Goal: Information Seeking & Learning: Learn about a topic

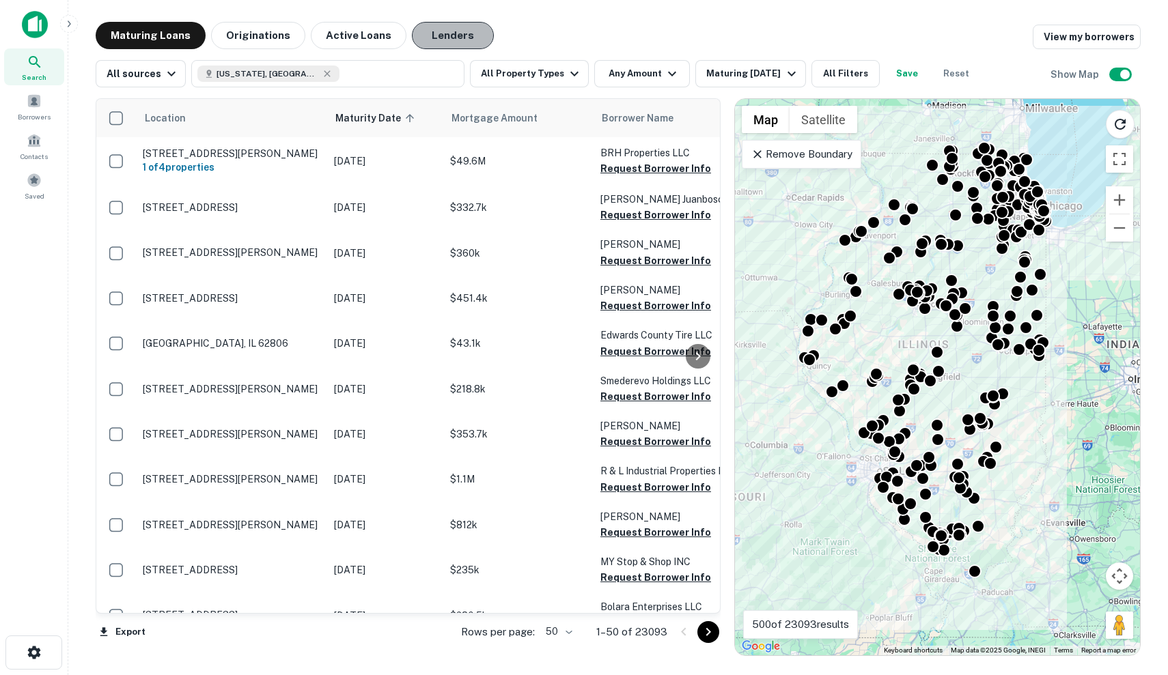
click at [432, 32] on button "Lenders" at bounding box center [453, 35] width 82 height 27
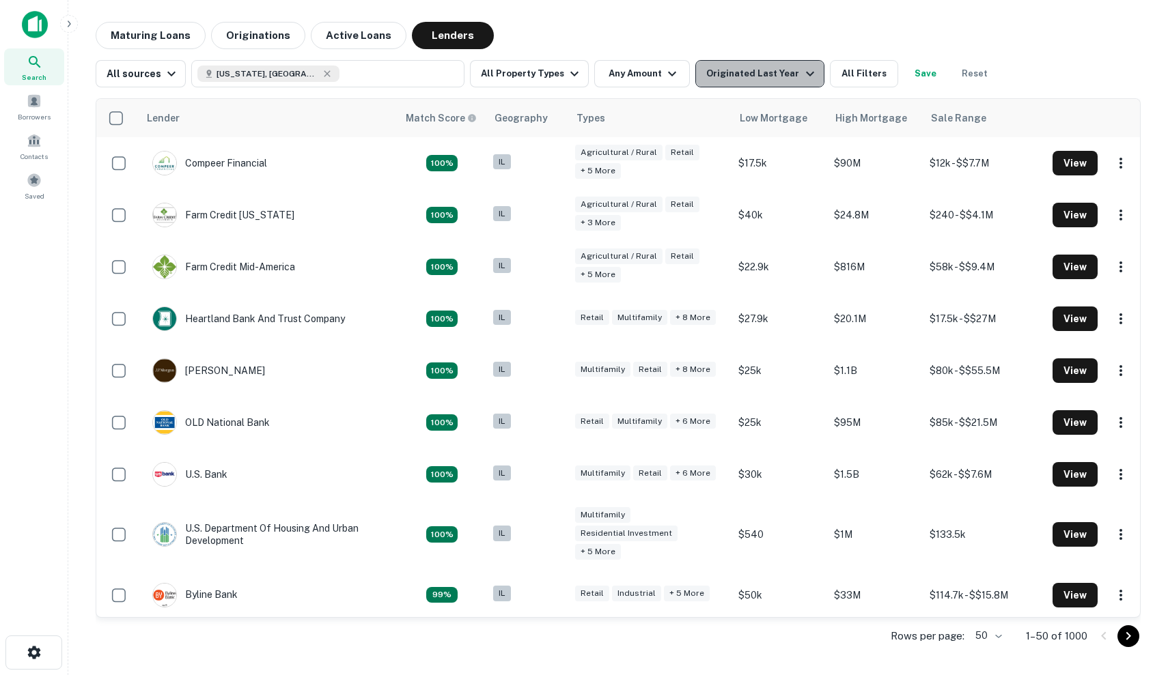
click at [757, 76] on div "Originated Last Year" at bounding box center [761, 74] width 111 height 16
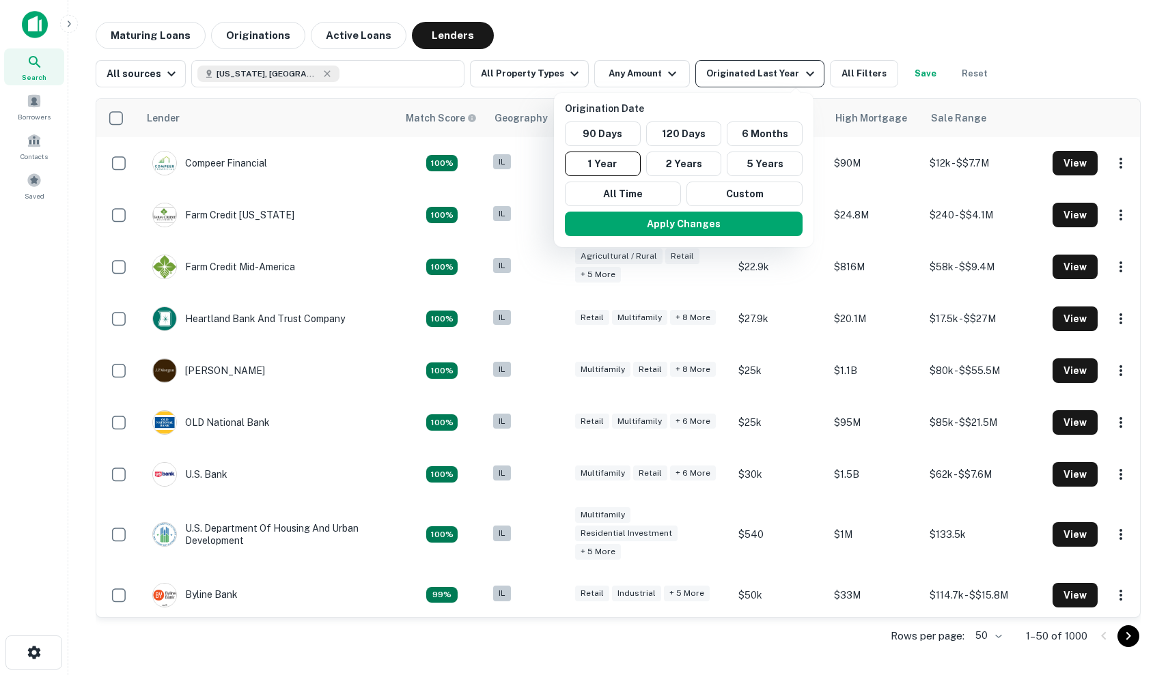
click at [757, 76] on div at bounding box center [584, 337] width 1168 height 675
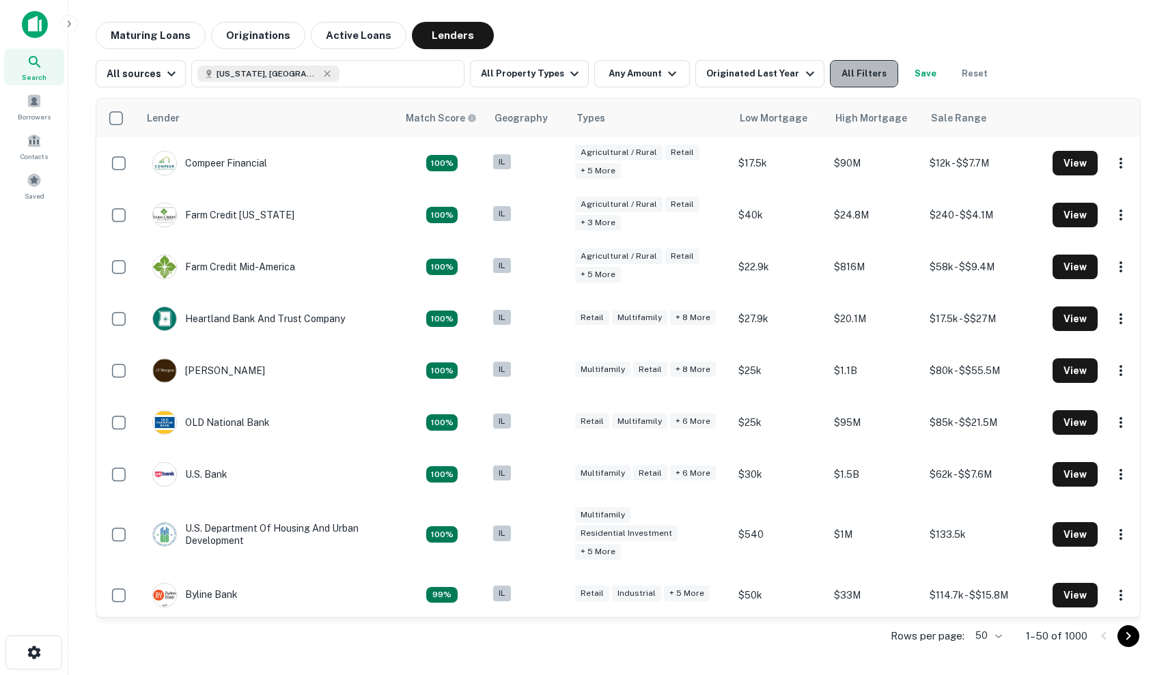
click at [839, 81] on button "All Filters" at bounding box center [864, 73] width 68 height 27
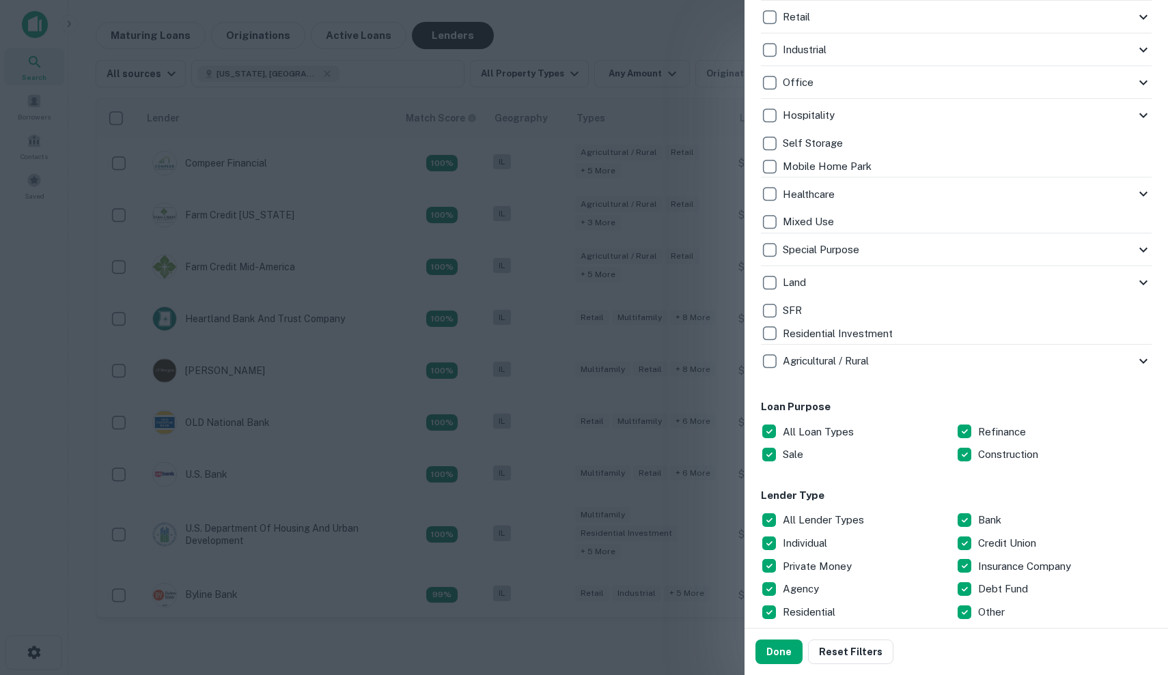
scroll to position [490, 0]
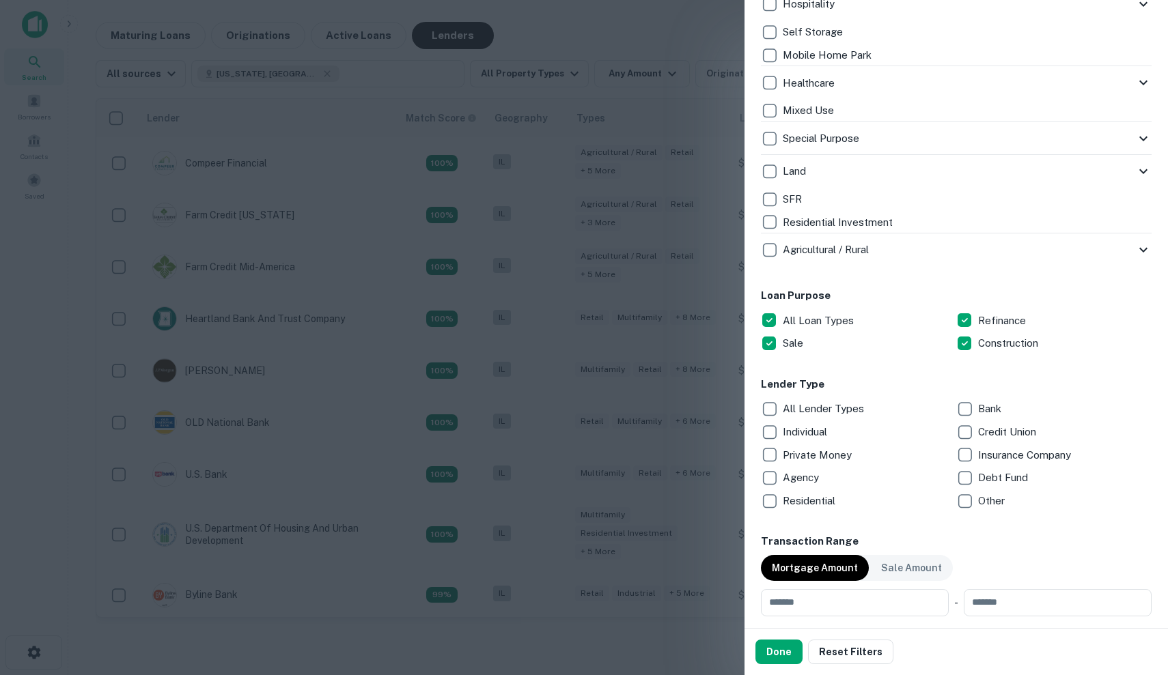
click at [996, 485] on div "Debt Fund" at bounding box center [1053, 477] width 195 height 23
click at [800, 408] on p "All Lender Types" at bounding box center [825, 409] width 84 height 16
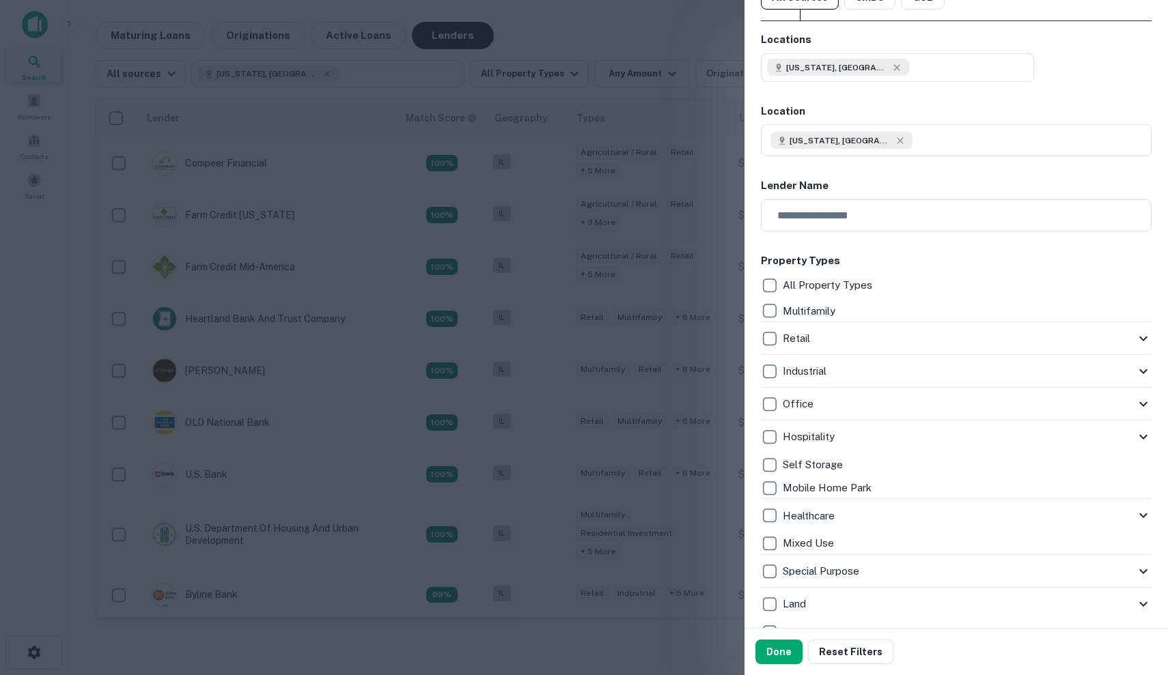
scroll to position [87, 0]
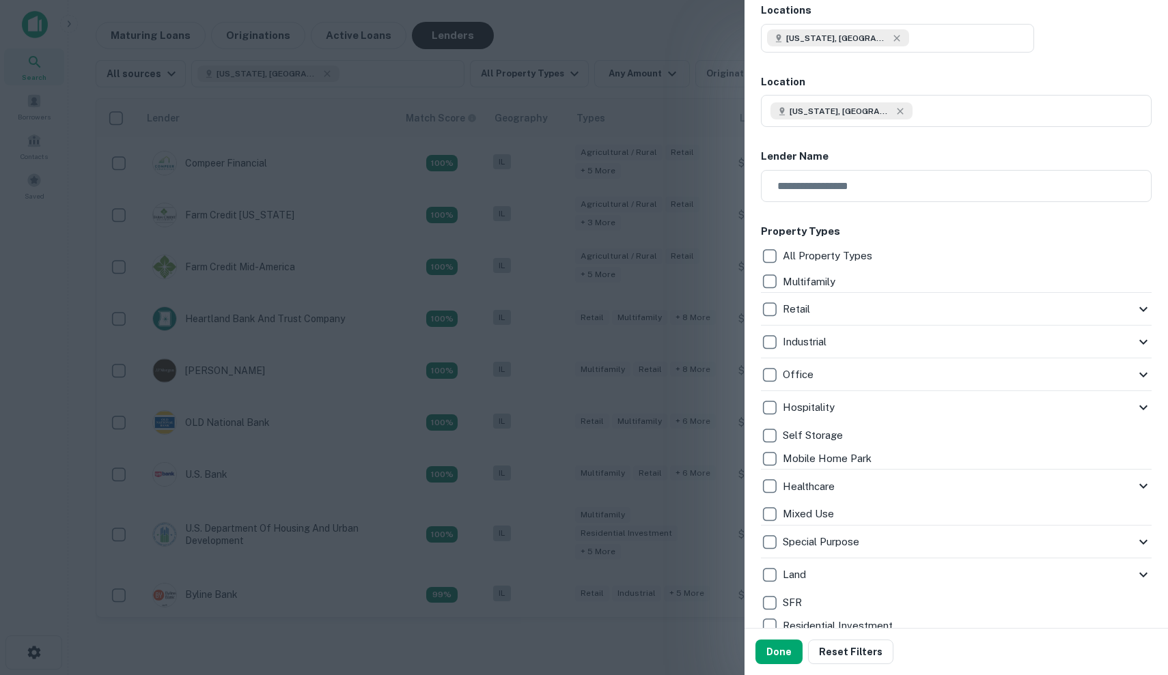
click at [891, 319] on div "Retail" at bounding box center [948, 309] width 374 height 23
click at [891, 313] on div "Retail" at bounding box center [948, 309] width 374 height 23
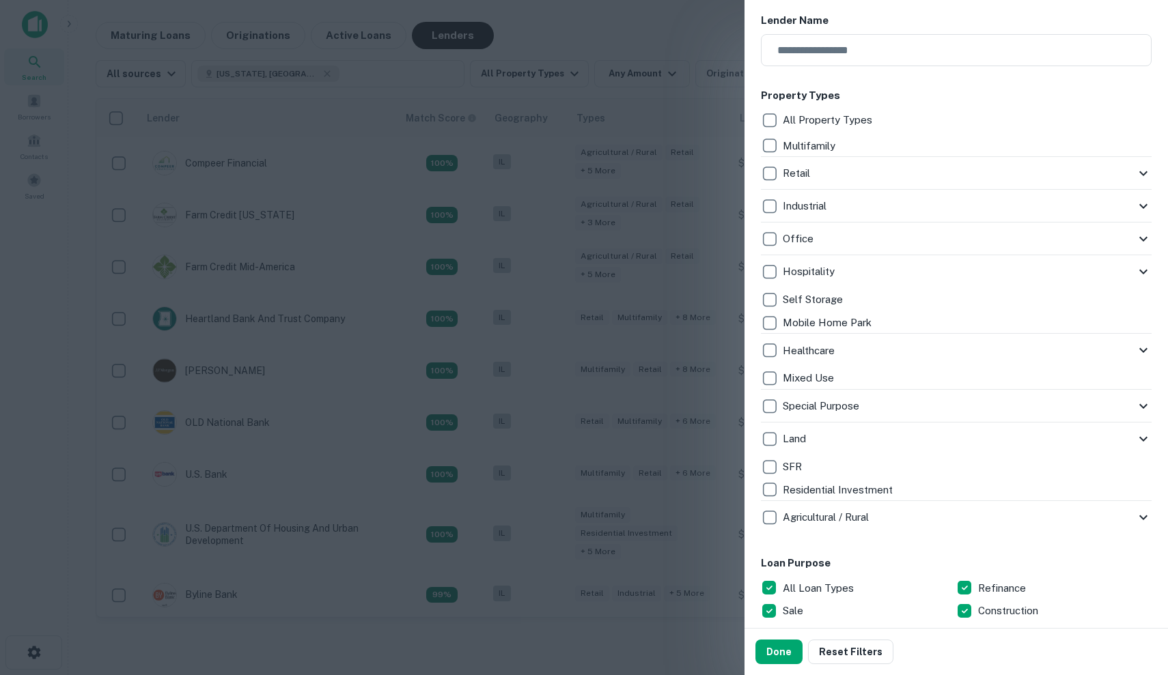
scroll to position [245, 0]
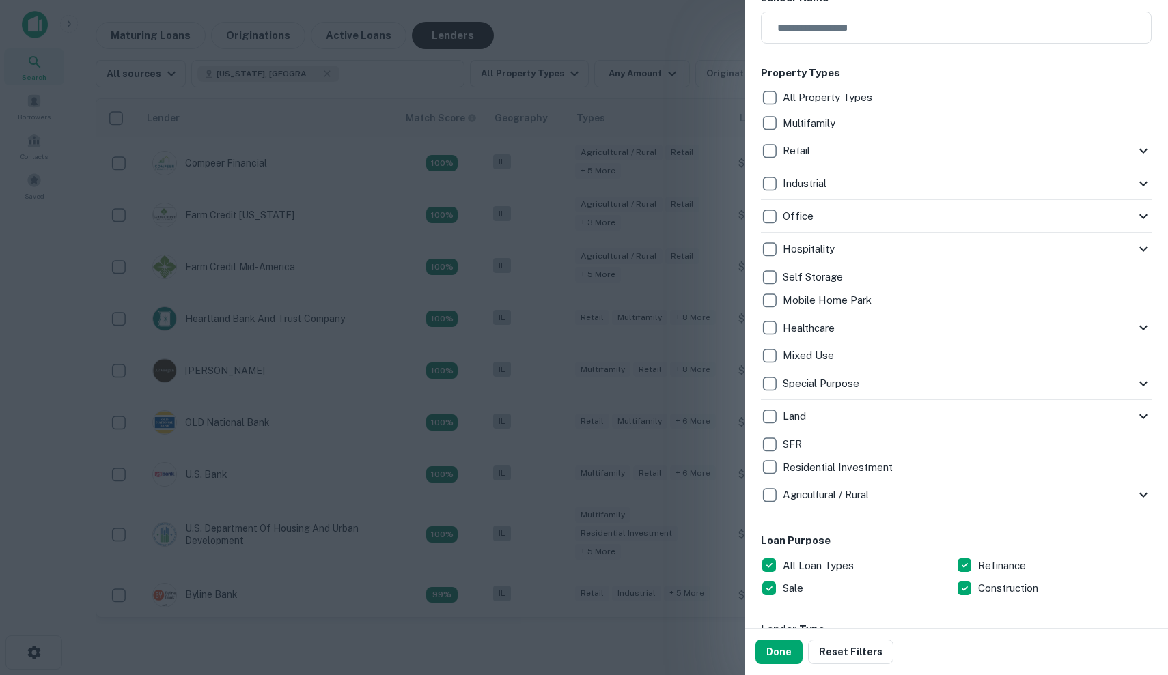
click at [1147, 384] on icon at bounding box center [1143, 384] width 16 height 16
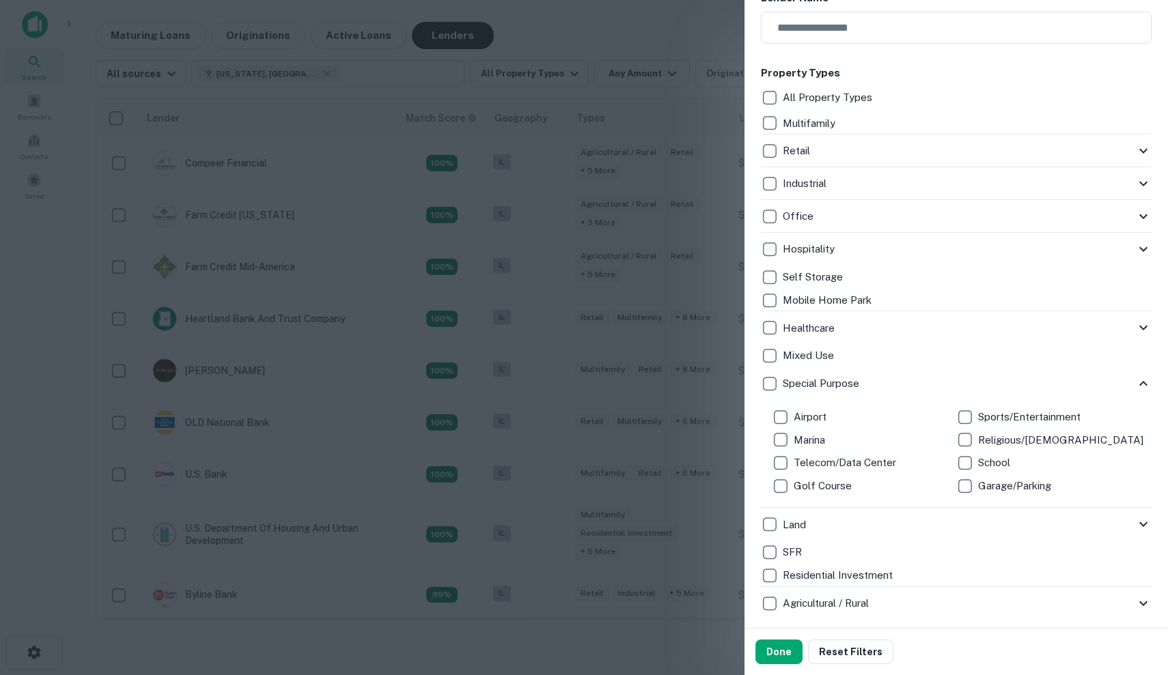
click at [1147, 384] on icon at bounding box center [1143, 383] width 8 height 5
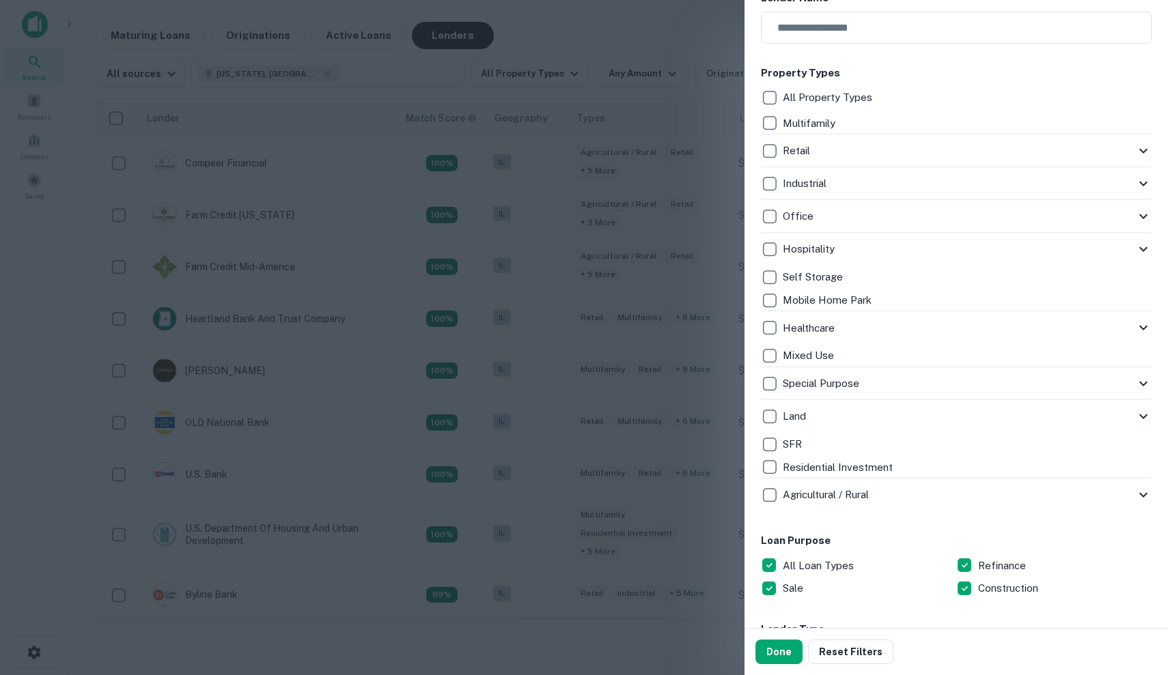
click at [1141, 384] on icon at bounding box center [1143, 384] width 16 height 16
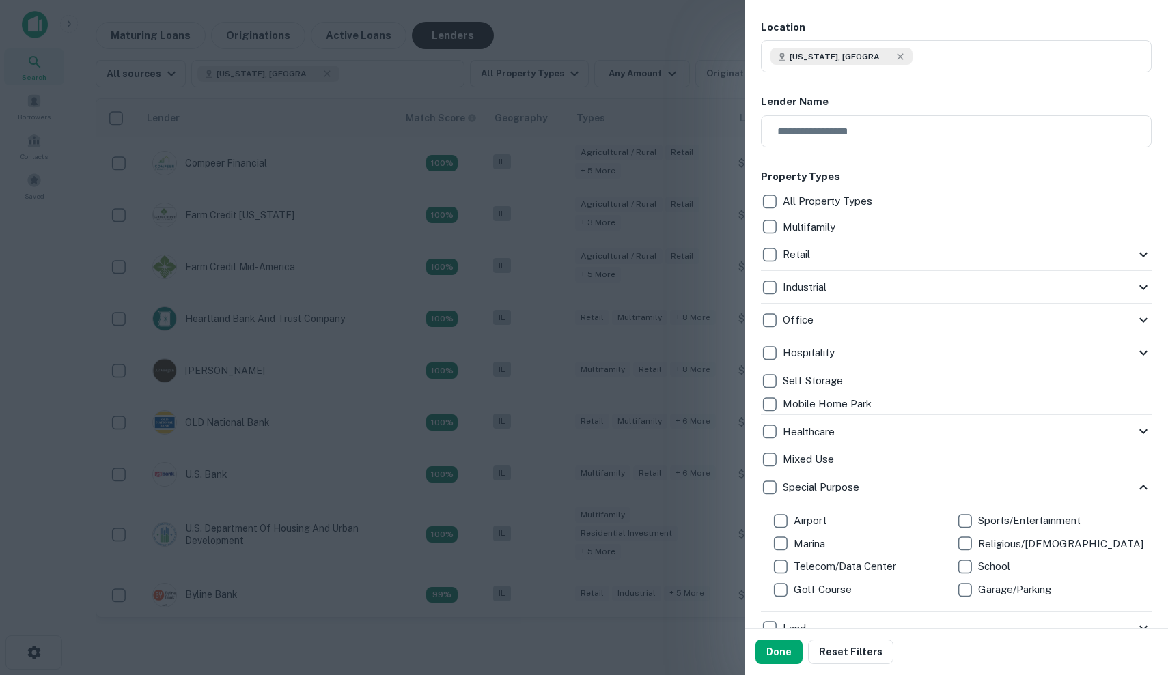
scroll to position [134, 0]
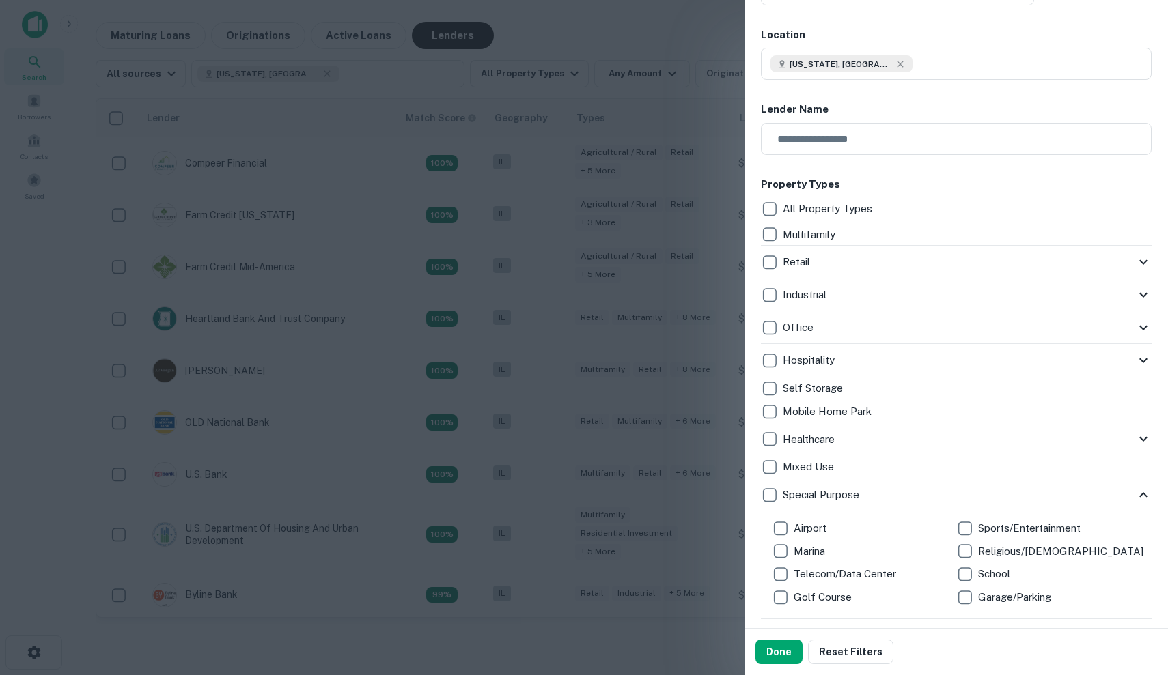
click at [1149, 326] on icon at bounding box center [1143, 328] width 16 height 16
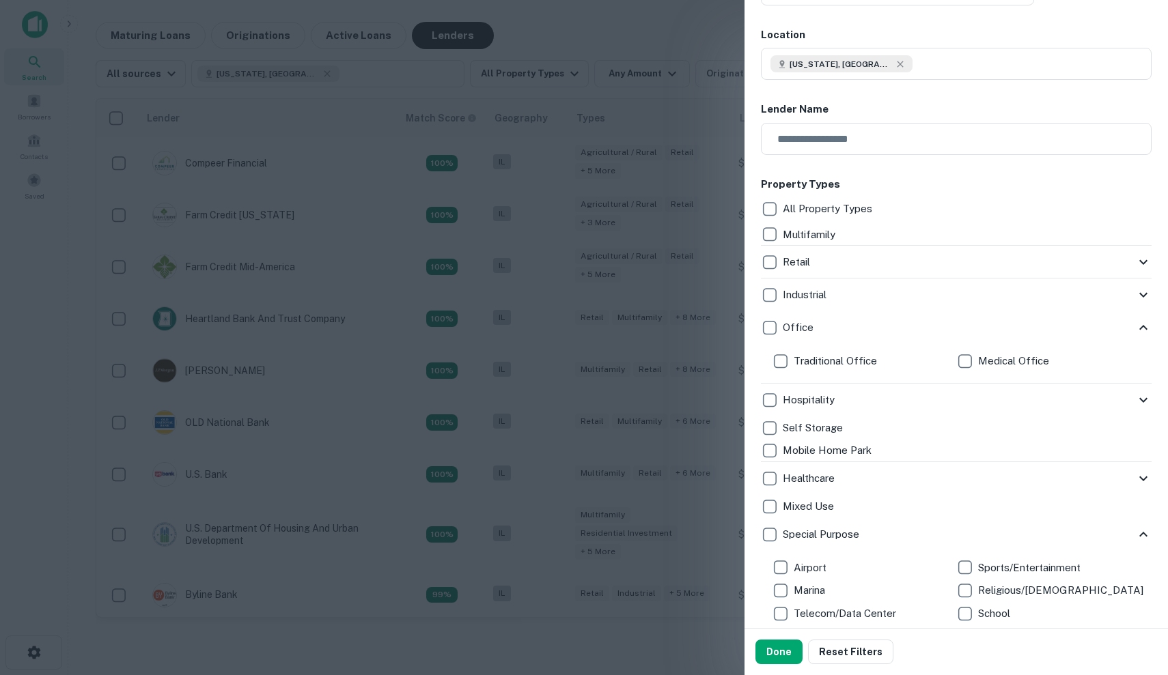
click at [1142, 264] on icon at bounding box center [1143, 262] width 16 height 16
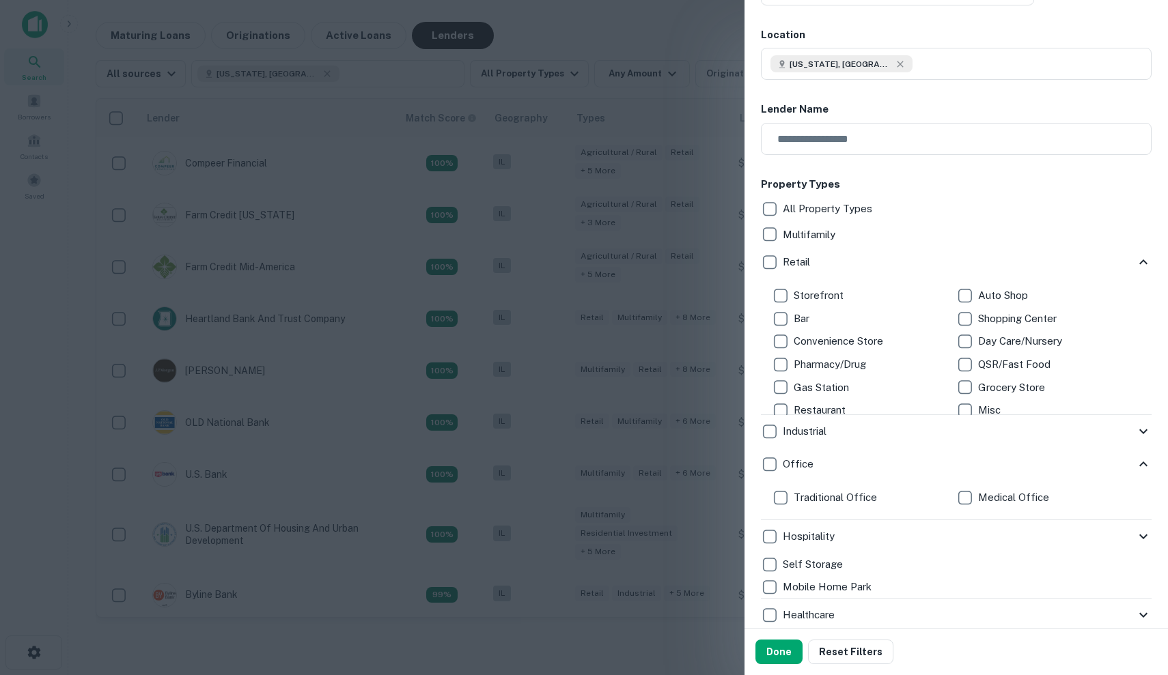
click at [820, 389] on p "Gas Station" at bounding box center [822, 388] width 58 height 16
click at [794, 296] on p "Storefront" at bounding box center [819, 295] width 53 height 16
click at [761, 657] on button "Done" at bounding box center [778, 652] width 47 height 25
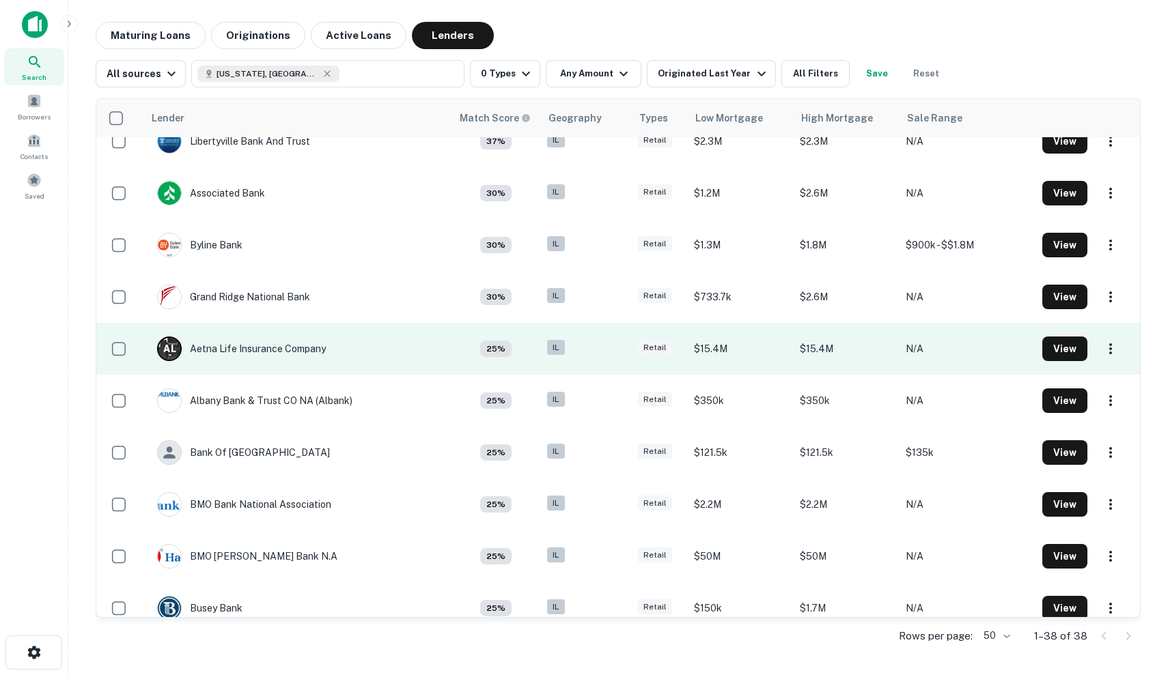
scroll to position [177, 0]
click at [434, 358] on td "A L Aetna Life Insurance Company" at bounding box center [296, 350] width 307 height 52
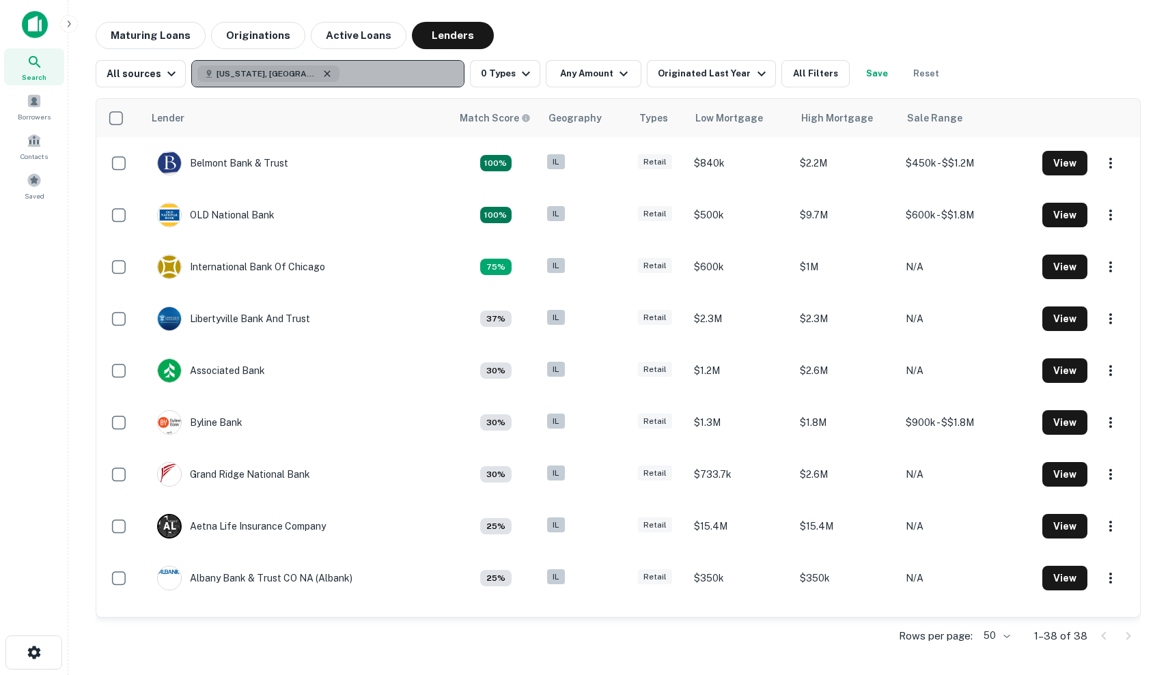
click at [322, 75] on icon "button" at bounding box center [327, 73] width 11 height 11
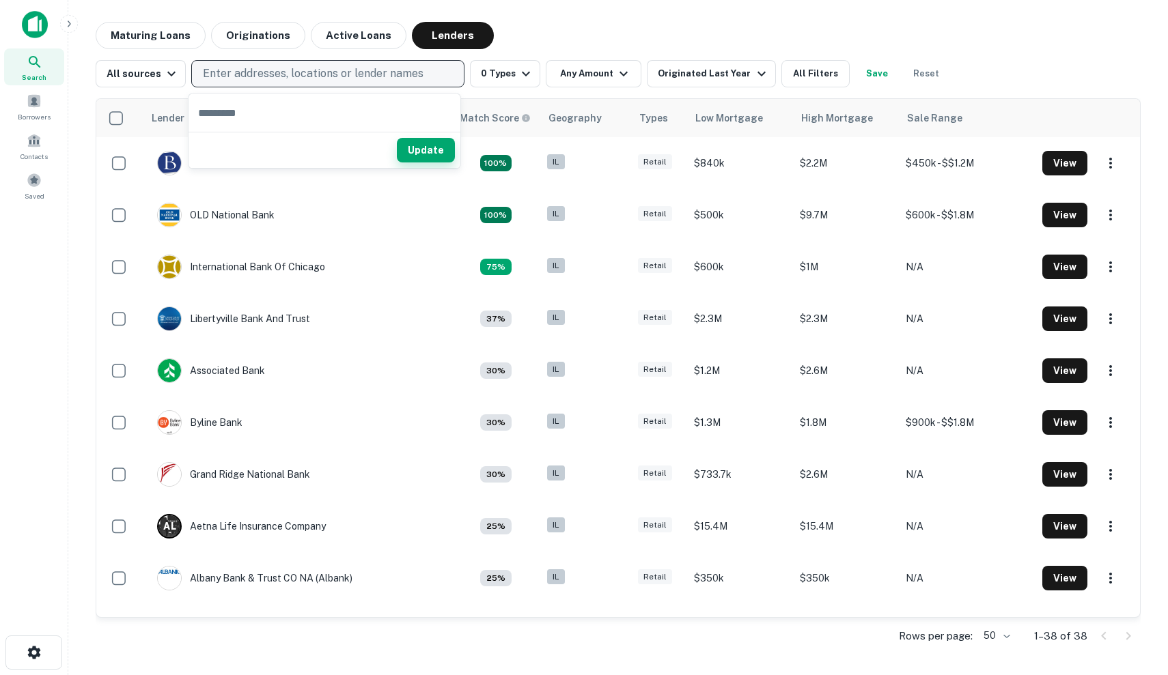
click at [436, 145] on button "Update" at bounding box center [426, 150] width 58 height 25
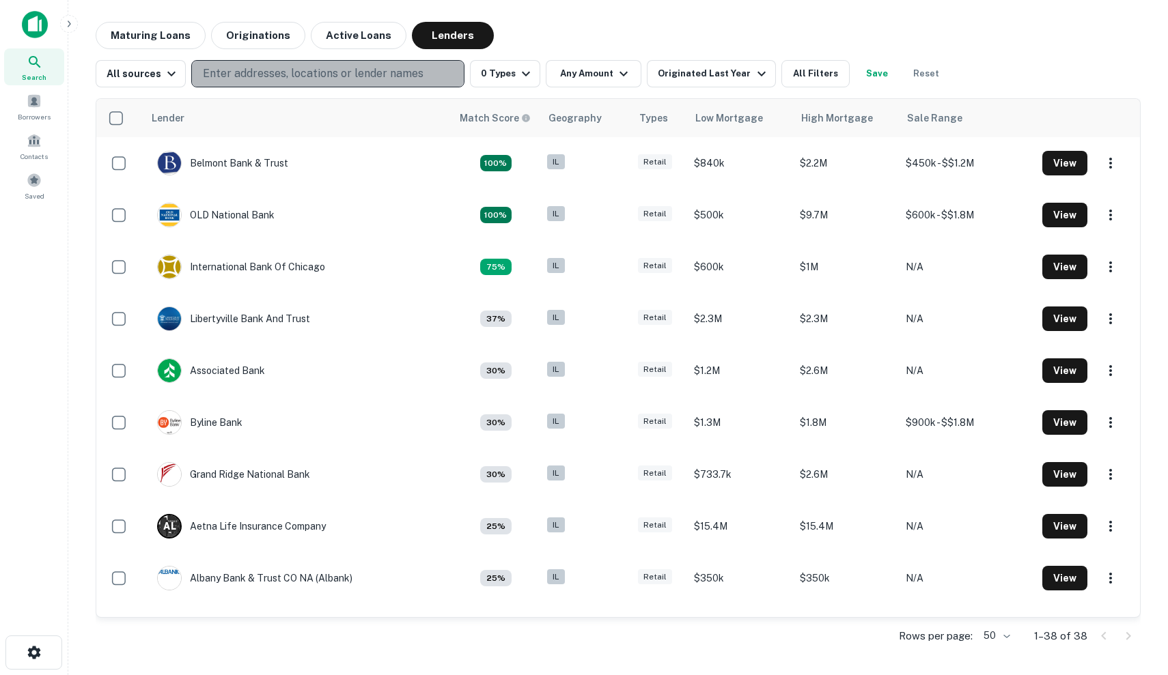
click at [408, 74] on p "Enter addresses, locations or lender names" at bounding box center [313, 74] width 221 height 16
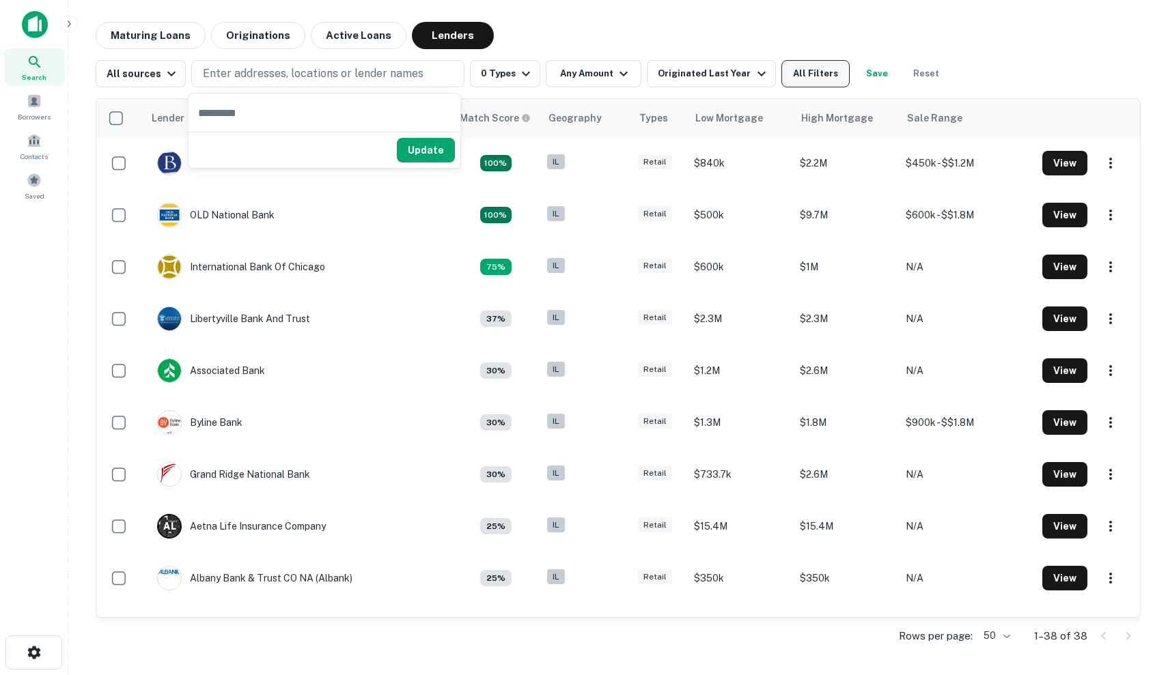
click at [803, 64] on button "All Filters" at bounding box center [815, 73] width 68 height 27
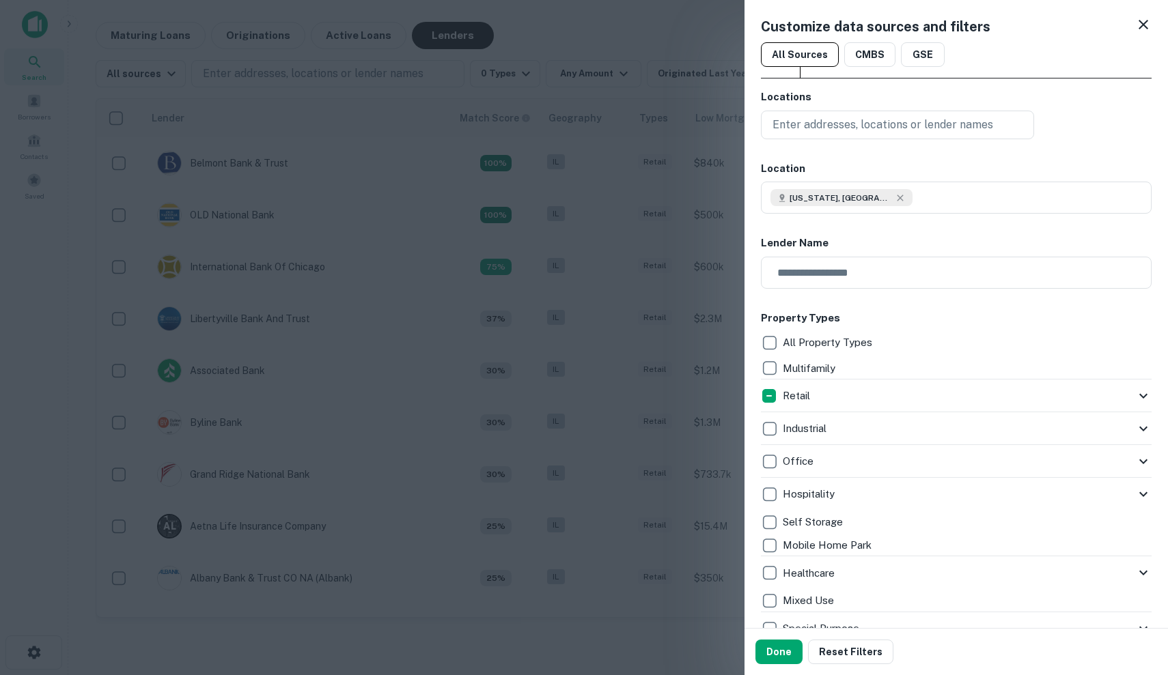
click at [860, 402] on div "Retail" at bounding box center [948, 395] width 374 height 23
click at [1116, 404] on div "Retail" at bounding box center [948, 395] width 374 height 23
click at [1142, 393] on icon at bounding box center [1143, 396] width 16 height 16
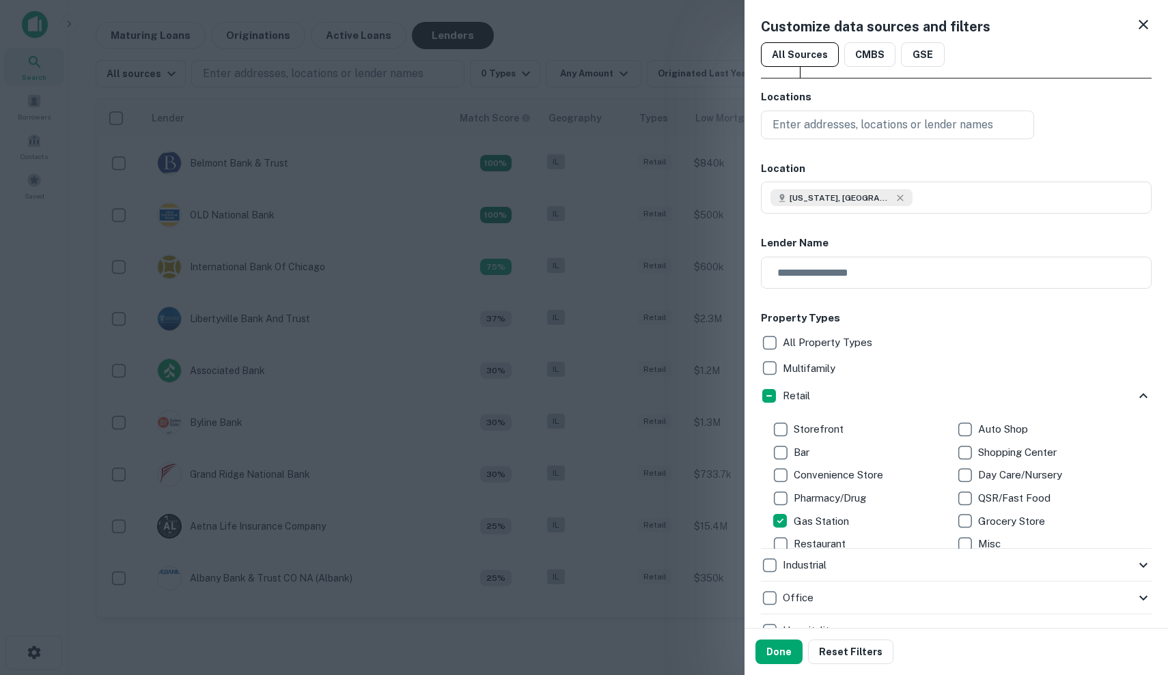
click at [985, 524] on p "Grocery Store" at bounding box center [1013, 522] width 70 height 16
click at [838, 474] on p "Convenience Store" at bounding box center [839, 475] width 92 height 16
click at [768, 658] on button "Done" at bounding box center [778, 652] width 47 height 25
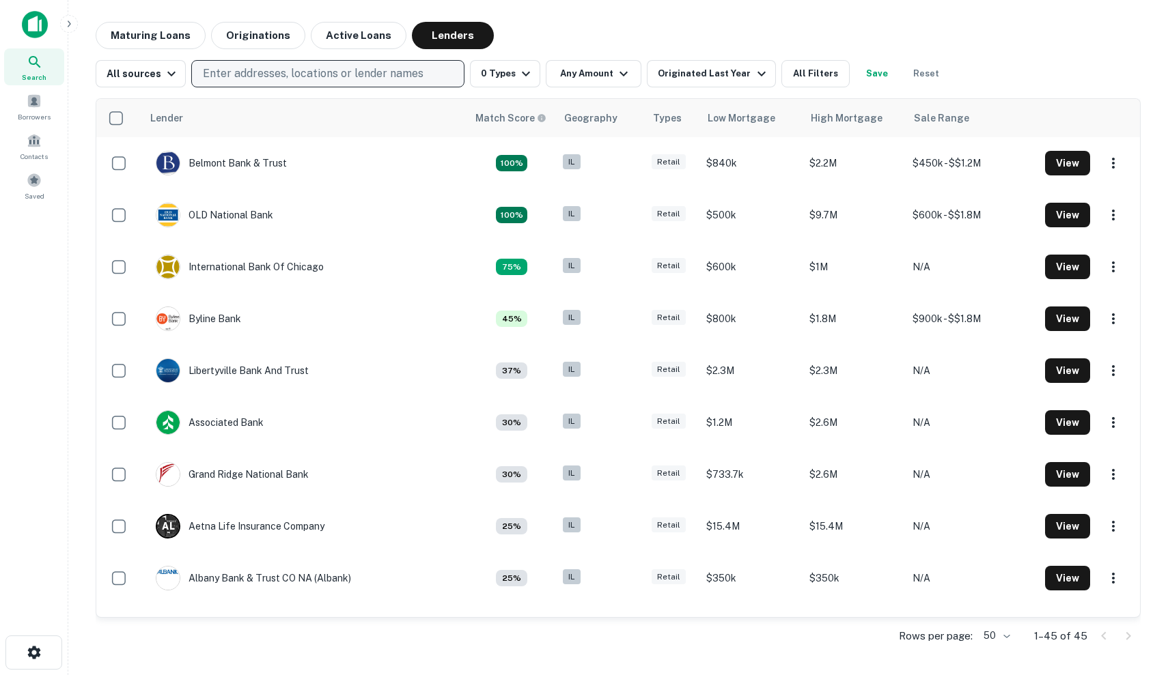
click at [367, 72] on p "Enter addresses, locations or lender names" at bounding box center [313, 74] width 221 height 16
type input "******"
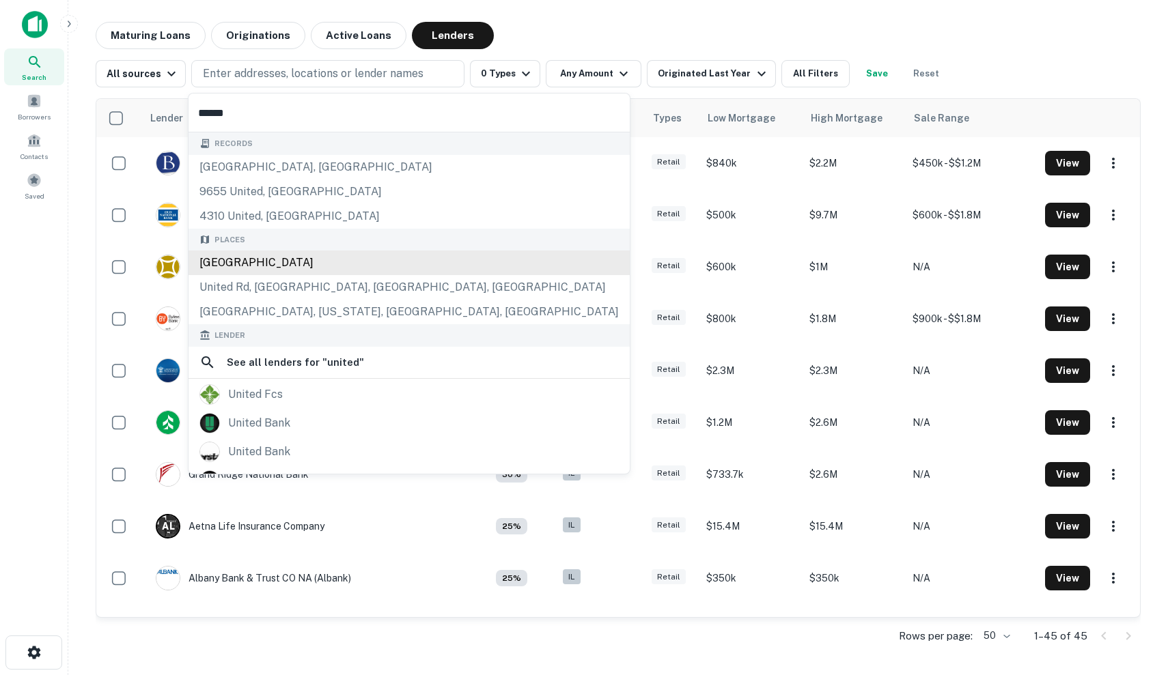
click at [337, 252] on div "United States" at bounding box center [408, 263] width 441 height 25
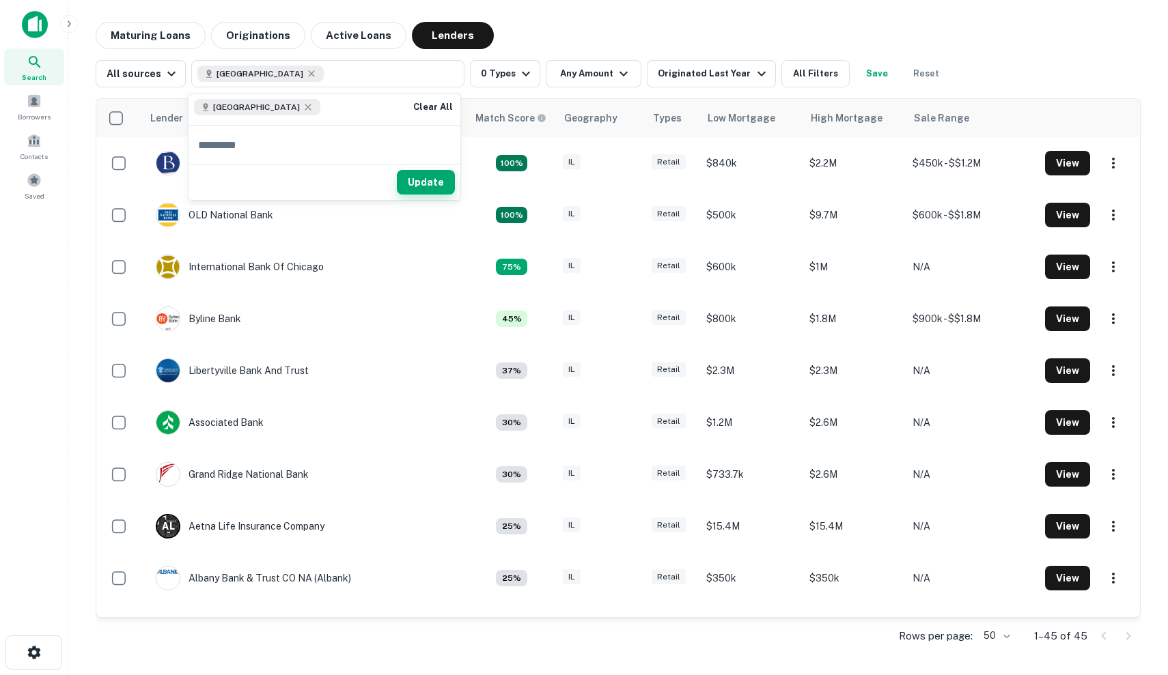
click at [419, 189] on button "Update" at bounding box center [426, 182] width 58 height 25
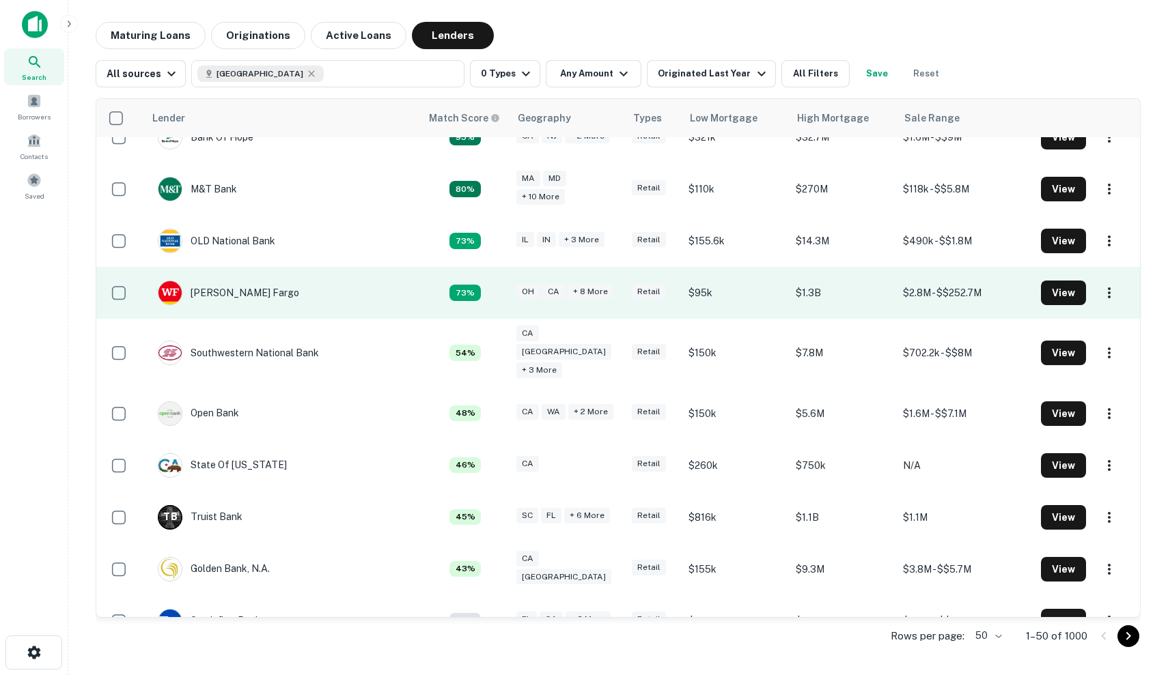
scroll to position [176, 0]
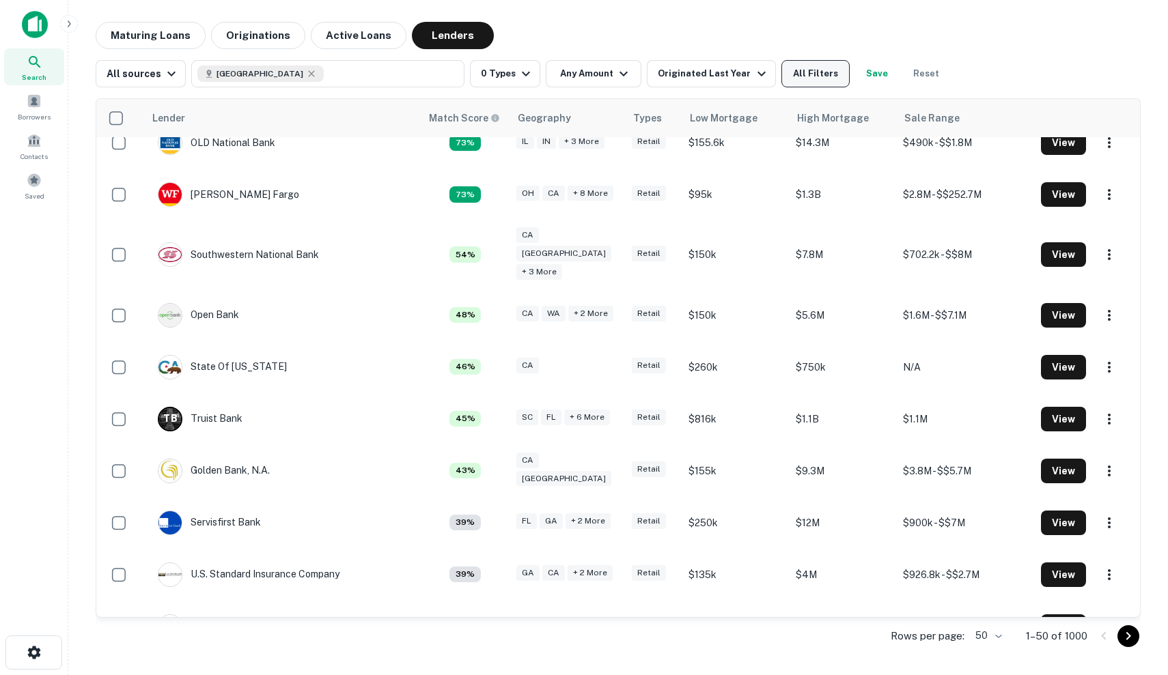
click at [800, 87] on button "All Filters" at bounding box center [815, 73] width 68 height 27
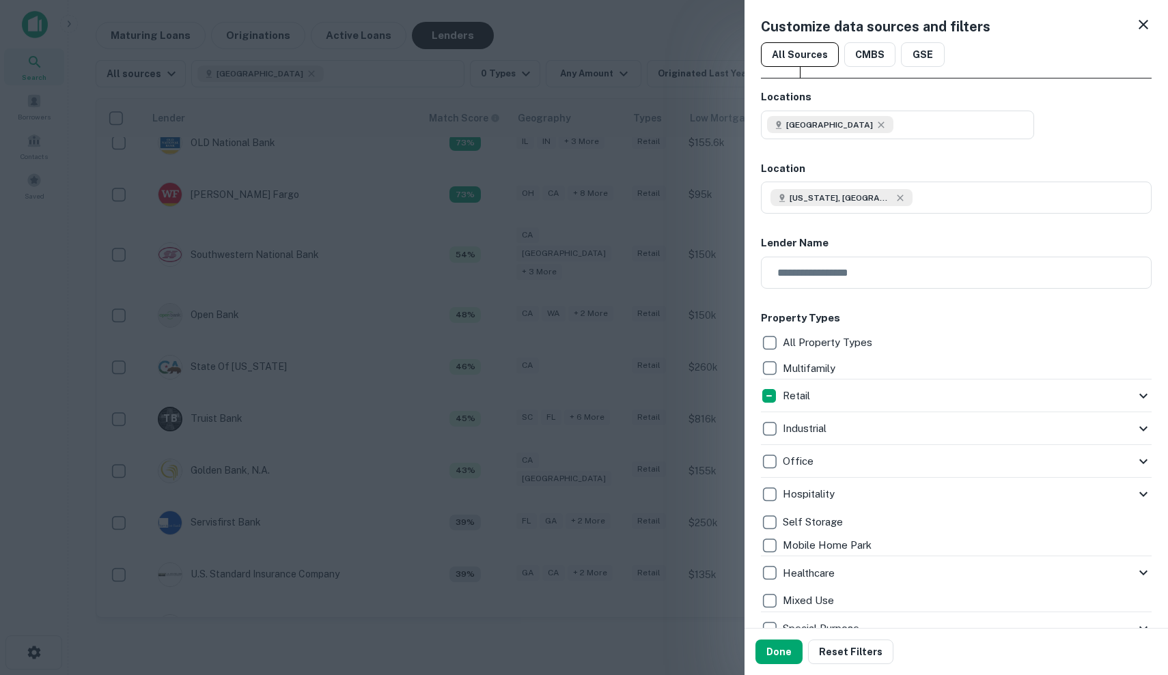
click at [887, 407] on div "Retail" at bounding box center [956, 396] width 391 height 33
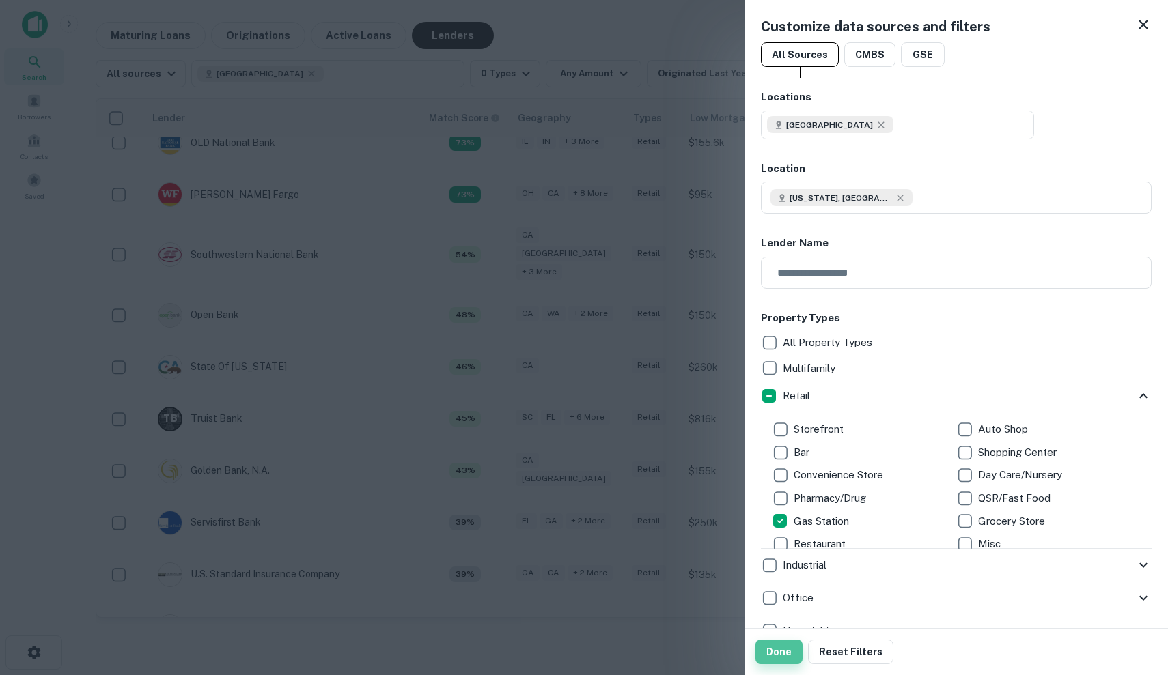
click at [785, 659] on button "Done" at bounding box center [778, 652] width 47 height 25
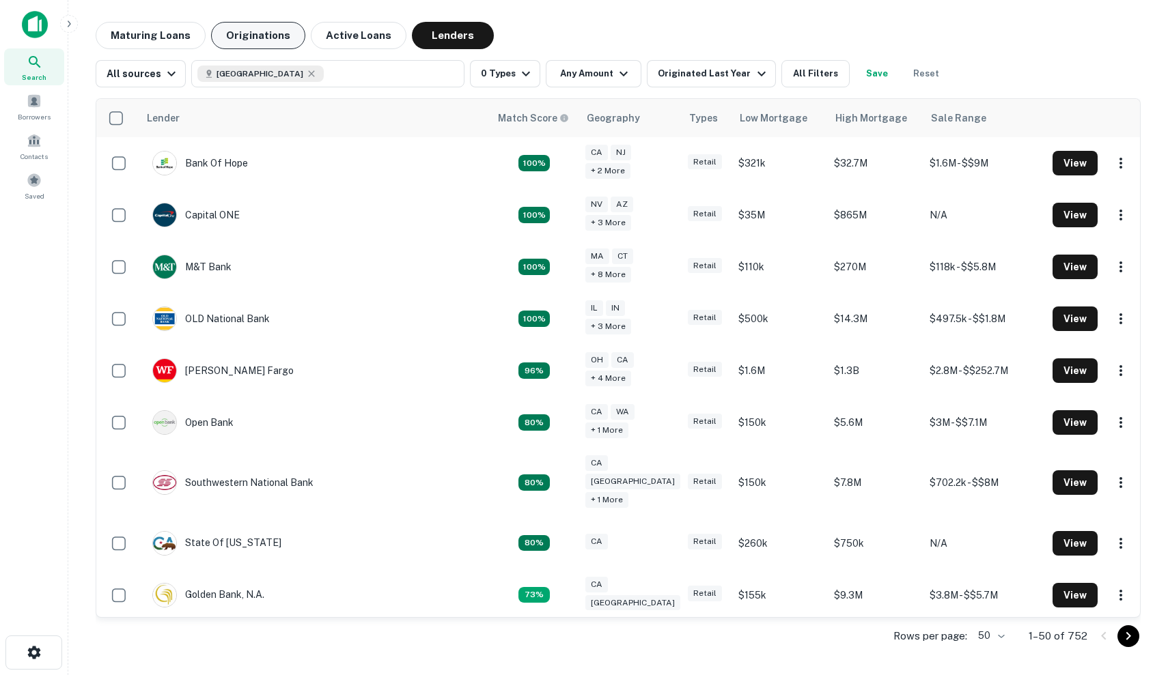
click at [261, 33] on button "Originations" at bounding box center [258, 35] width 94 height 27
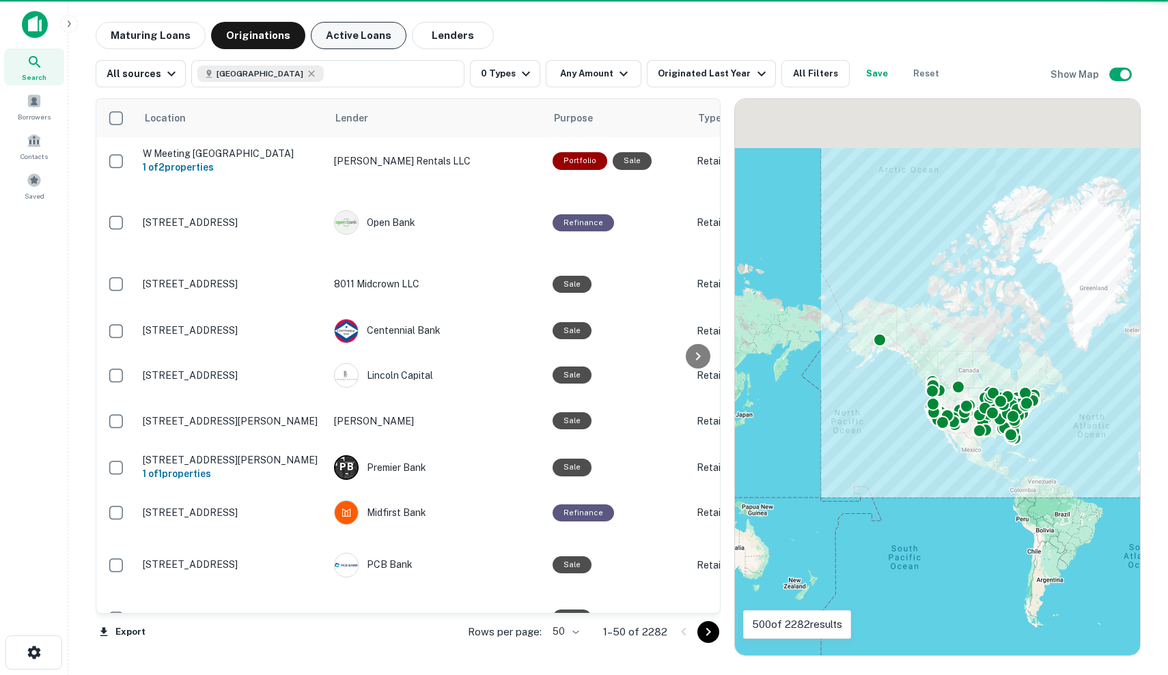
click at [337, 38] on button "Active Loans" at bounding box center [359, 35] width 96 height 27
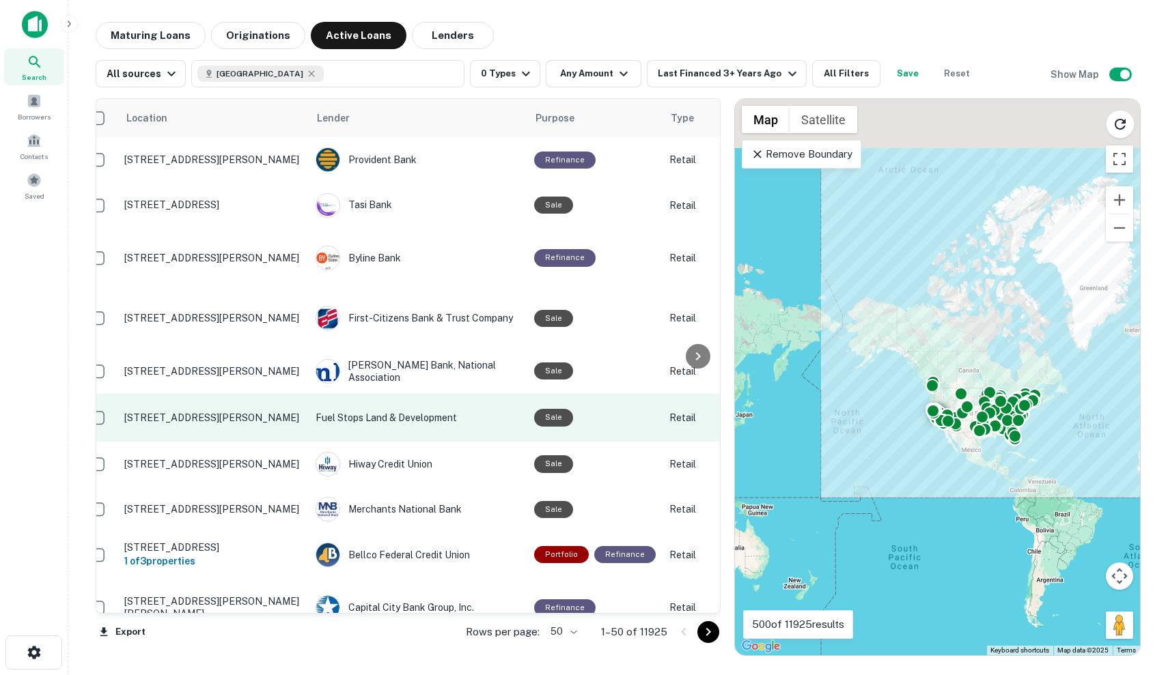
scroll to position [0, 27]
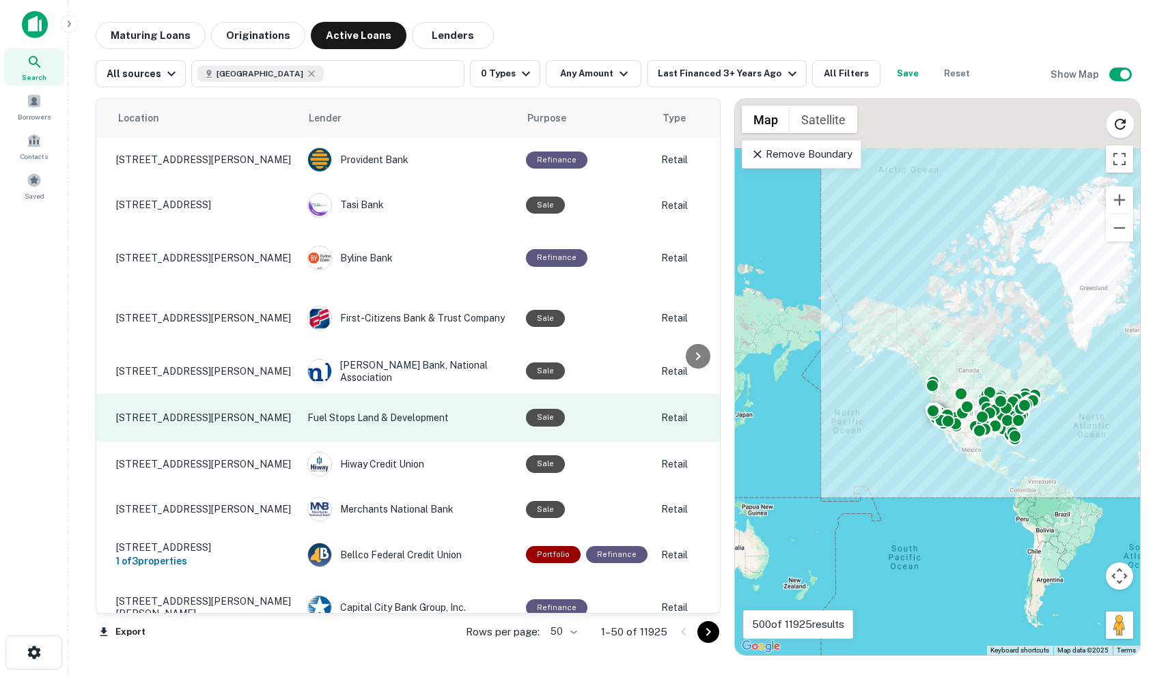
click at [444, 410] on p "Fuel Stops Land & Development" at bounding box center [409, 417] width 205 height 15
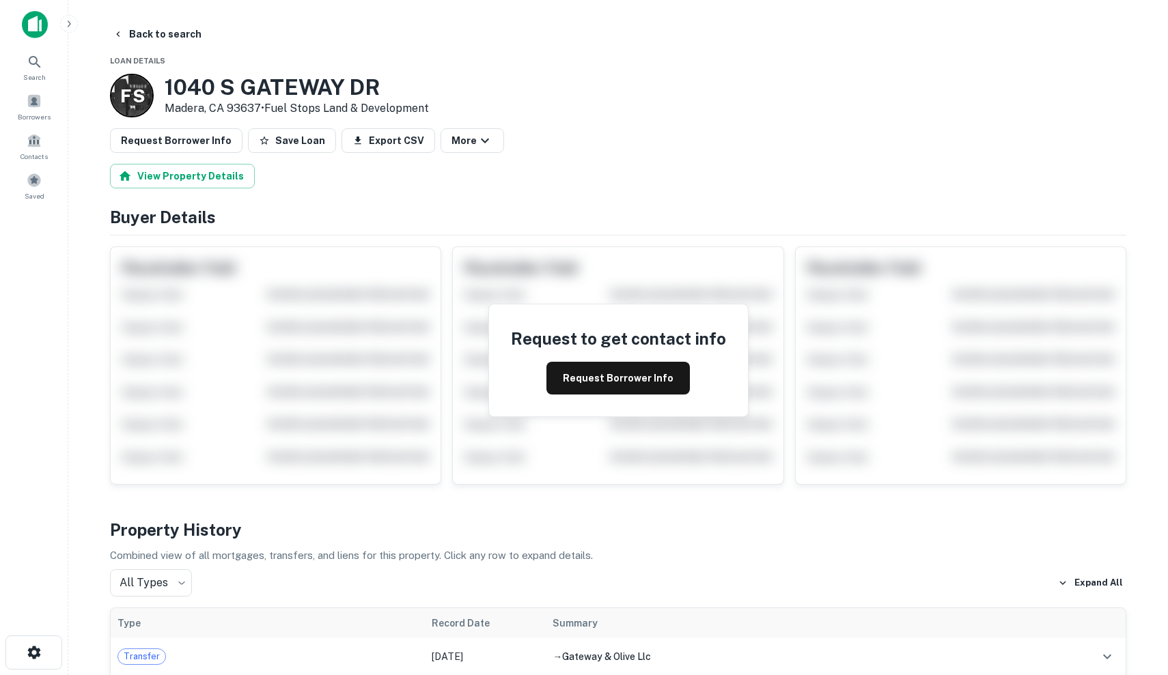
click at [336, 109] on link "Fuel Stops Land & Development" at bounding box center [346, 108] width 165 height 13
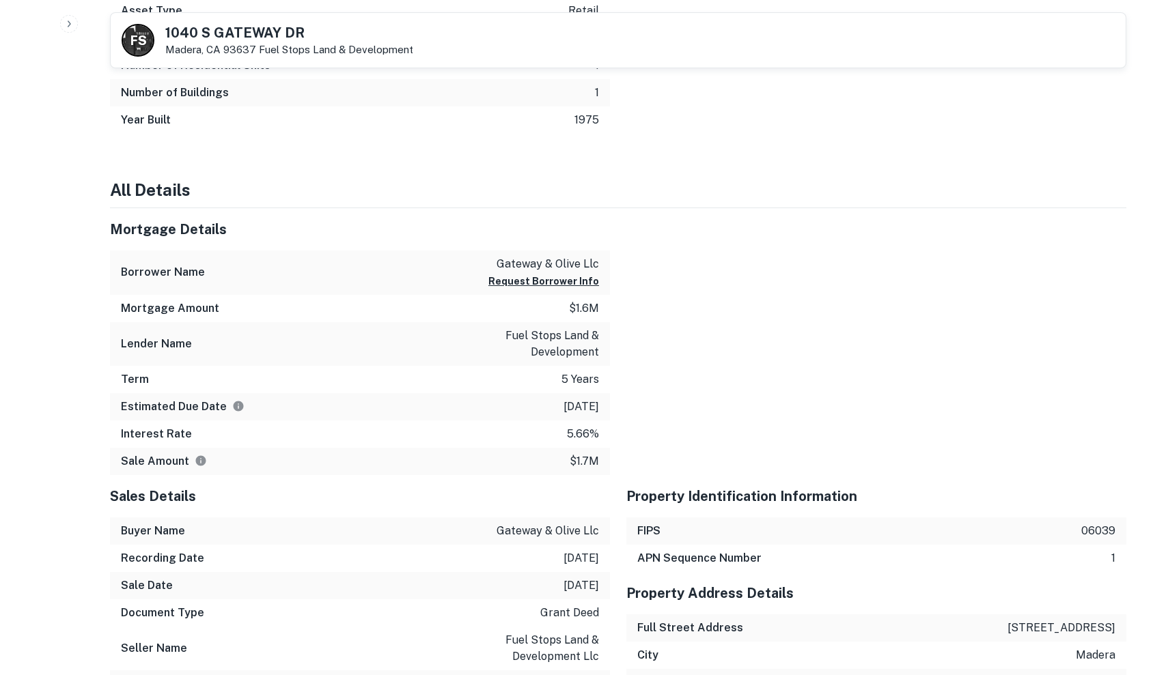
scroll to position [1171, 0]
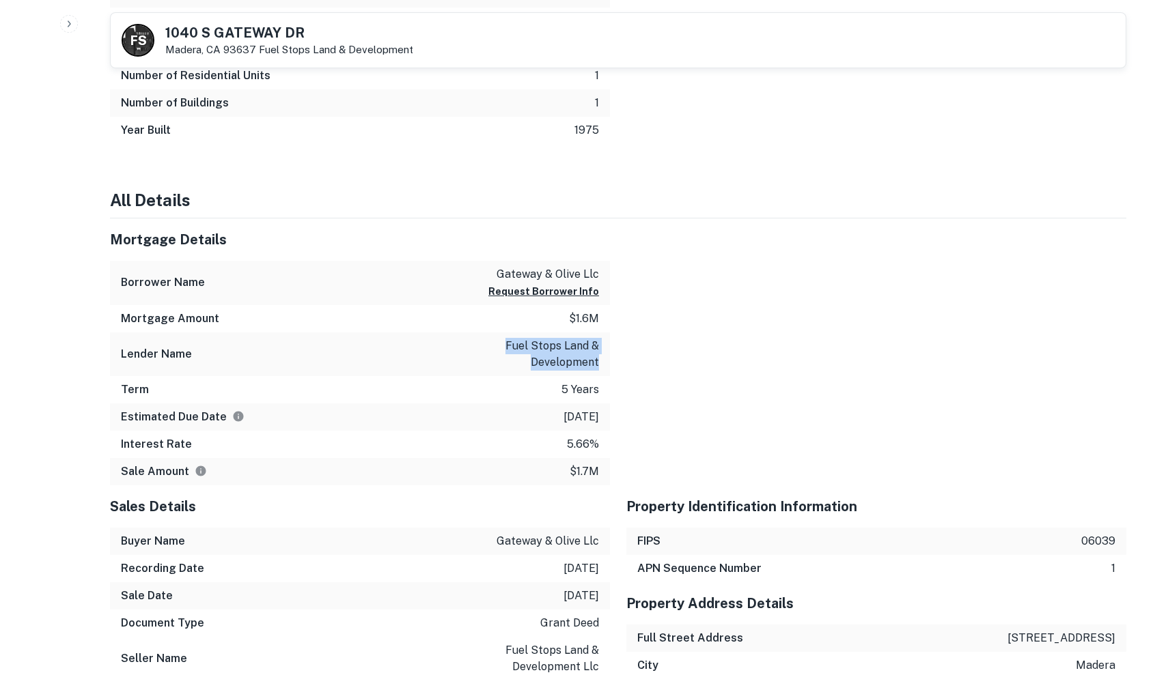
drag, startPoint x: 507, startPoint y: 341, endPoint x: 599, endPoint y: 356, distance: 92.6
click at [599, 356] on div "Lender Name fuel stops land & development" at bounding box center [360, 355] width 500 height 44
copy p "fuel stops land & development"
click at [565, 268] on p "gateway & olive llc" at bounding box center [543, 274] width 111 height 16
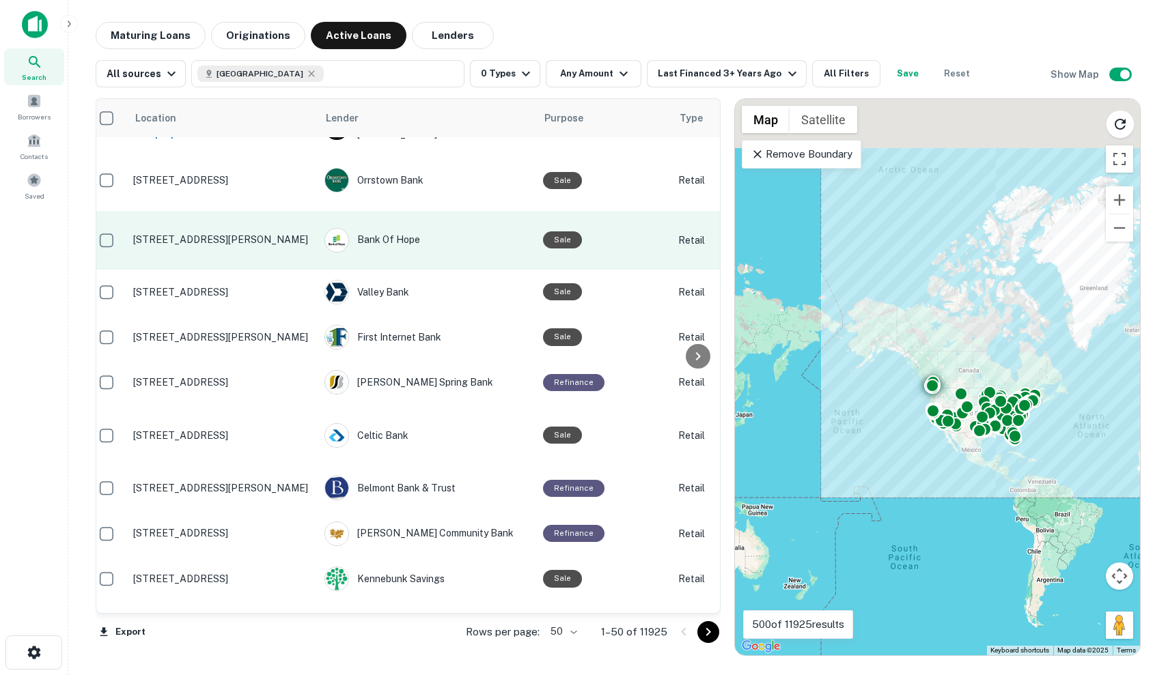
scroll to position [673, 9]
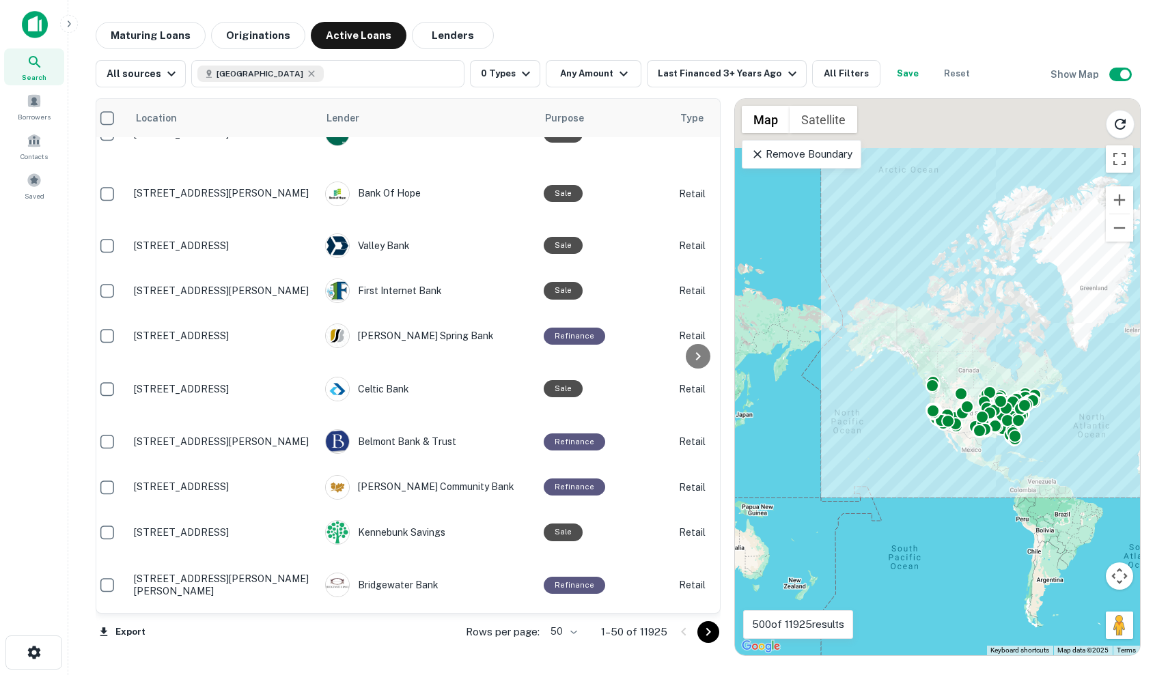
click at [998, 376] on div "To activate drag with keyboard, press Alt + Enter. Once in keyboard drag state,…" at bounding box center [937, 377] width 405 height 557
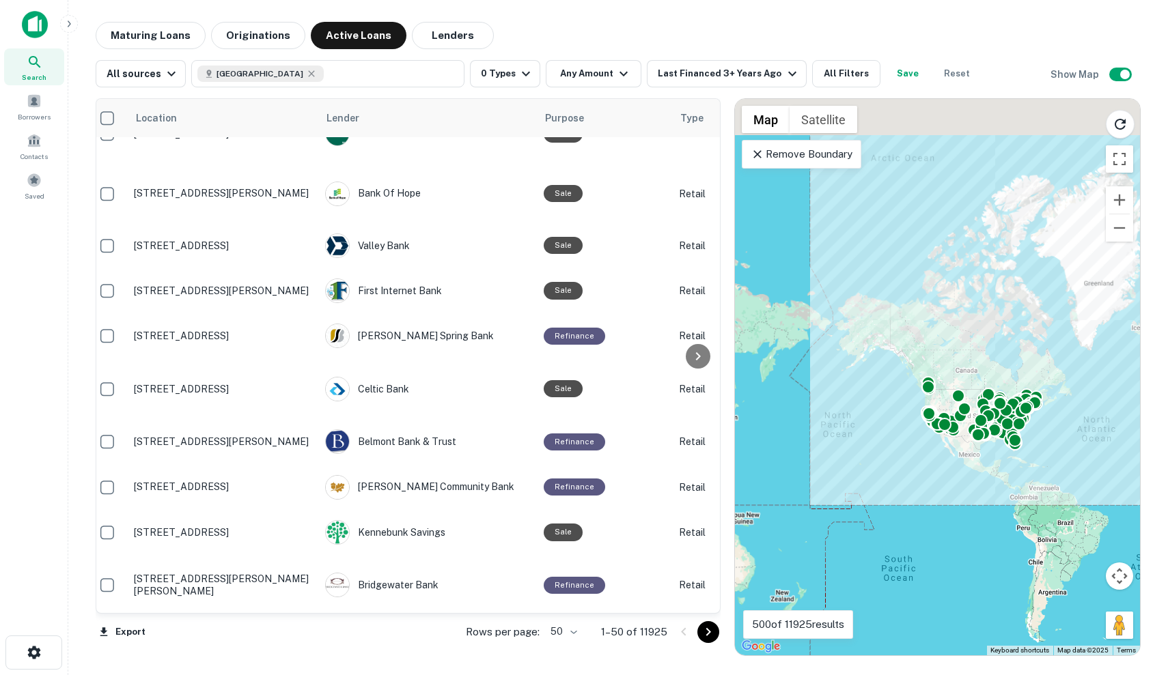
click at [998, 376] on div "To activate drag with keyboard, press Alt + Enter. Once in keyboard drag state,…" at bounding box center [937, 377] width 405 height 557
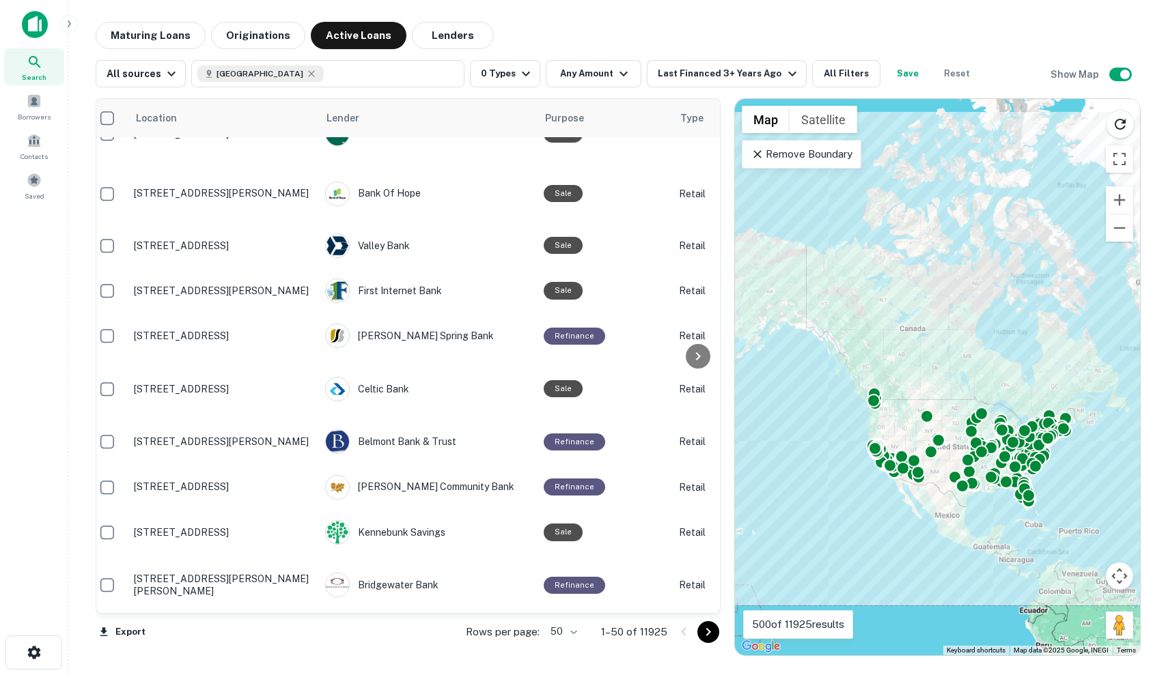
click at [998, 376] on div "To activate drag with keyboard, press Alt + Enter. Once in keyboard drag state,…" at bounding box center [937, 377] width 405 height 557
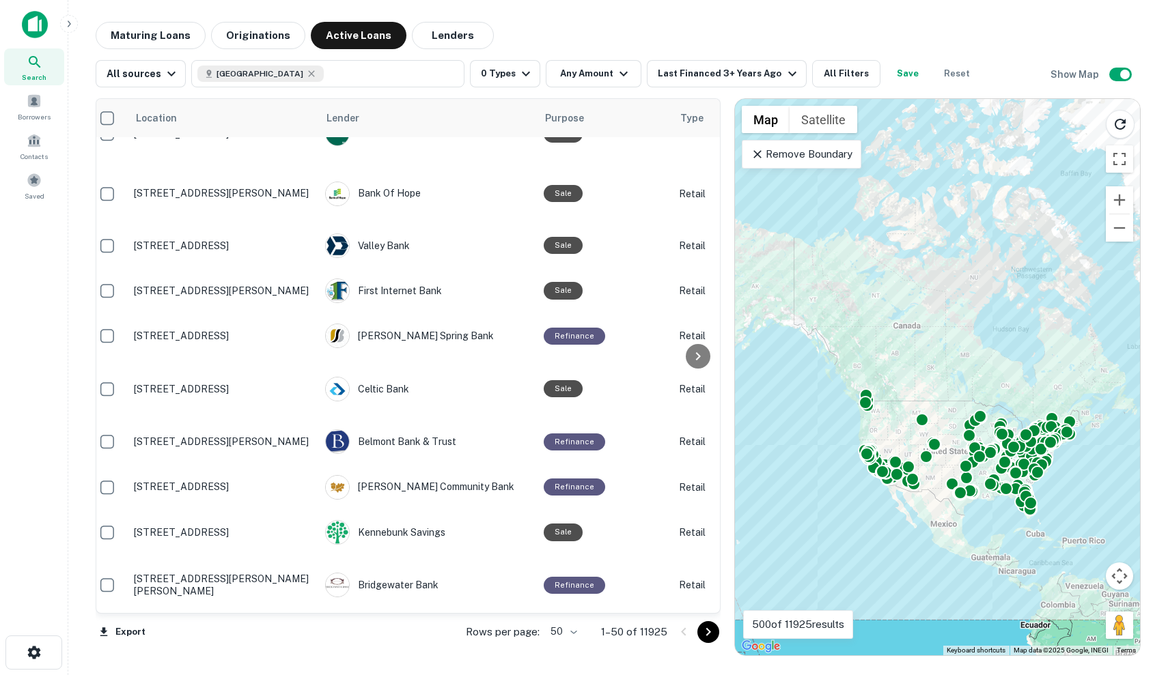
click at [998, 376] on div "To activate drag with keyboard, press Alt + Enter. Once in keyboard drag state,…" at bounding box center [937, 377] width 405 height 557
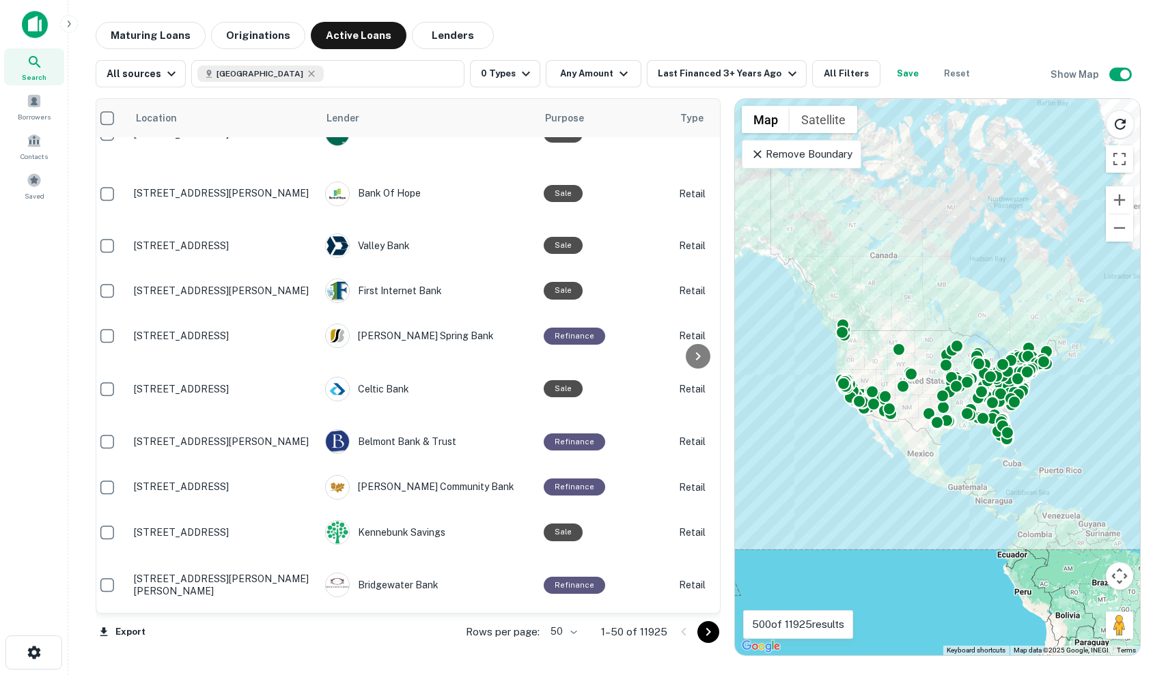
drag, startPoint x: 1002, startPoint y: 395, endPoint x: 979, endPoint y: 323, distance: 75.4
click at [979, 323] on div "To activate drag with keyboard, press Alt + Enter. Once in keyboard drag state,…" at bounding box center [937, 377] width 405 height 557
click at [1114, 206] on button "Zoom in" at bounding box center [1119, 199] width 27 height 27
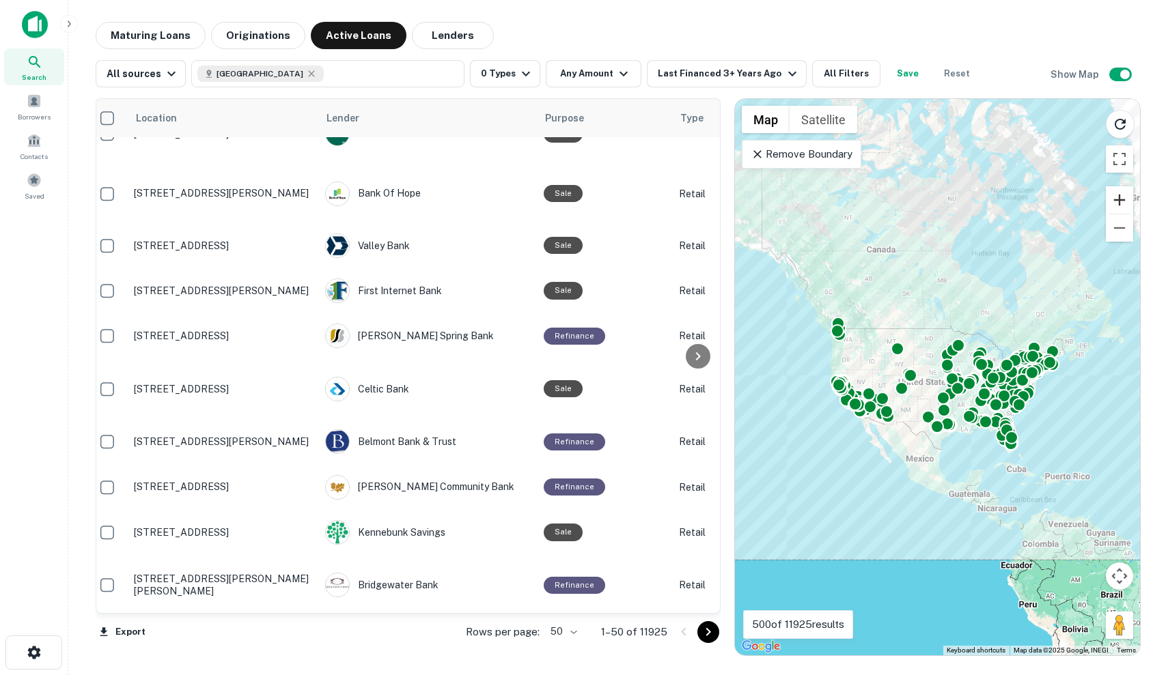
click at [1114, 206] on button "Zoom in" at bounding box center [1119, 199] width 27 height 27
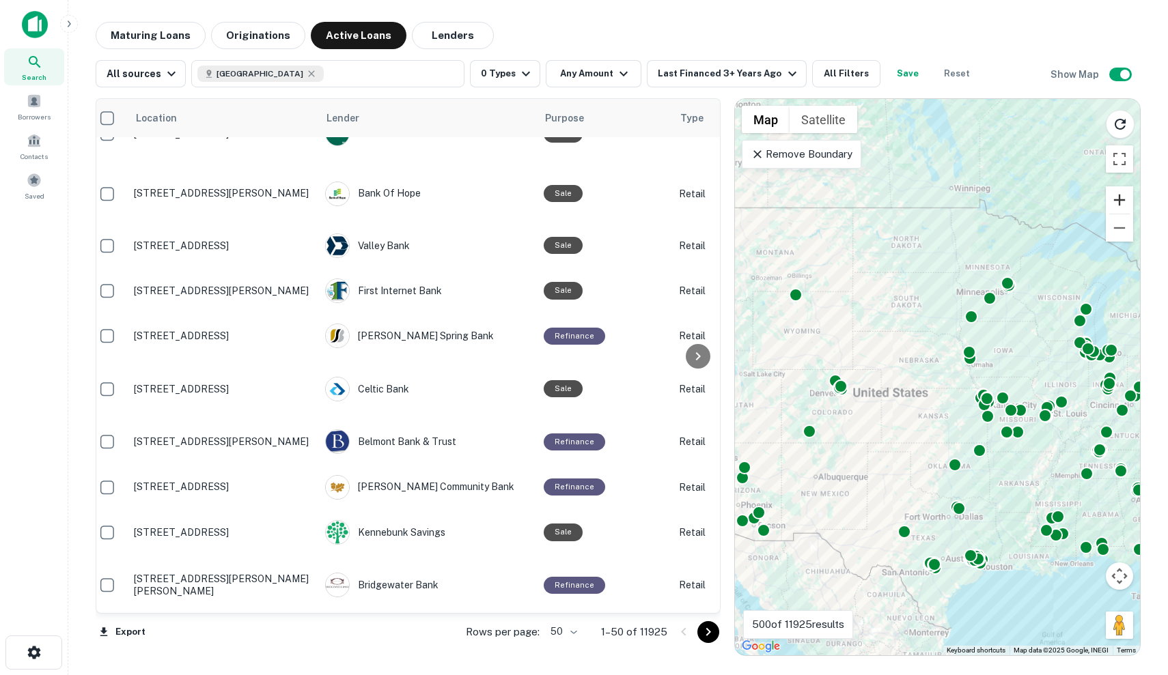
click at [1114, 206] on button "Zoom in" at bounding box center [1119, 199] width 27 height 27
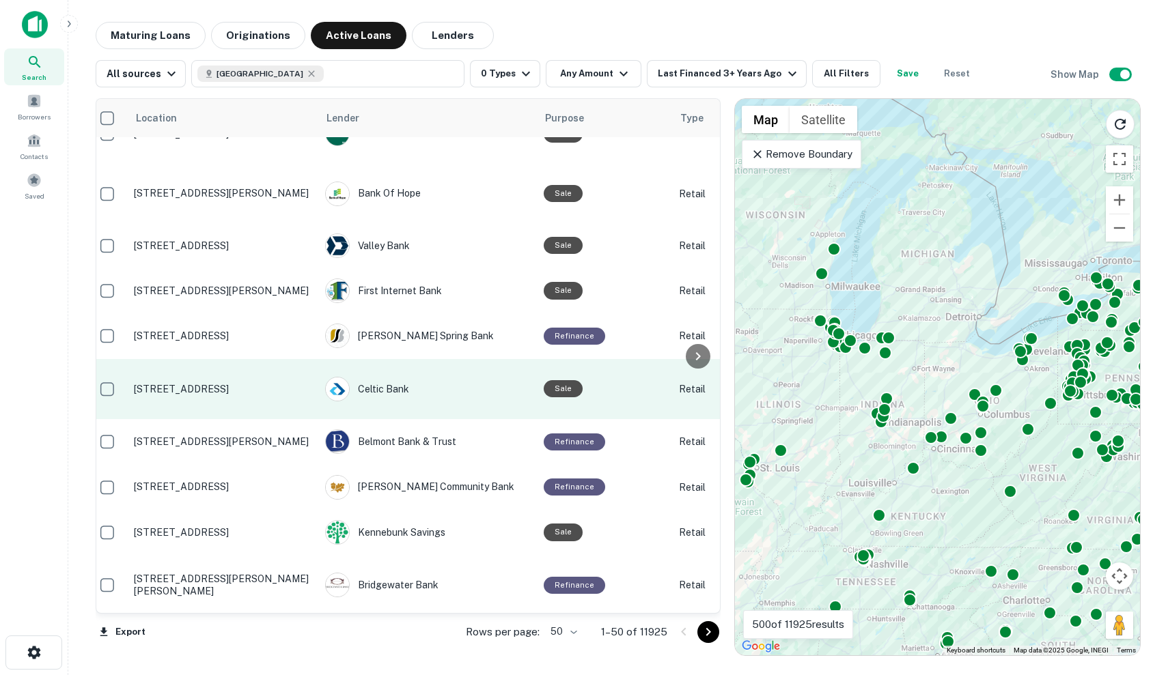
drag, startPoint x: 1058, startPoint y: 352, endPoint x: 630, endPoint y: 365, distance: 428.3
click at [630, 365] on div "Location Lender Purpose Type Subtype Mortgage Amount Borrower Last Financed Dat…" at bounding box center [618, 371] width 1045 height 569
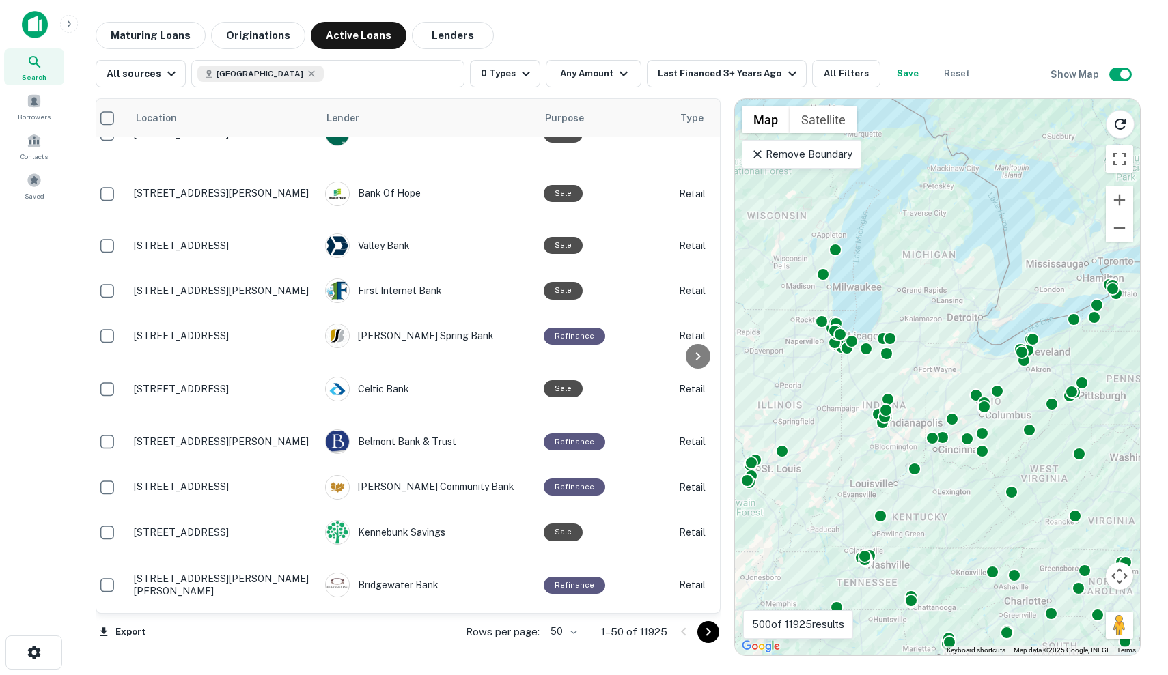
click at [913, 230] on div "To activate drag with keyboard, press Alt + Enter. Once in keyboard drag state,…" at bounding box center [937, 377] width 405 height 557
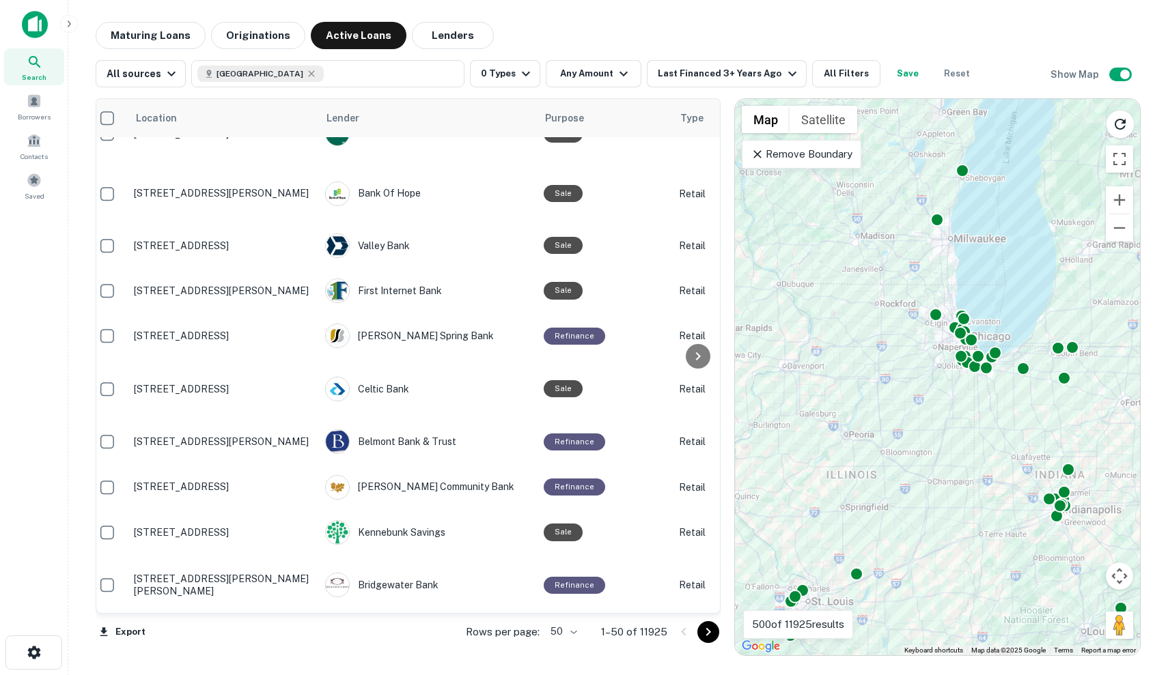
drag, startPoint x: 893, startPoint y: 254, endPoint x: 1102, endPoint y: 143, distance: 236.4
click at [1102, 143] on div "To activate drag with keyboard, press Alt + Enter. Once in keyboard drag state,…" at bounding box center [937, 377] width 405 height 557
click at [783, 160] on p "Remove Boundary" at bounding box center [801, 154] width 102 height 16
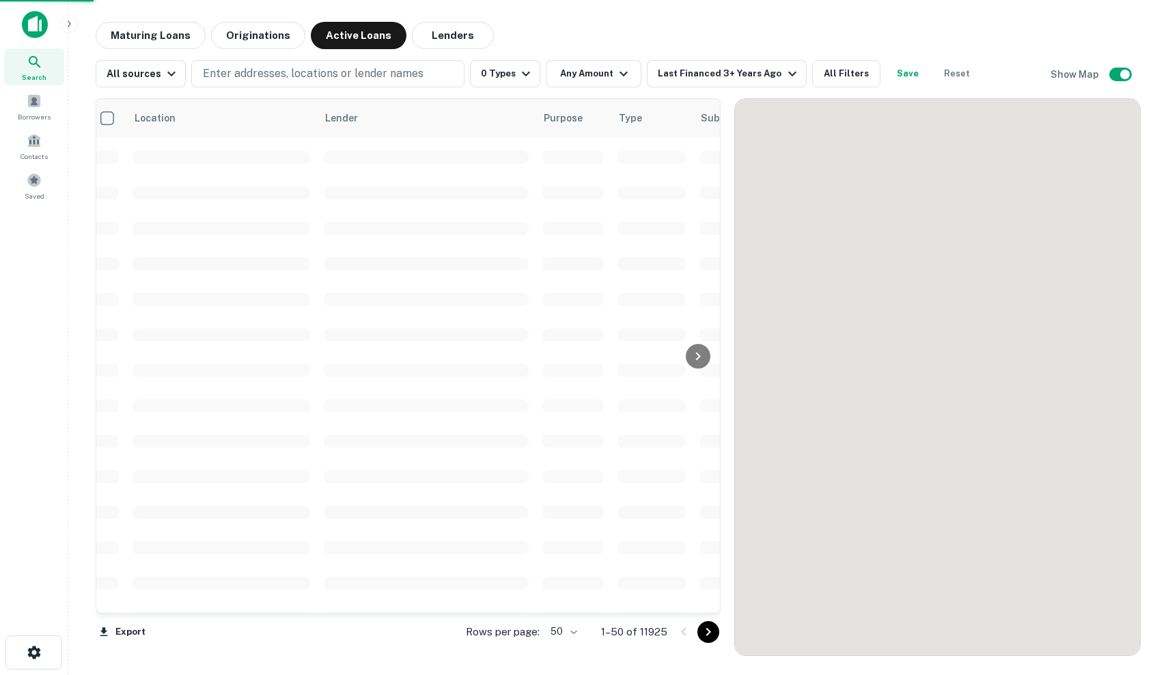
click at [783, 160] on div at bounding box center [937, 377] width 405 height 557
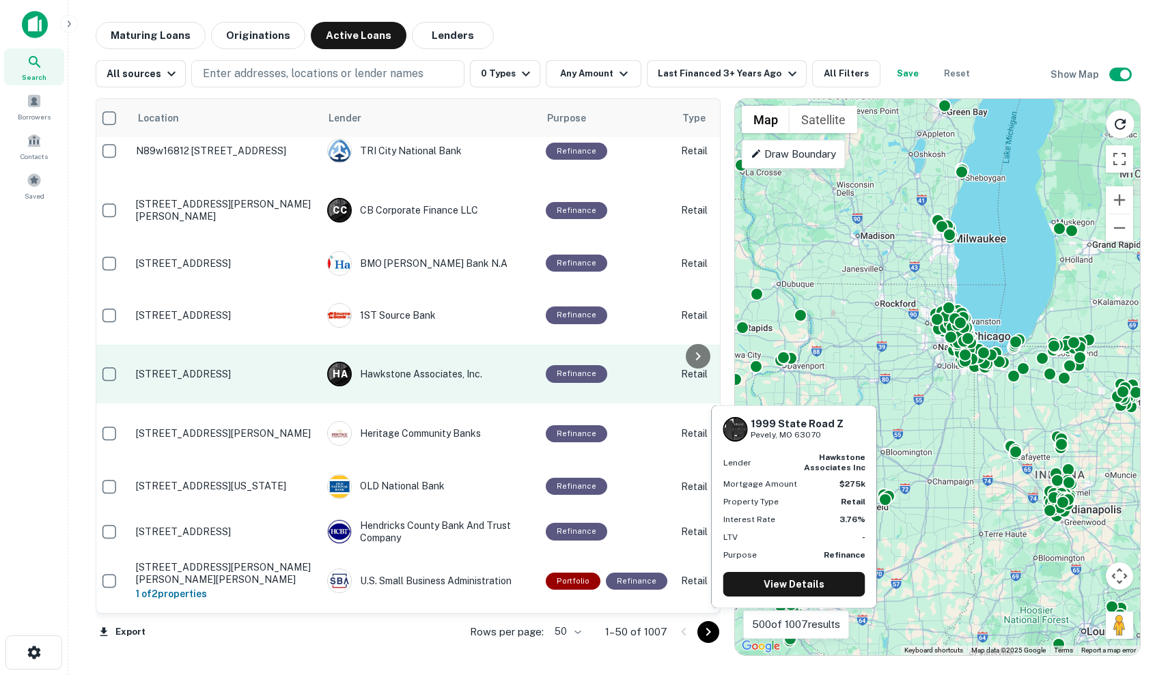
scroll to position [1183, 5]
click at [410, 368] on div "H A Hawkstone Associates, Inc." at bounding box center [430, 374] width 205 height 25
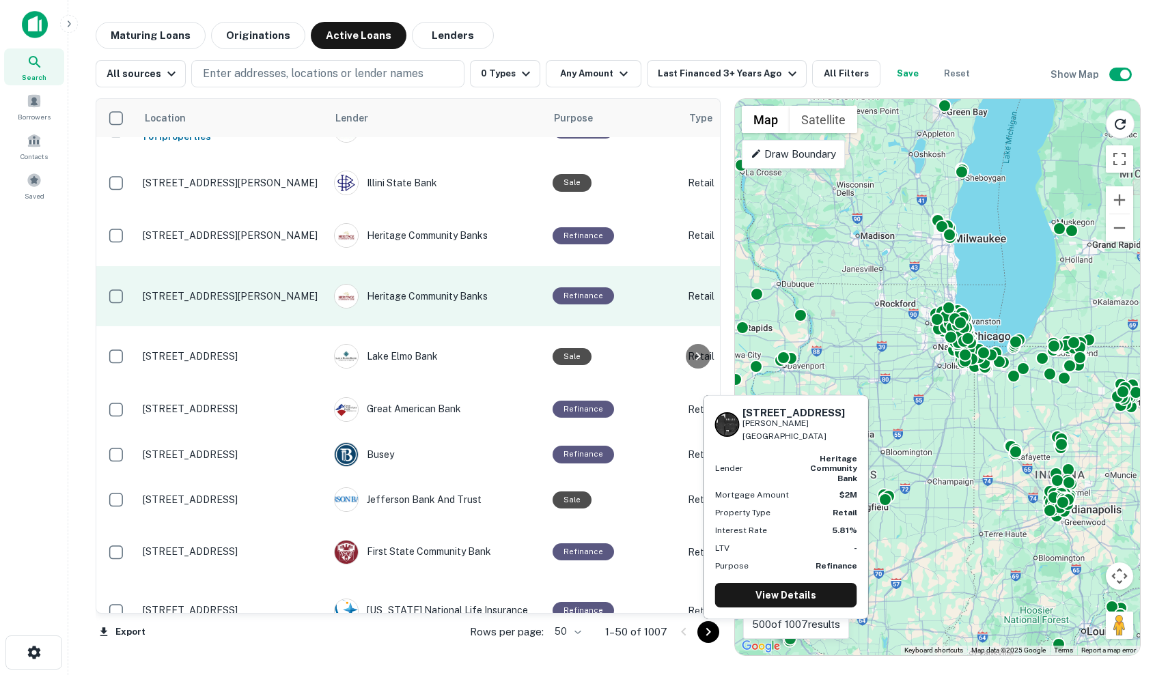
scroll to position [2083, 0]
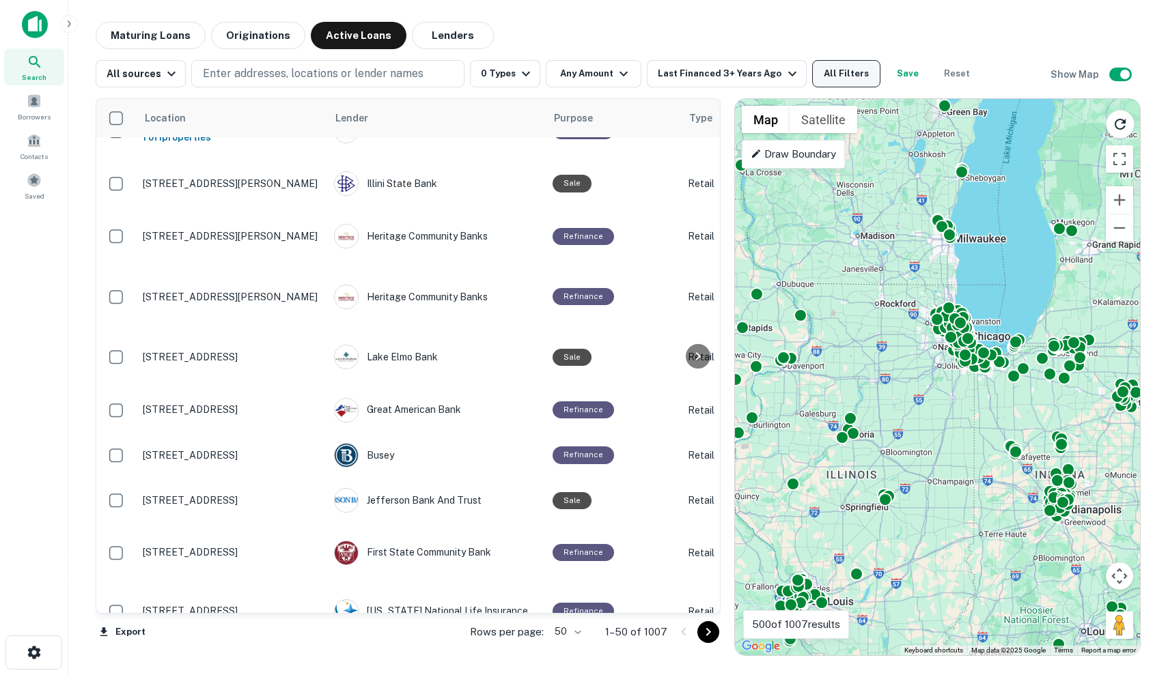
click at [841, 81] on button "All Filters" at bounding box center [846, 73] width 68 height 27
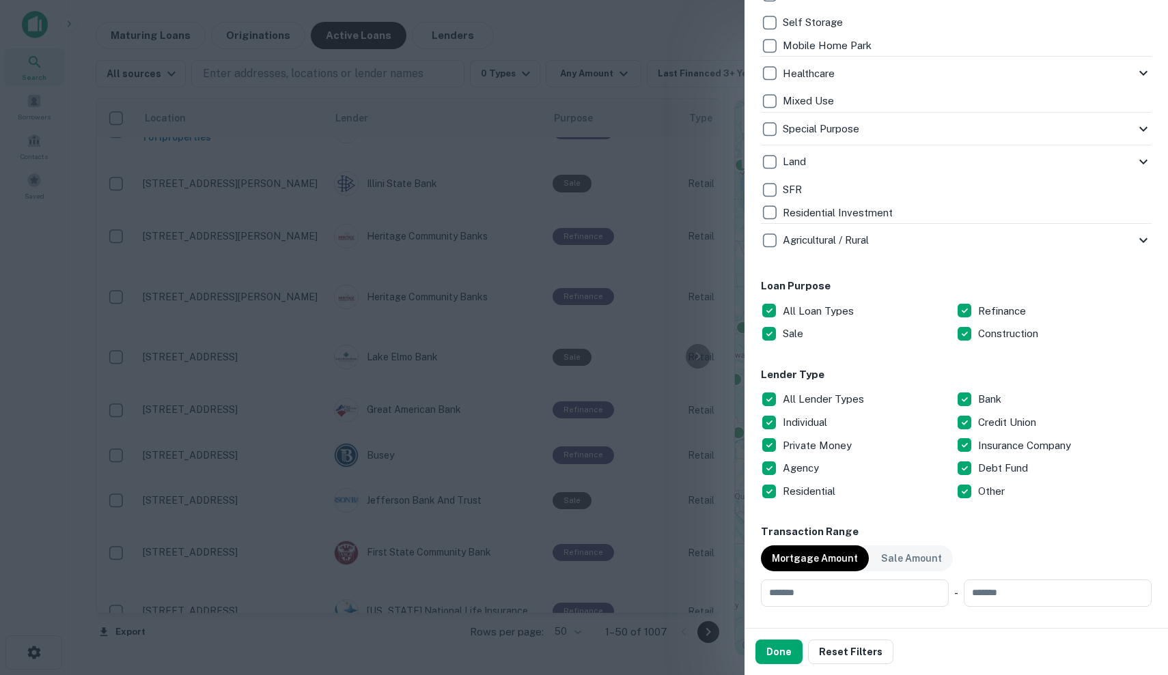
scroll to position [565, 0]
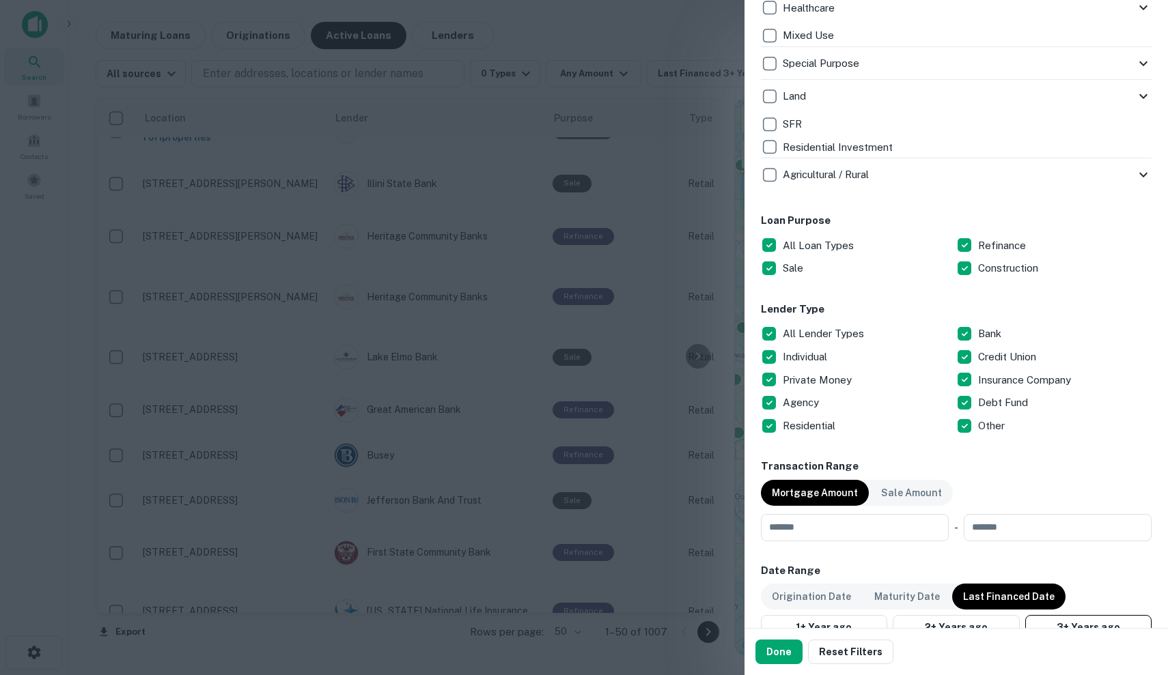
click at [800, 328] on p "All Lender Types" at bounding box center [825, 334] width 84 height 16
click at [813, 374] on p "Private Money" at bounding box center [819, 380] width 72 height 16
click at [1002, 401] on p "Debt Fund" at bounding box center [1004, 403] width 53 height 16
click at [981, 433] on div "Other" at bounding box center [1053, 425] width 195 height 23
click at [966, 445] on div "Locations Enter addresses, locations or lender names Location Illinois, USA ​ L…" at bounding box center [956, 356] width 391 height 1665
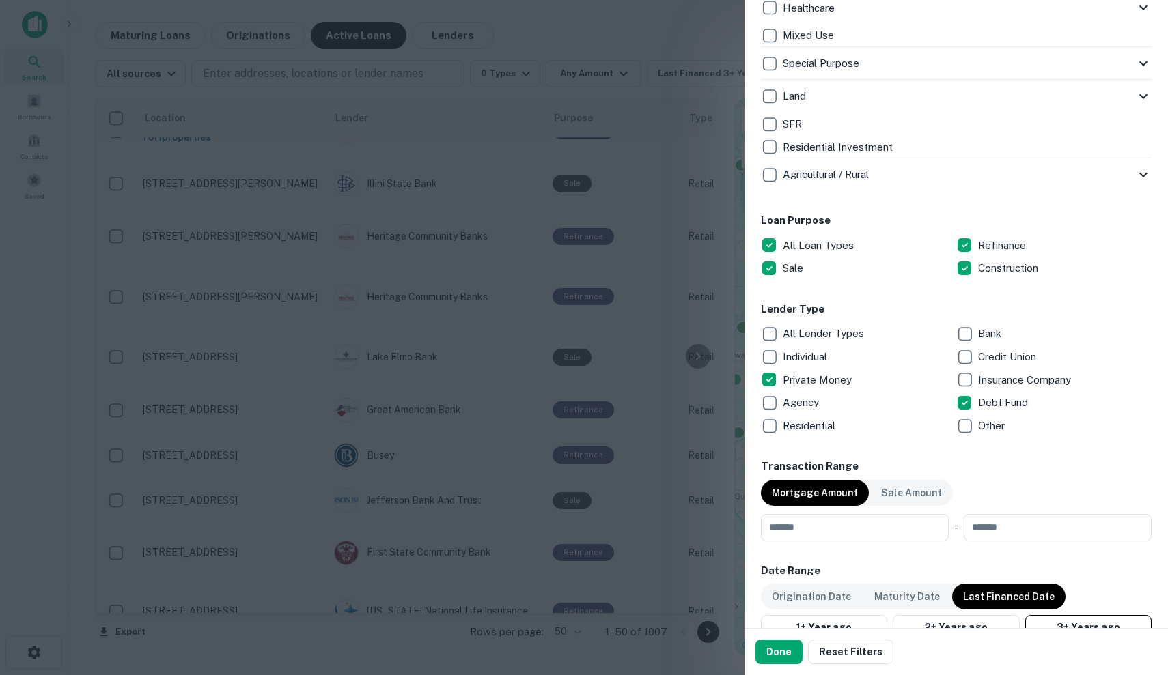
click at [828, 352] on p "Individual" at bounding box center [806, 357] width 47 height 16
click at [829, 352] on p "Individual" at bounding box center [806, 357] width 47 height 16
click at [781, 653] on button "Done" at bounding box center [778, 652] width 47 height 25
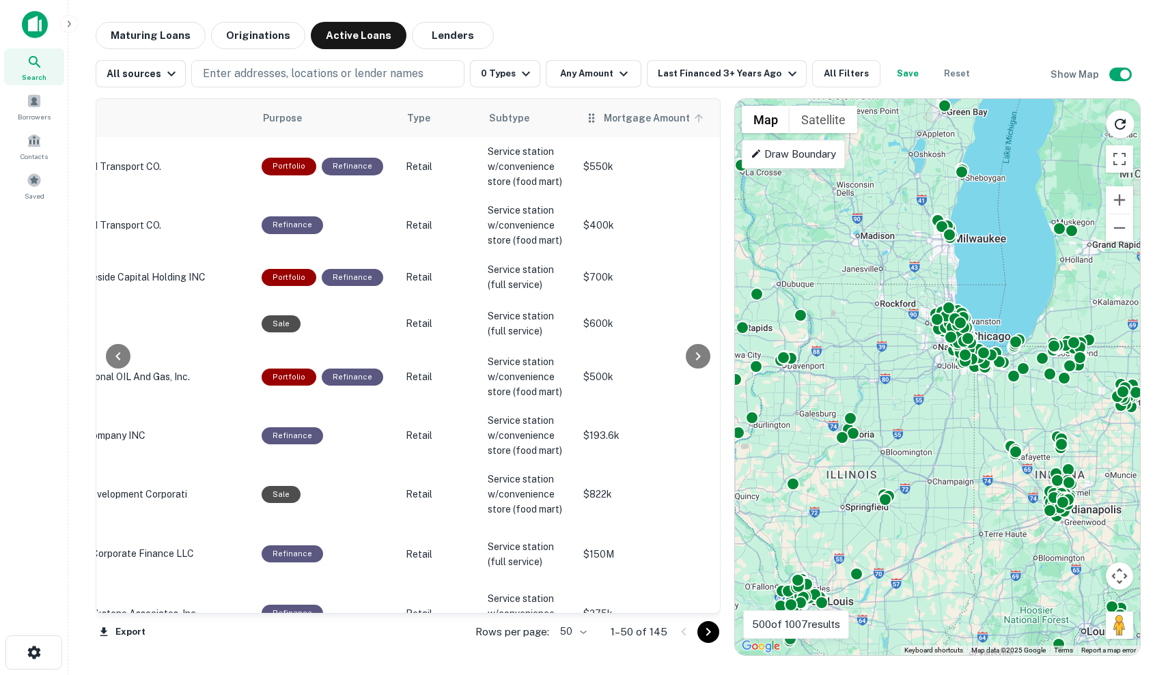
click at [629, 115] on span "Mortgage Amount" at bounding box center [656, 118] width 104 height 16
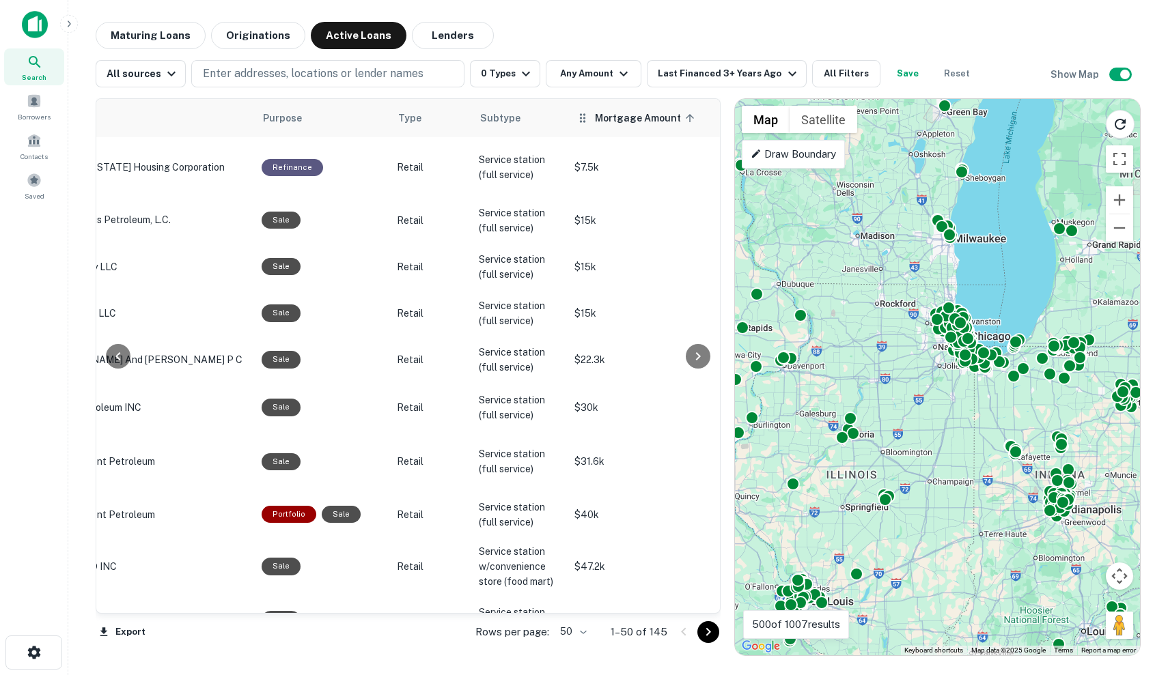
click at [664, 125] on span "Mortgage Amount sorted ascending" at bounding box center [647, 118] width 104 height 16
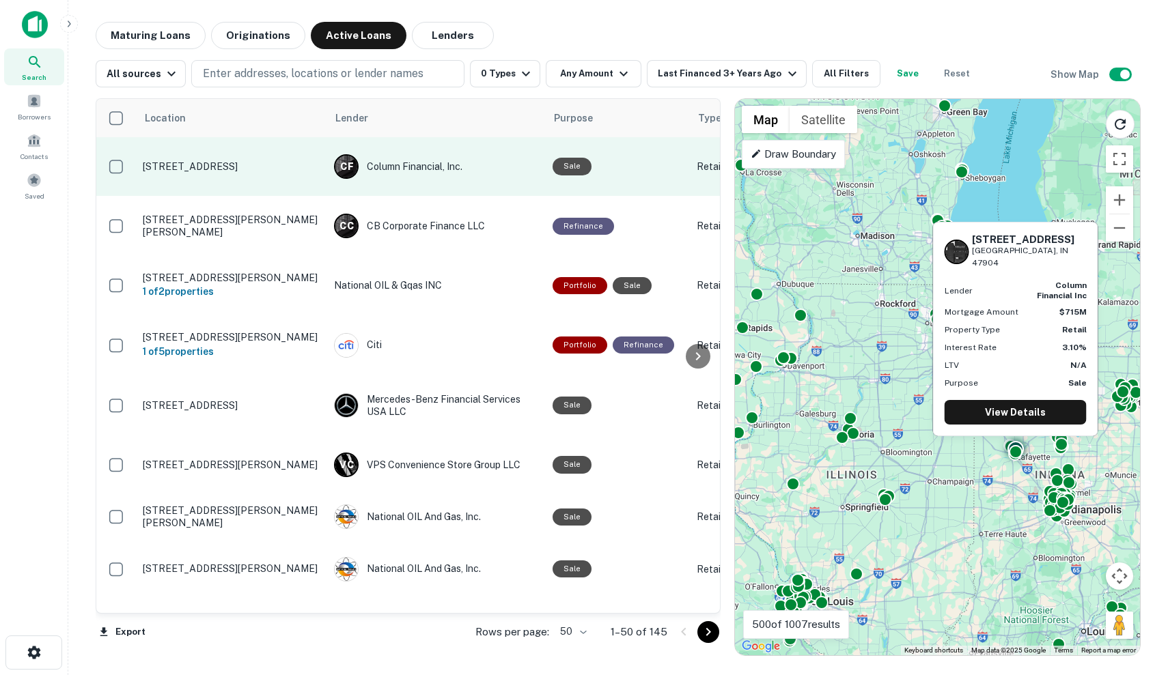
click at [570, 191] on td "Sale" at bounding box center [618, 166] width 144 height 59
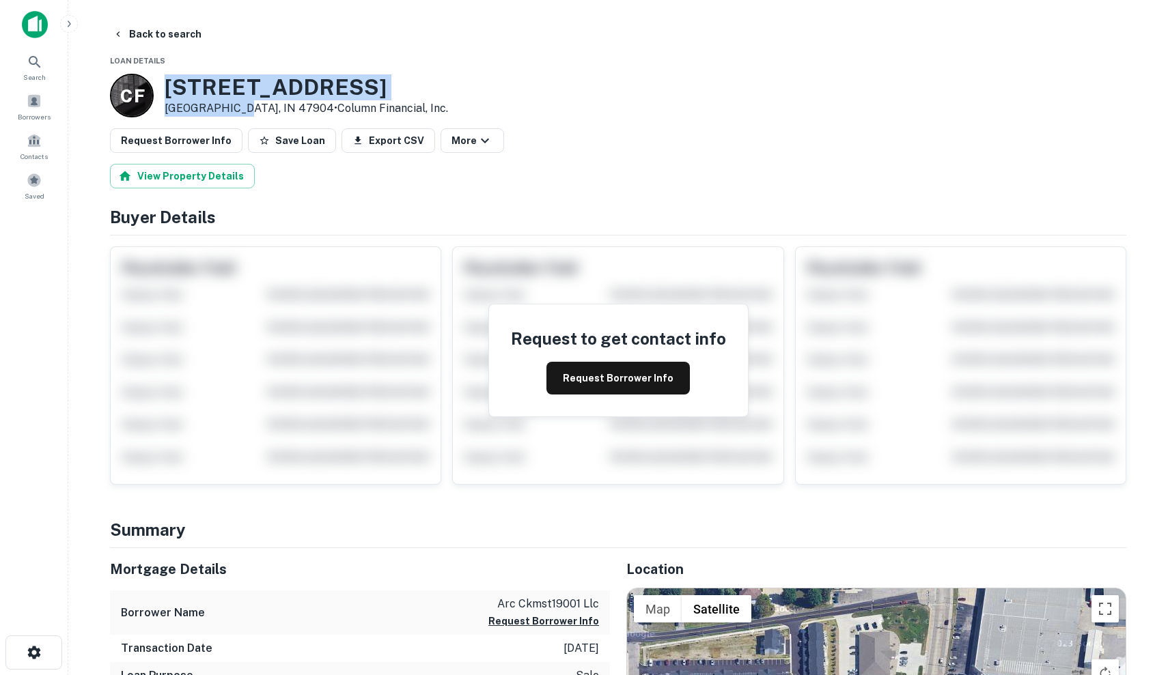
drag, startPoint x: 165, startPoint y: 84, endPoint x: 229, endPoint y: 107, distance: 68.3
click at [229, 107] on div "3112 Ferry St Lafayette, IN 47904 • Column Financial, Inc." at bounding box center [306, 95] width 283 height 42
click at [234, 105] on p "Lafayette, IN 47904 • Column Financial, Inc." at bounding box center [306, 108] width 283 height 16
click at [338, 108] on link "Column Financial, Inc." at bounding box center [392, 108] width 111 height 13
click at [350, 103] on link "Column Financial, Inc." at bounding box center [392, 108] width 111 height 13
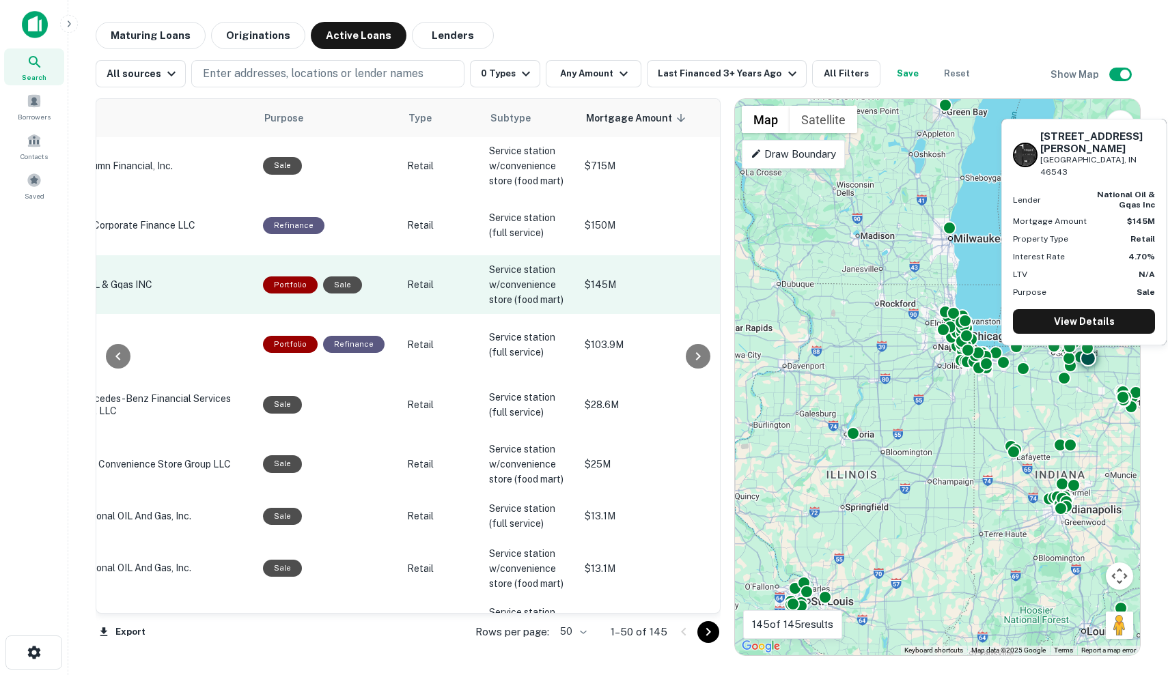
scroll to position [0, 290]
click at [464, 278] on p "Retail" at bounding box center [441, 285] width 68 height 15
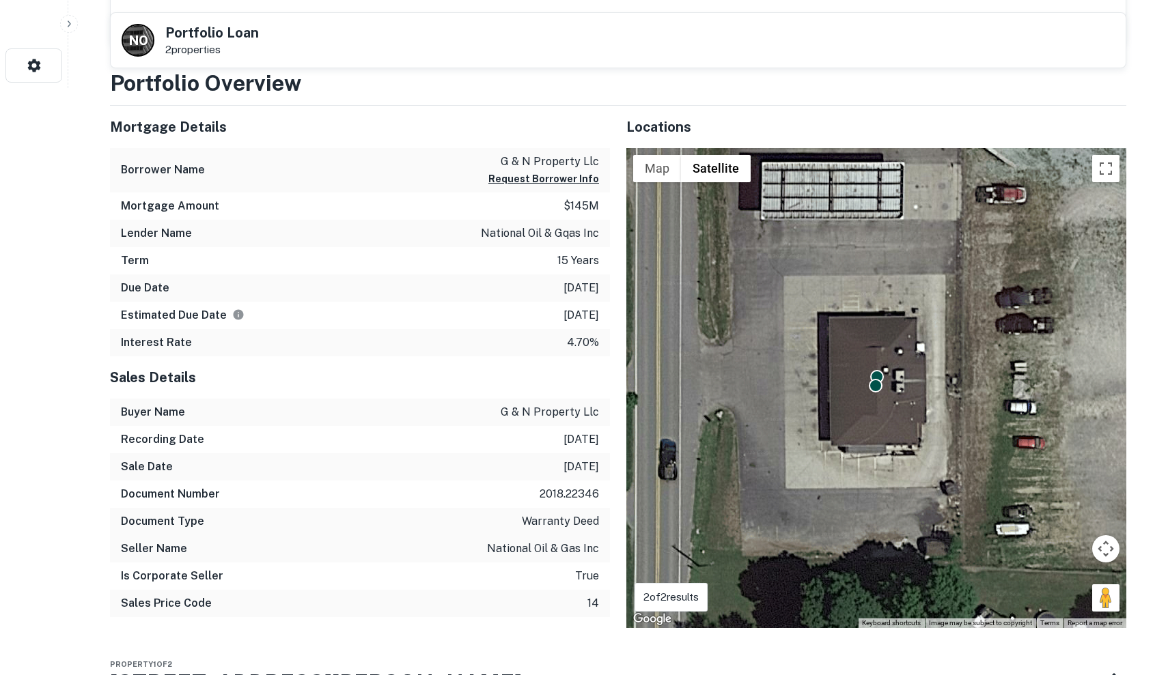
scroll to position [601, 0]
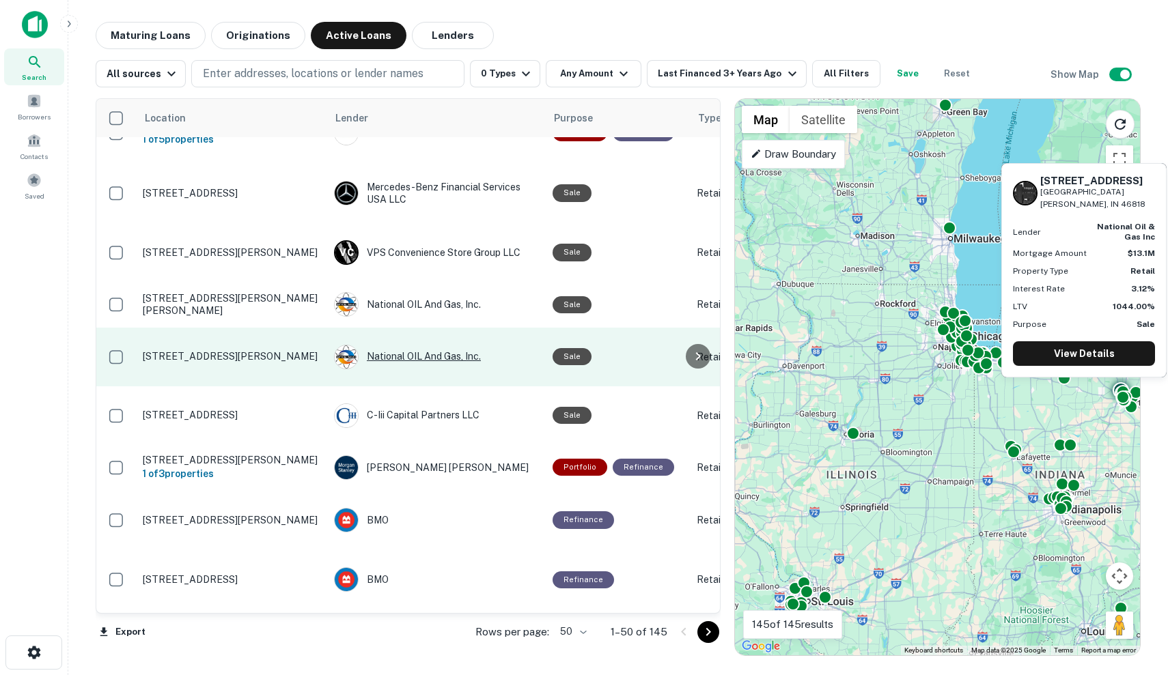
scroll to position [213, 0]
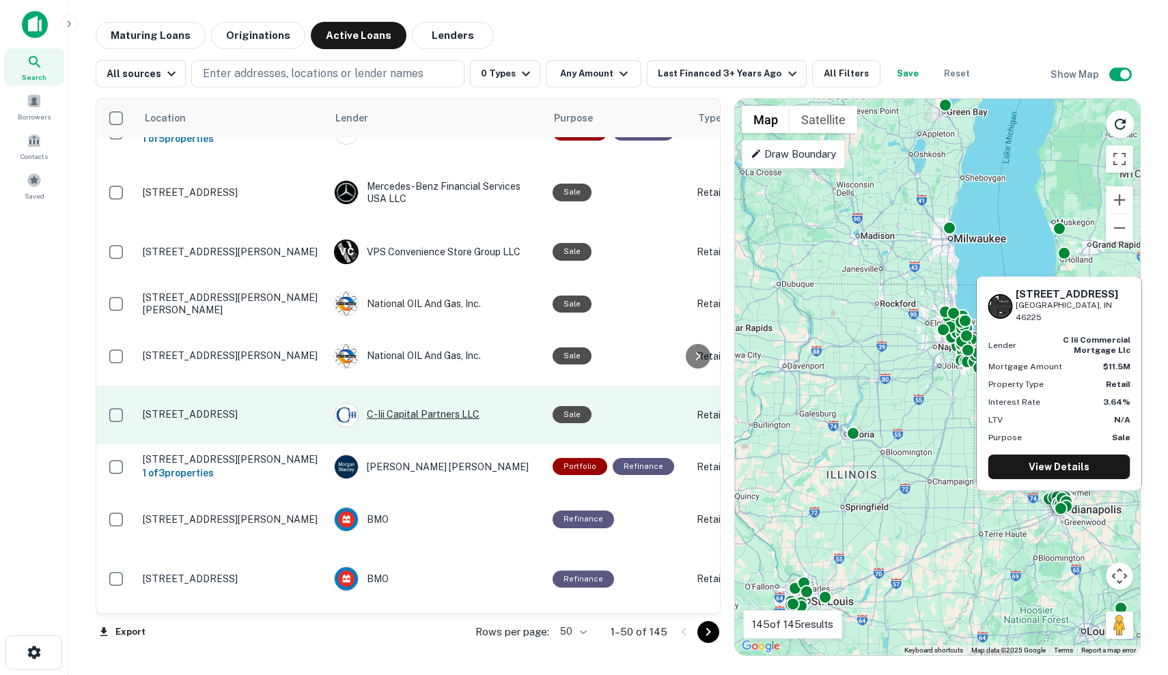
click at [454, 403] on div "C-iii Capital Partners LLC" at bounding box center [436, 415] width 205 height 25
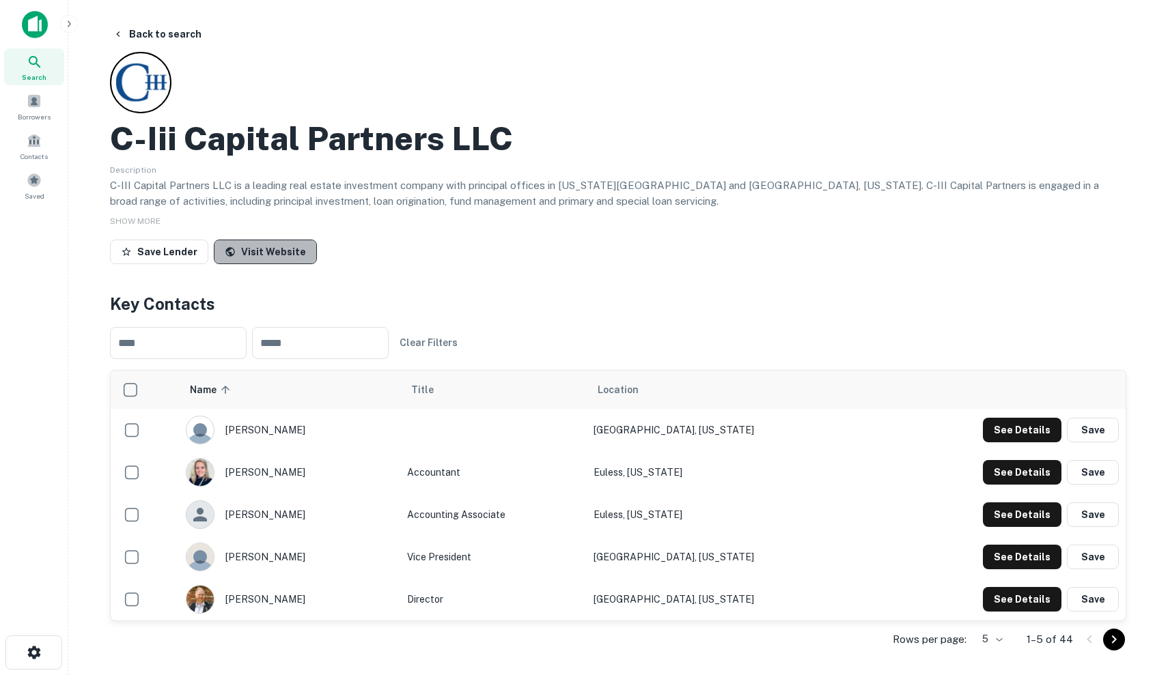
click at [277, 249] on link "Visit Website" at bounding box center [265, 252] width 103 height 25
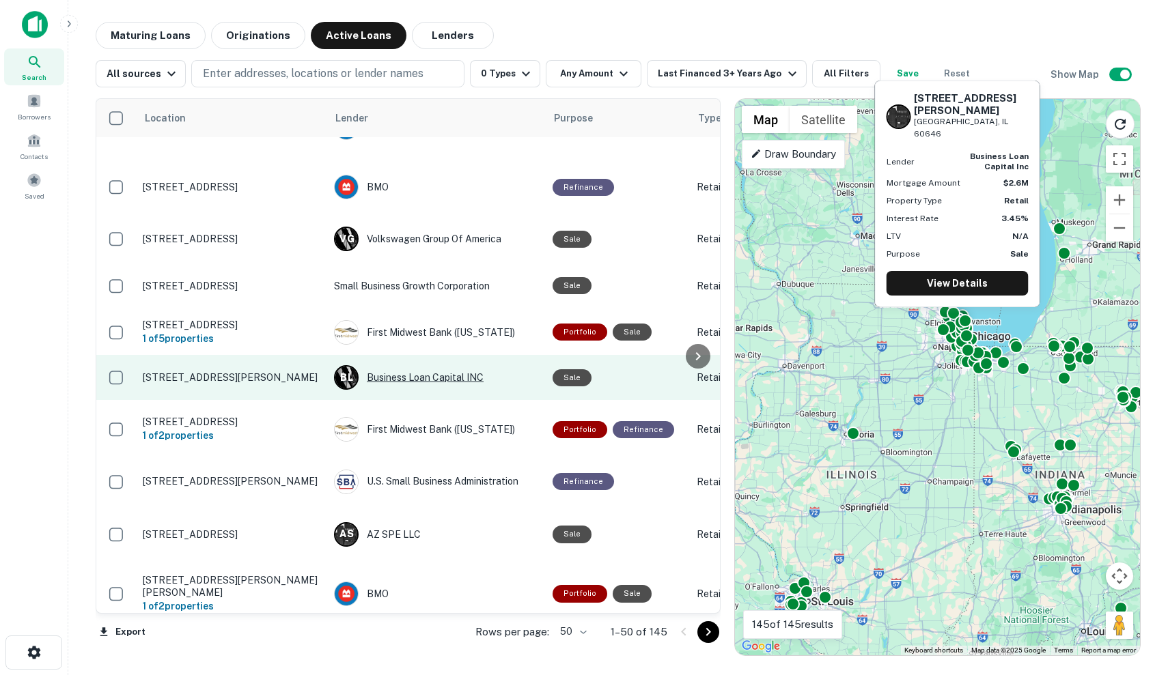
scroll to position [605, 0]
click at [419, 370] on div "B L Business Loan Capital INC" at bounding box center [436, 377] width 205 height 25
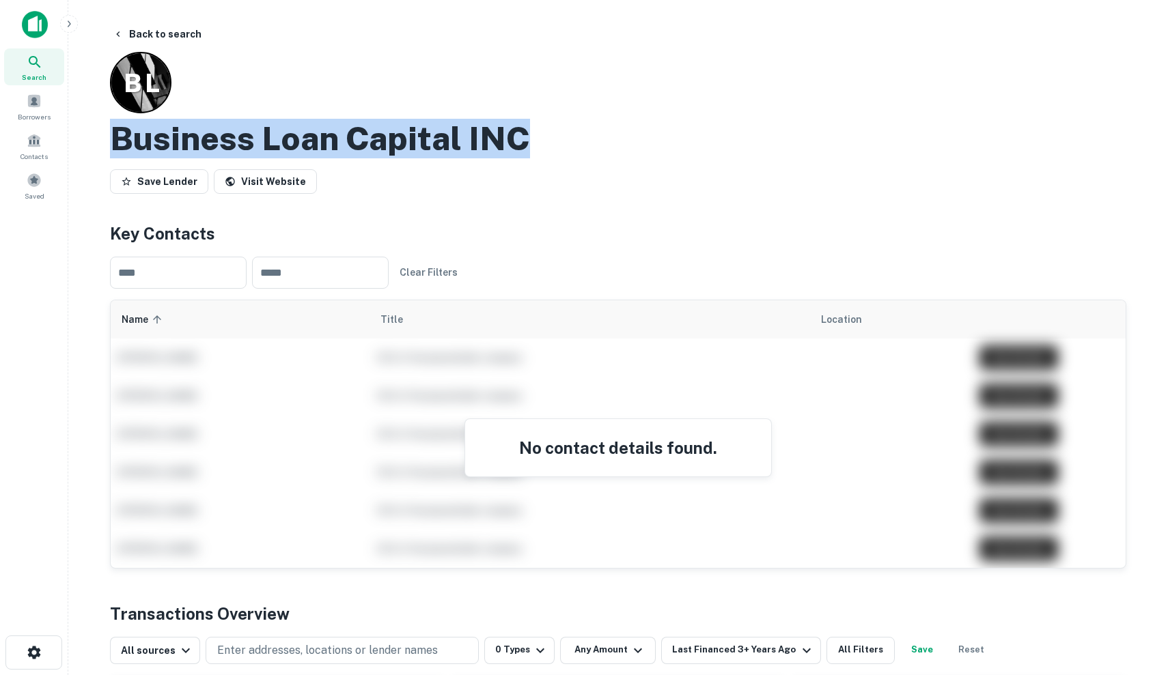
drag, startPoint x: 107, startPoint y: 132, endPoint x: 588, endPoint y: 141, distance: 481.5
click at [588, 141] on div "Back to search B L Business Loan Capital INC Save Lender Visit Website Key Cont…" at bounding box center [618, 533] width 1049 height 1023
copy h2 "Business Loan Capital INC"
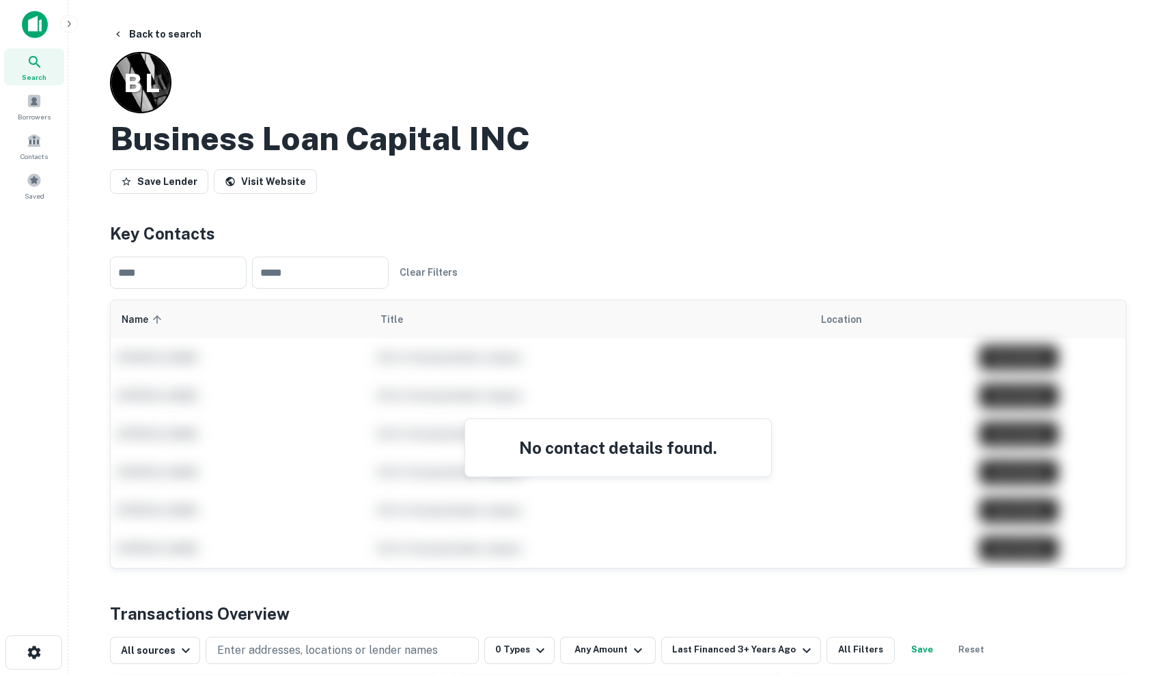
click at [548, 257] on div "​ ​ Clear Filters" at bounding box center [618, 273] width 1016 height 54
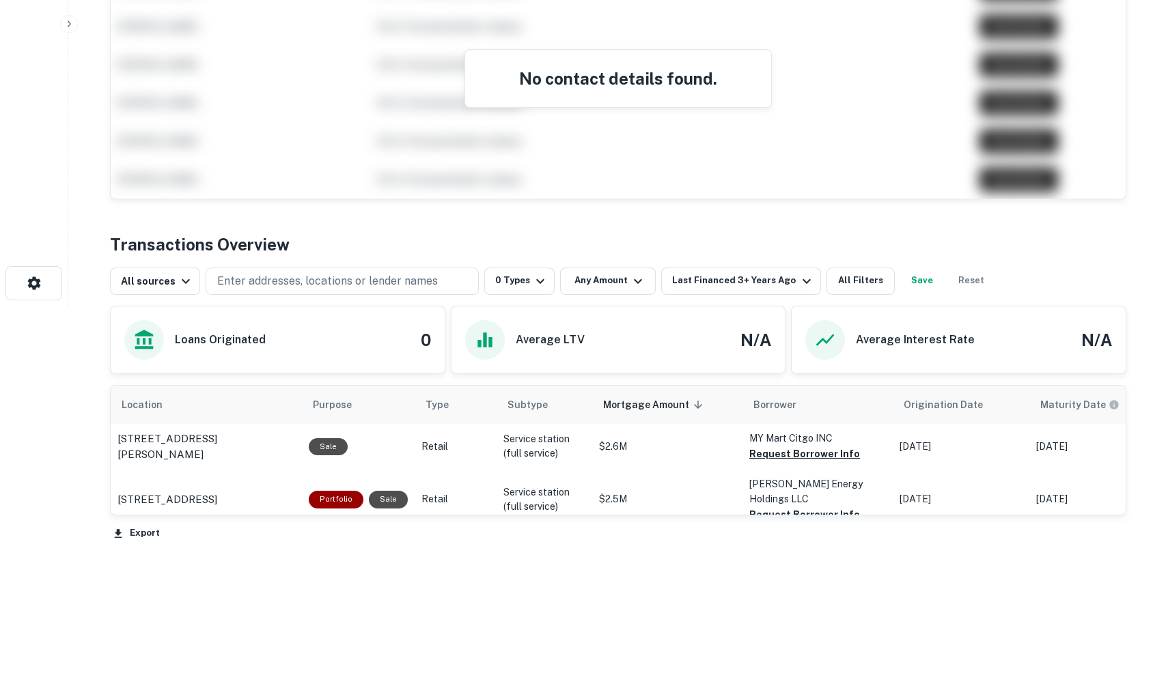
scroll to position [369, 0]
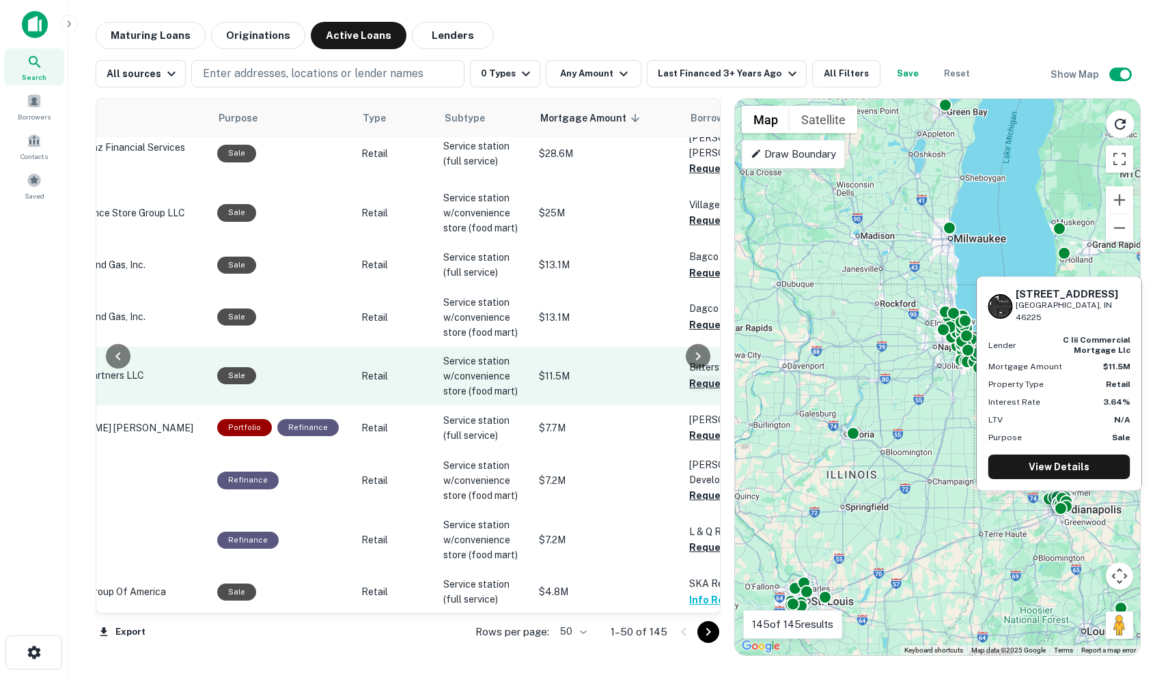
scroll to position [252, 171]
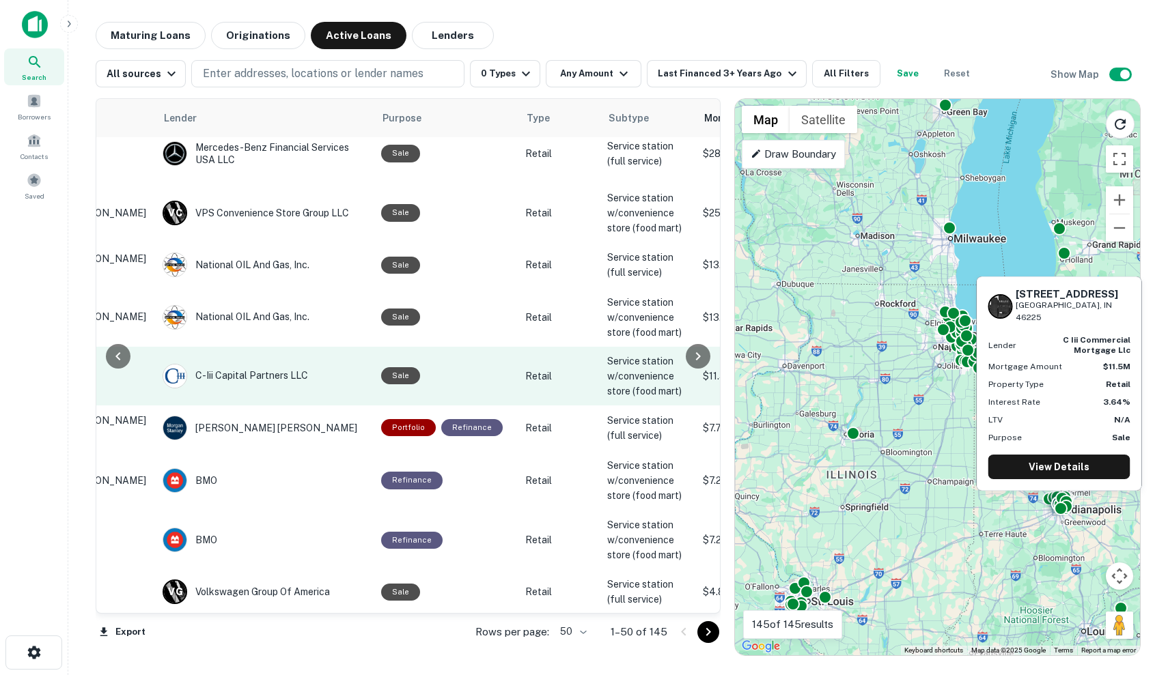
click at [608, 380] on p "Service station w/convenience store (food mart)" at bounding box center [648, 376] width 82 height 45
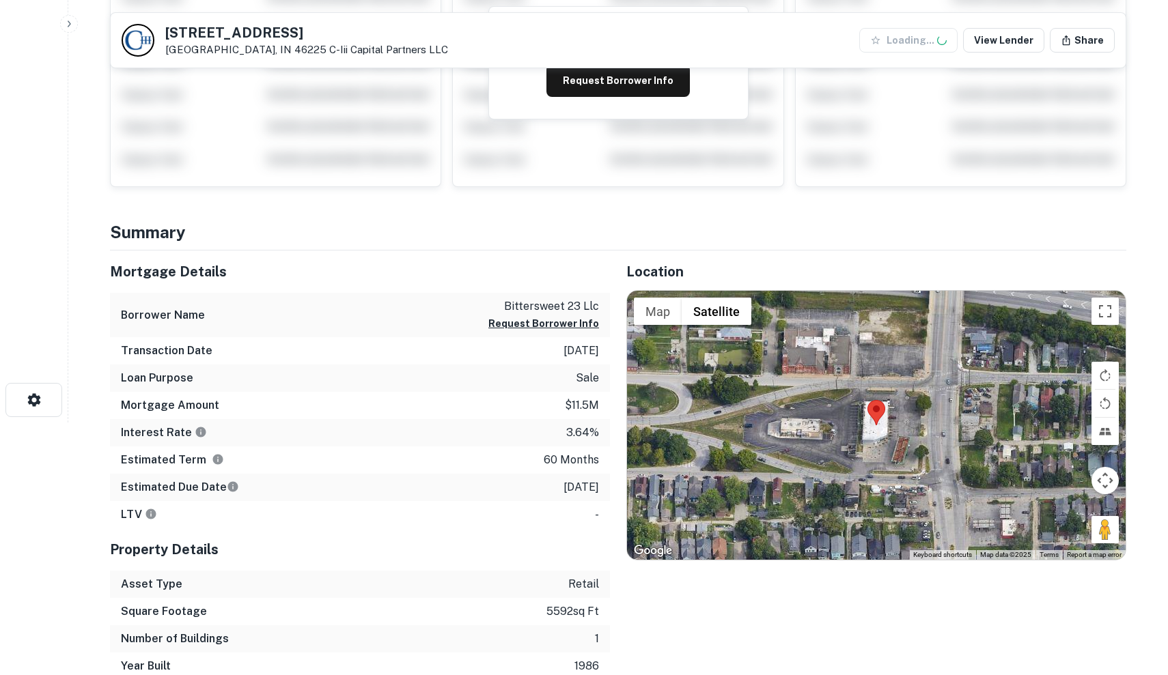
scroll to position [257, 0]
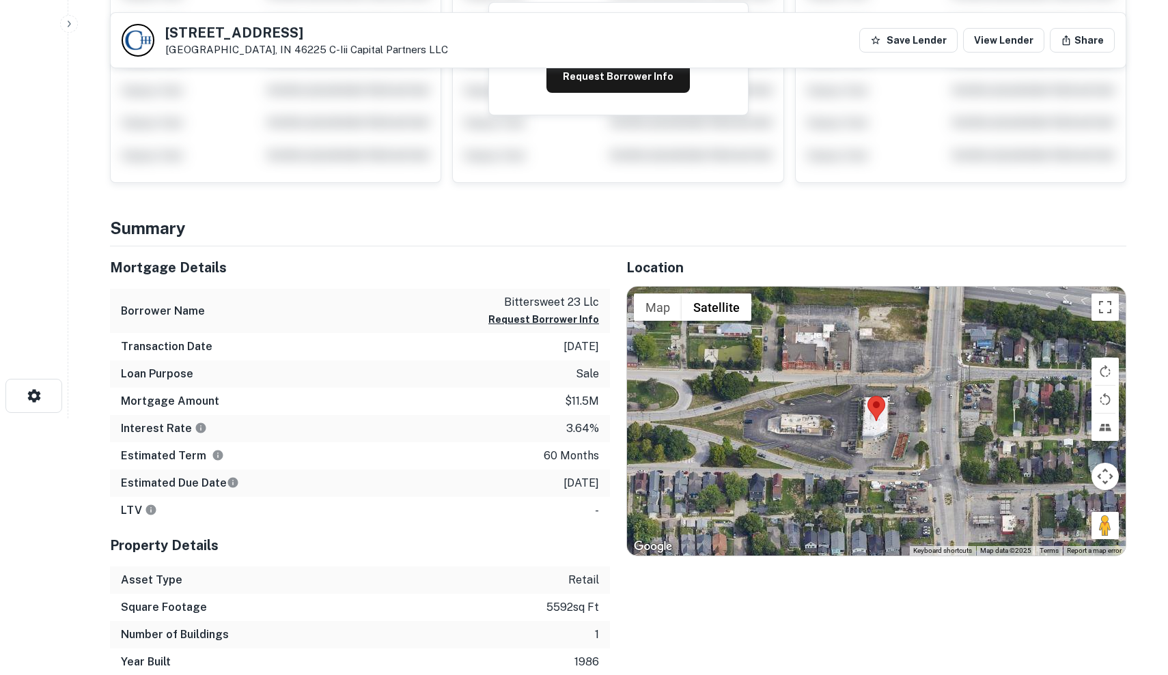
click at [858, 440] on div at bounding box center [876, 421] width 498 height 269
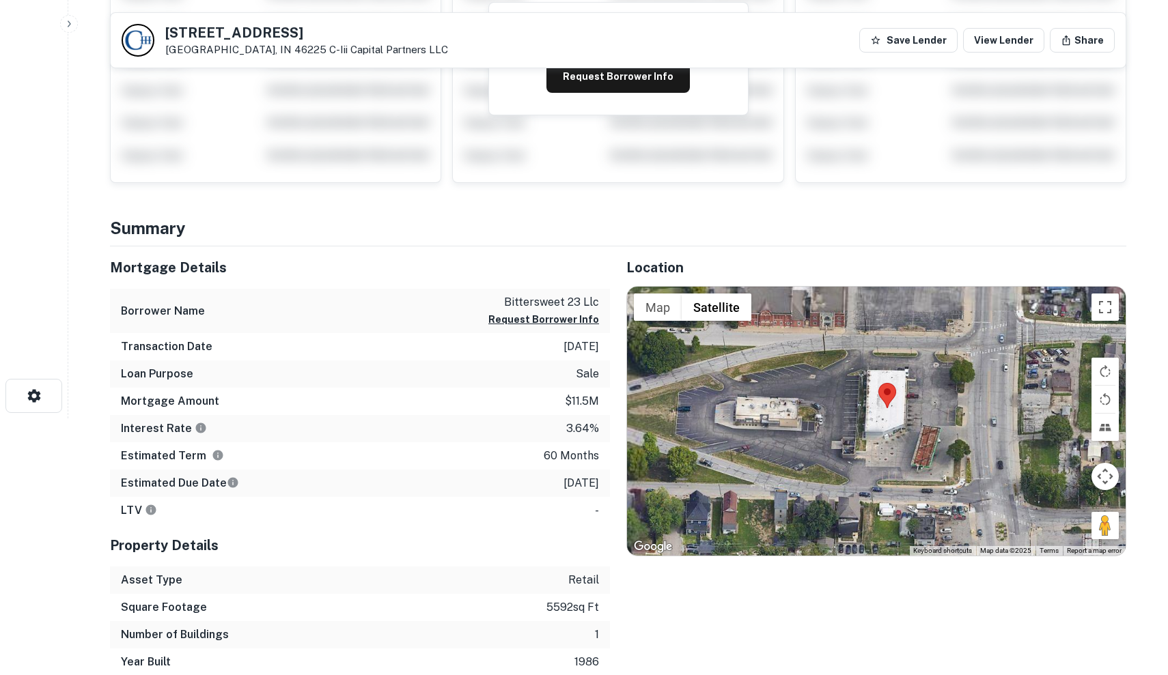
click at [858, 440] on div at bounding box center [876, 421] width 498 height 269
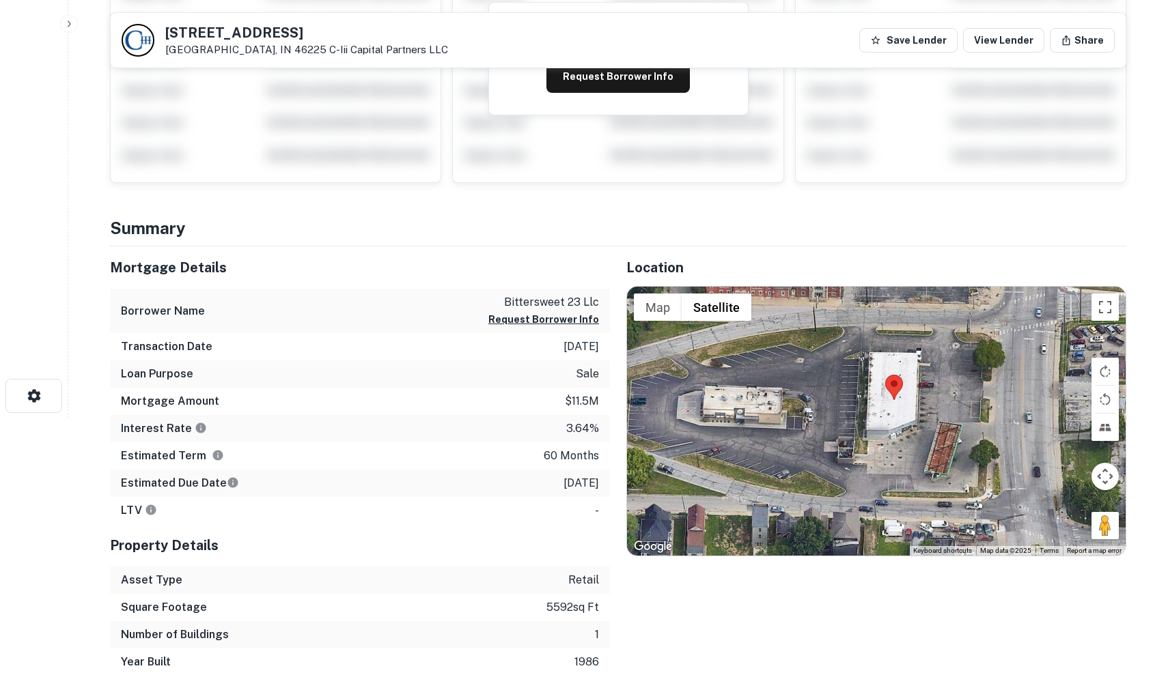
click at [855, 440] on div at bounding box center [876, 421] width 498 height 269
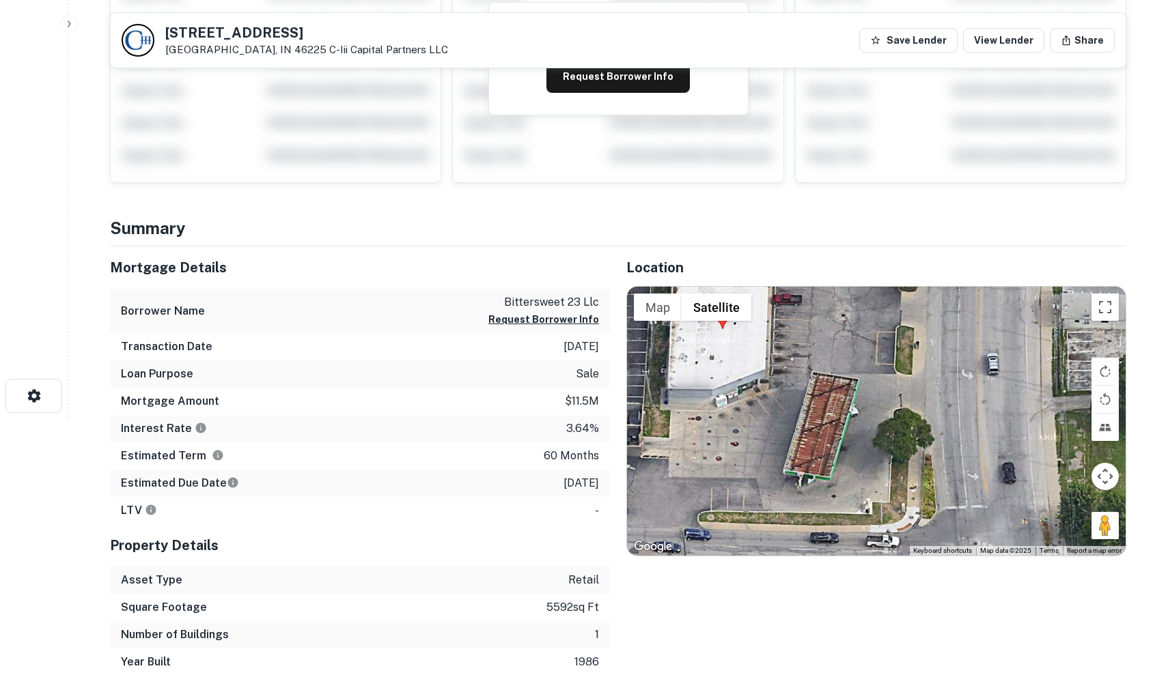
drag, startPoint x: 881, startPoint y: 432, endPoint x: 673, endPoint y: 407, distance: 209.1
click at [673, 406] on div at bounding box center [876, 421] width 498 height 269
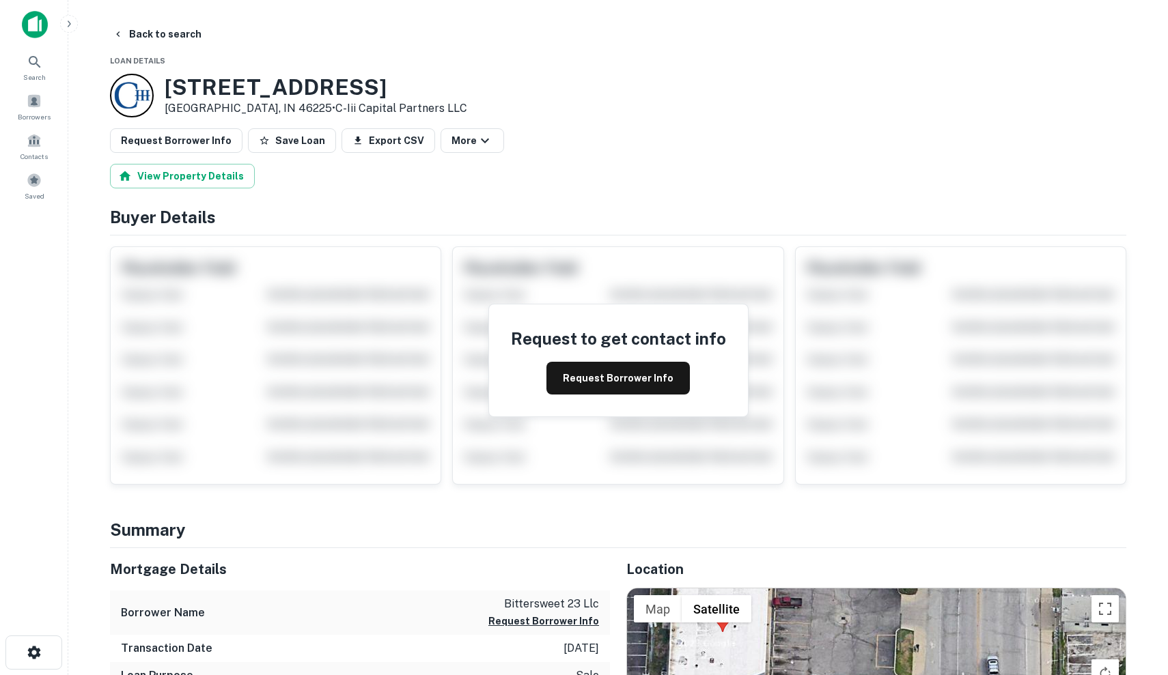
scroll to position [0, 0]
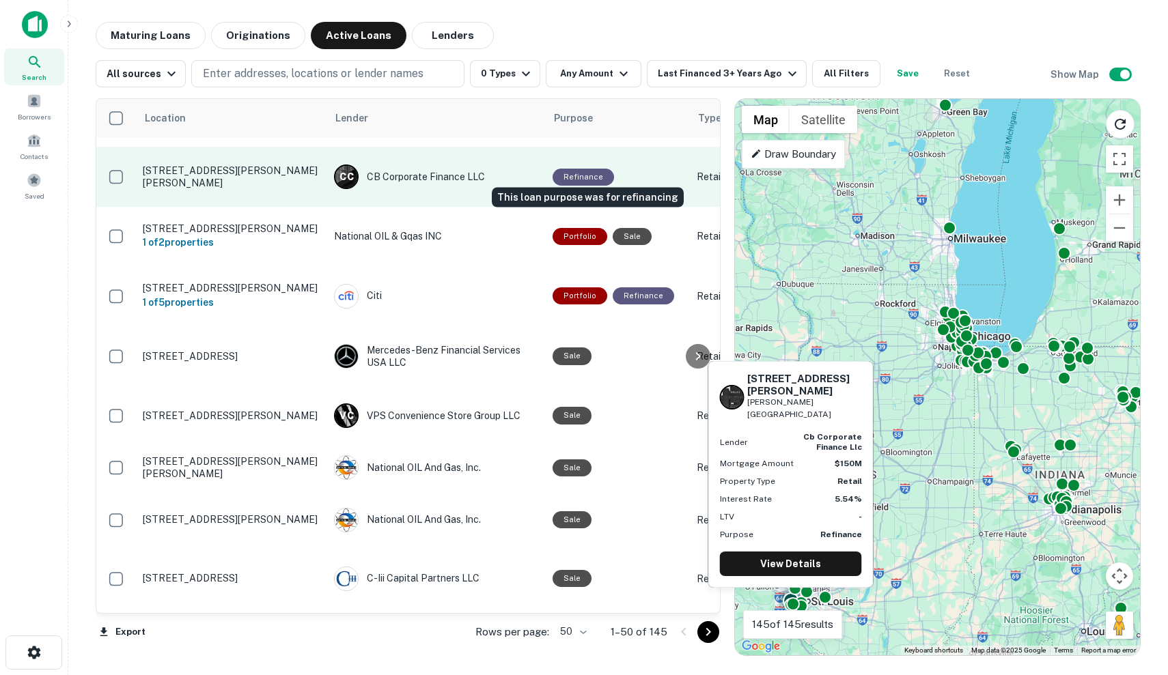
scroll to position [49, 0]
click at [652, 180] on td "Refinance" at bounding box center [618, 177] width 144 height 60
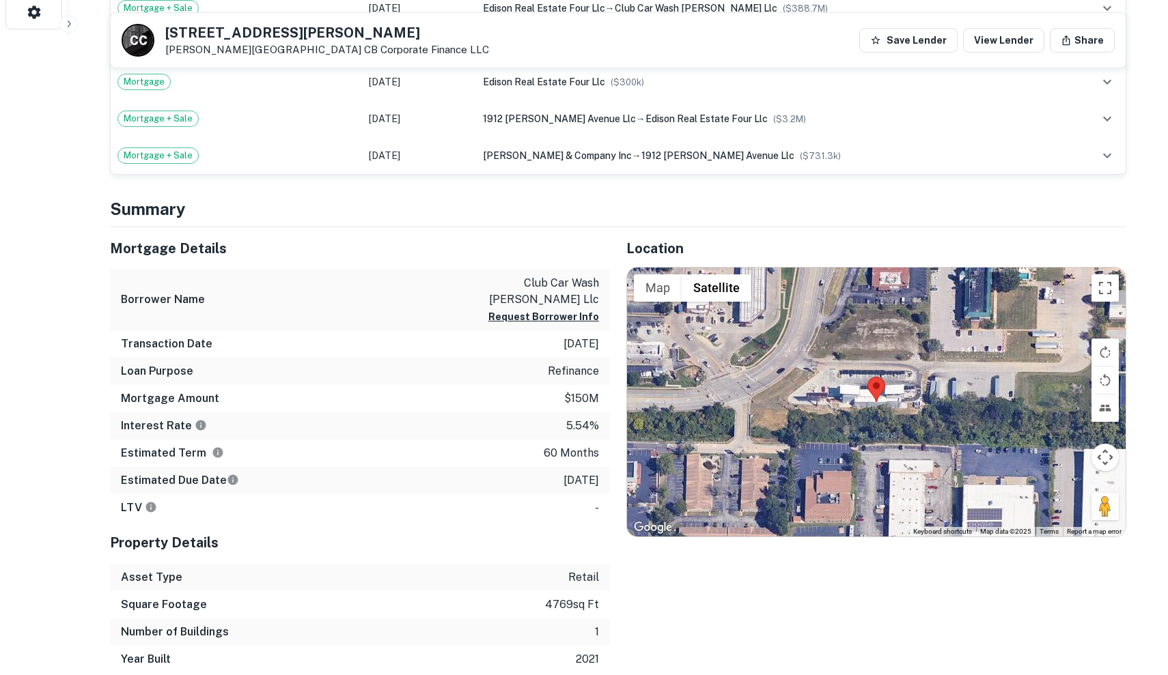
scroll to position [639, 0]
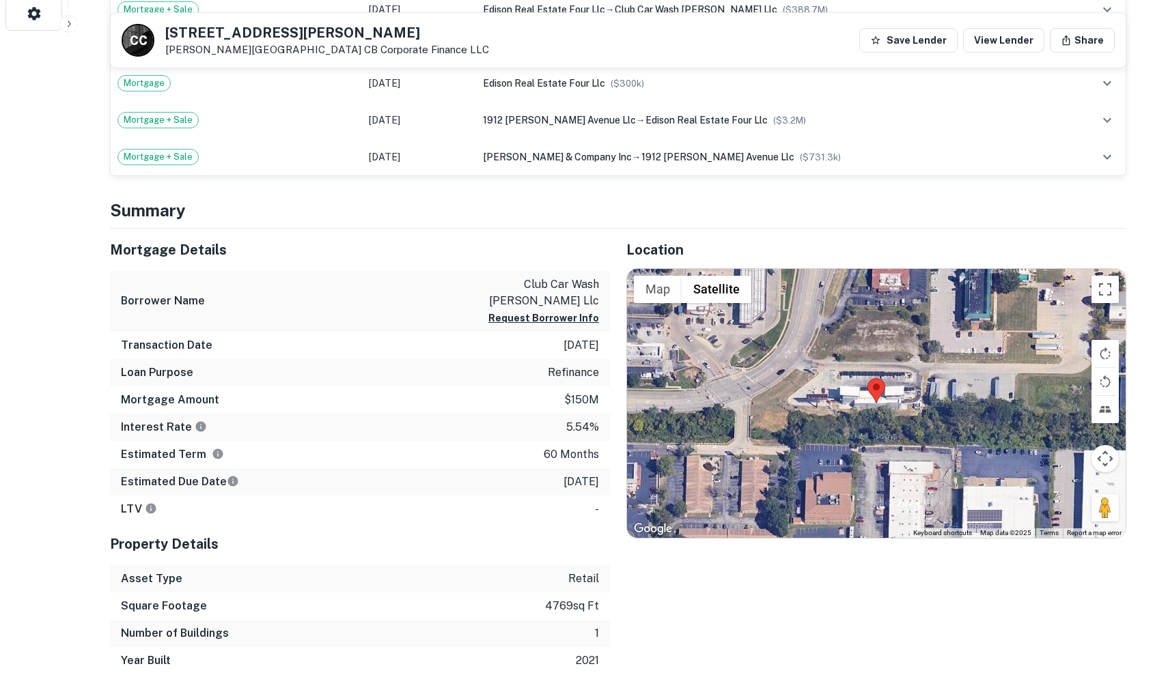
click at [862, 391] on div at bounding box center [876, 403] width 498 height 269
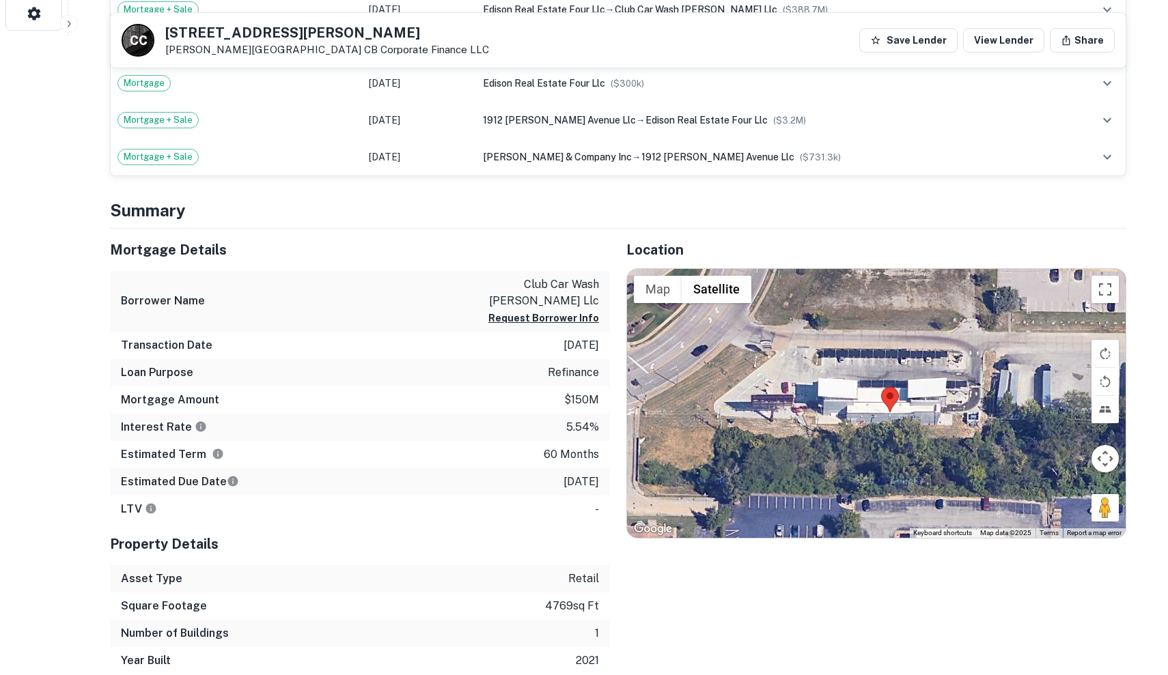
click at [862, 391] on div at bounding box center [876, 403] width 498 height 269
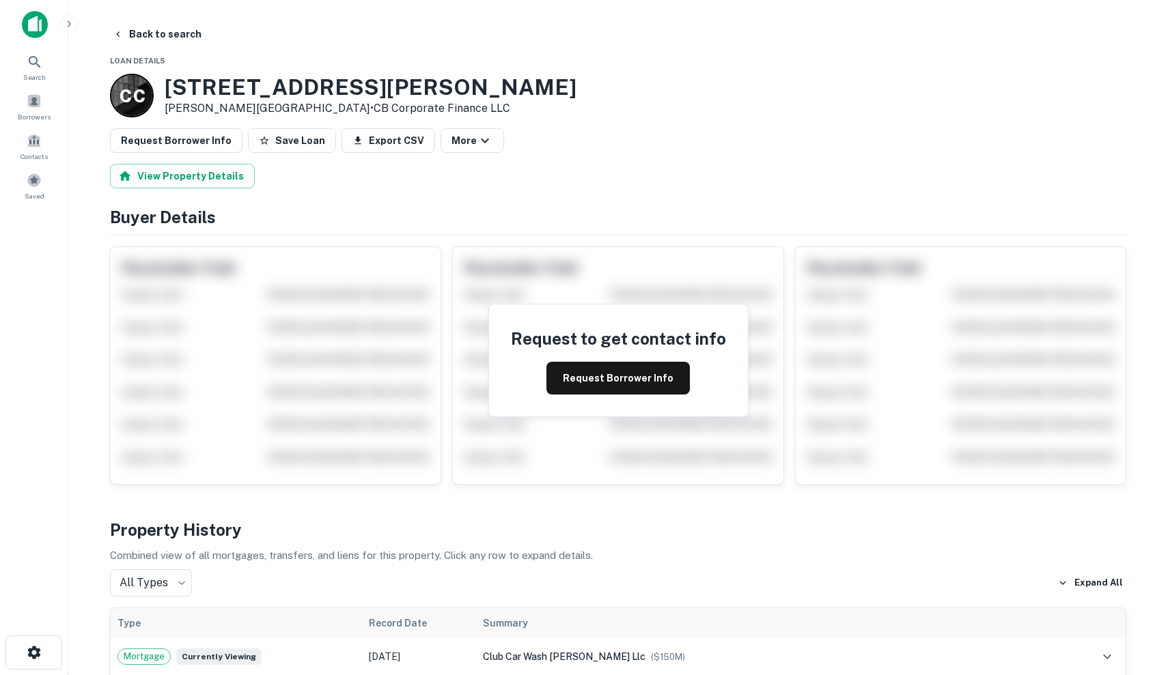
scroll to position [0, 0]
click at [374, 111] on link "CB Corporate Finance LLC" at bounding box center [442, 108] width 137 height 13
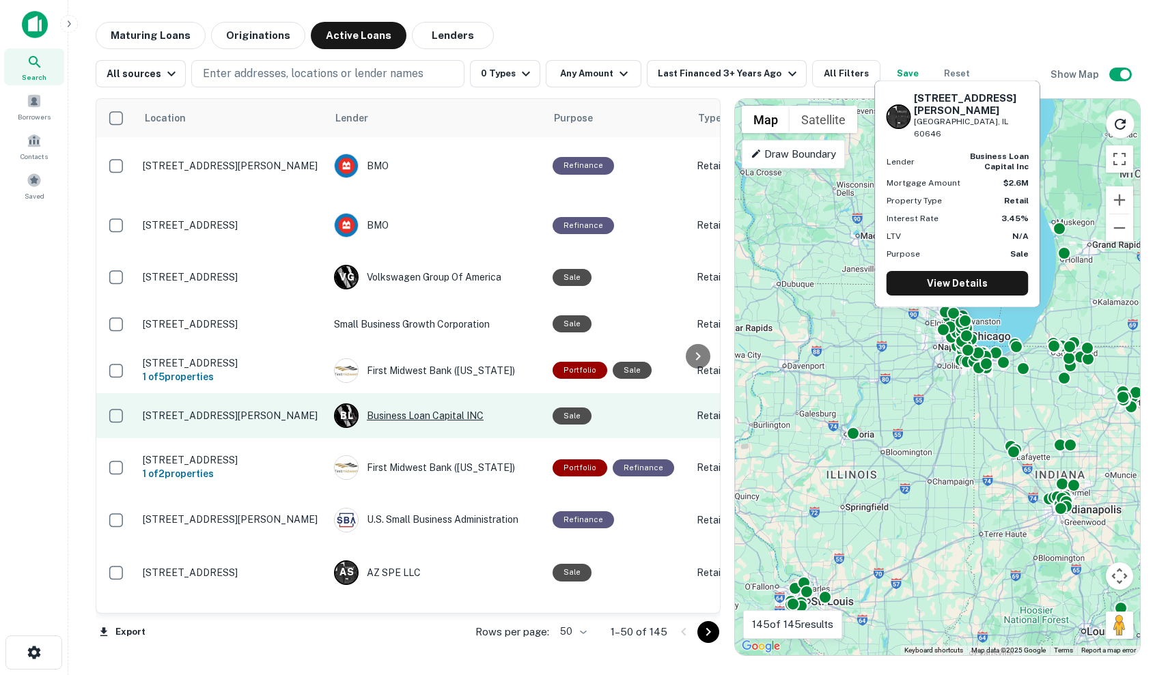
scroll to position [567, 0]
click at [501, 410] on div "B L Business Loan Capital INC" at bounding box center [436, 416] width 205 height 25
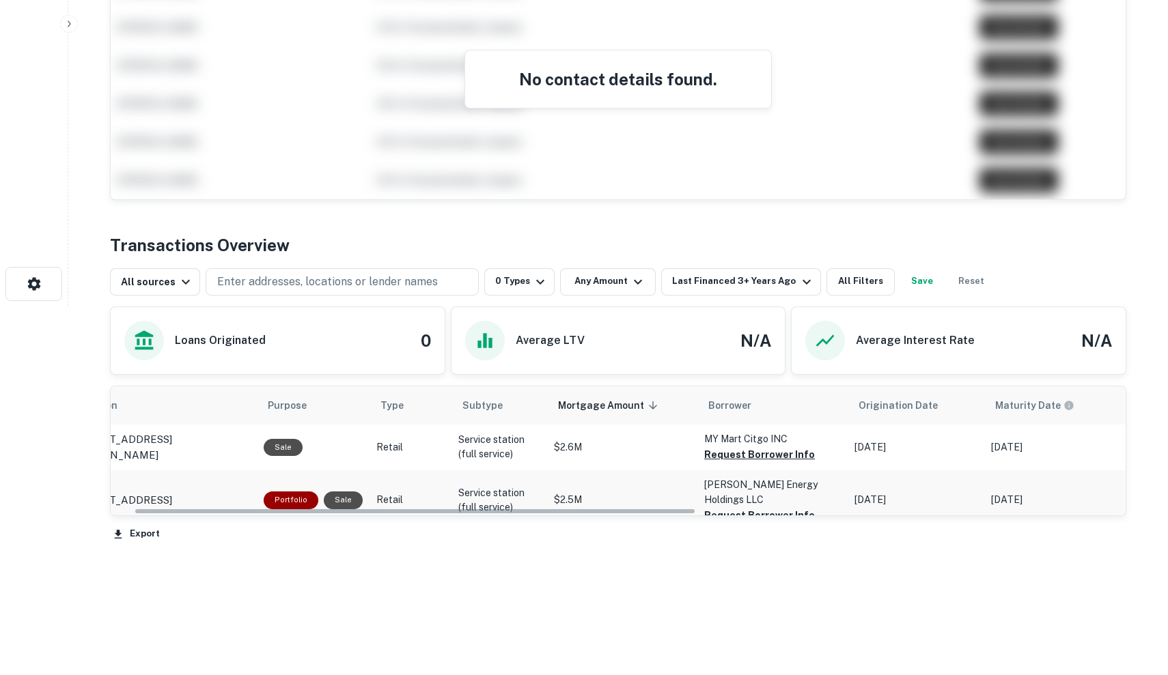
scroll to position [0, 46]
click at [643, 493] on p "$2.5M" at bounding box center [620, 500] width 137 height 14
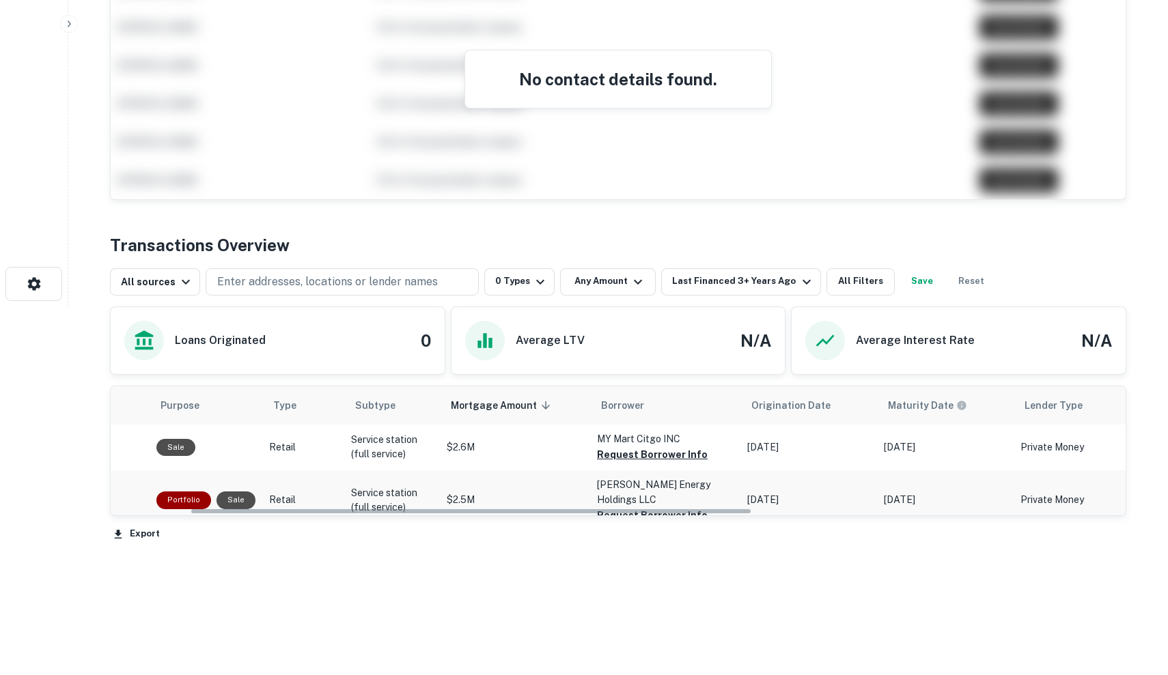
scroll to position [0, 154]
click at [895, 493] on p "Jan 04, 2022" at bounding box center [943, 500] width 123 height 14
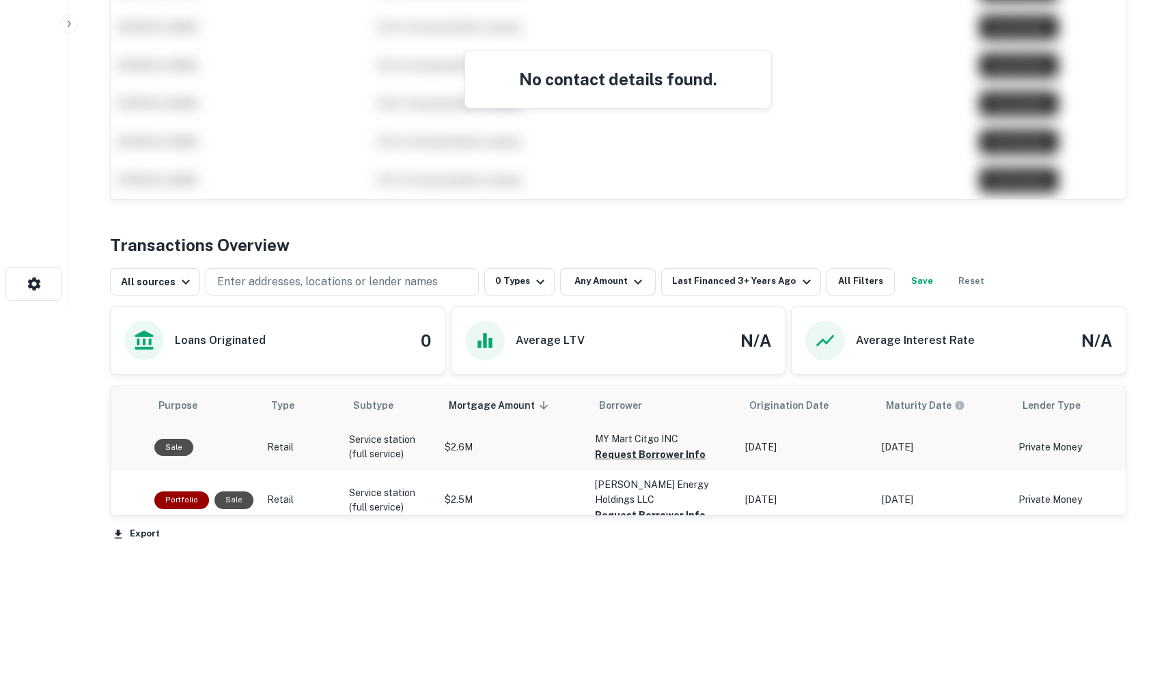
click at [319, 435] on td "Retail" at bounding box center [301, 448] width 82 height 46
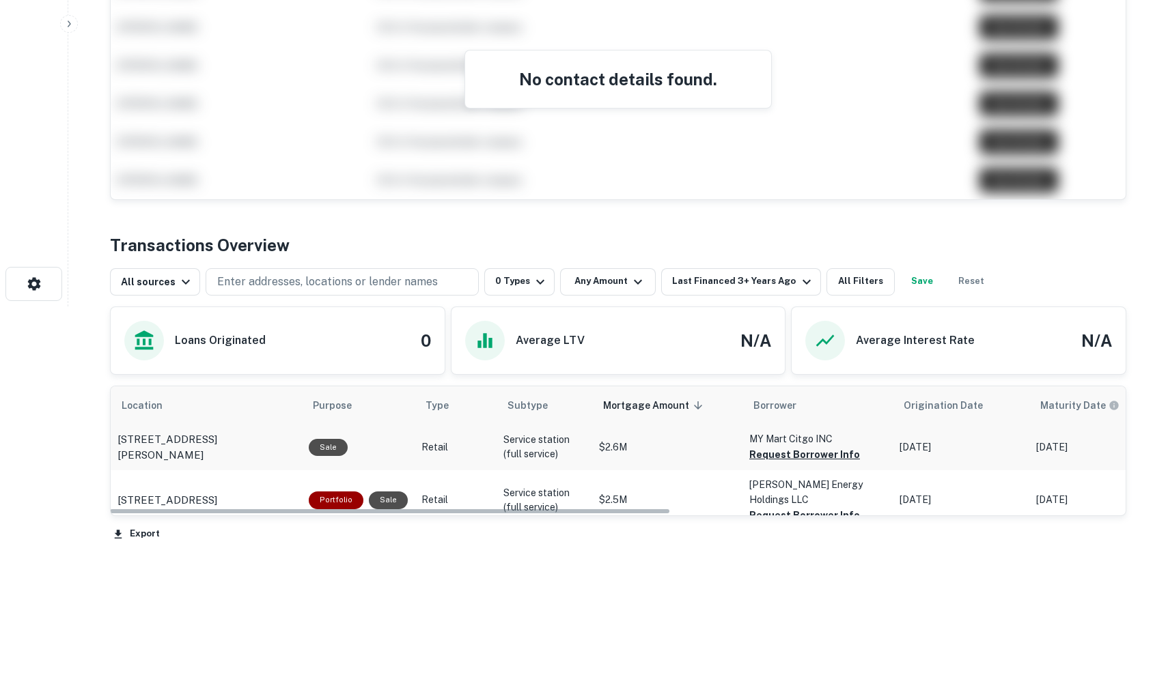
scroll to position [0, 0]
click at [214, 455] on td "5726 N Nagle Ave Chicago, IL 60646" at bounding box center [206, 448] width 191 height 46
click at [217, 492] on p "5703 Gage Ave Bell Gardens, CA 90201" at bounding box center [167, 500] width 100 height 16
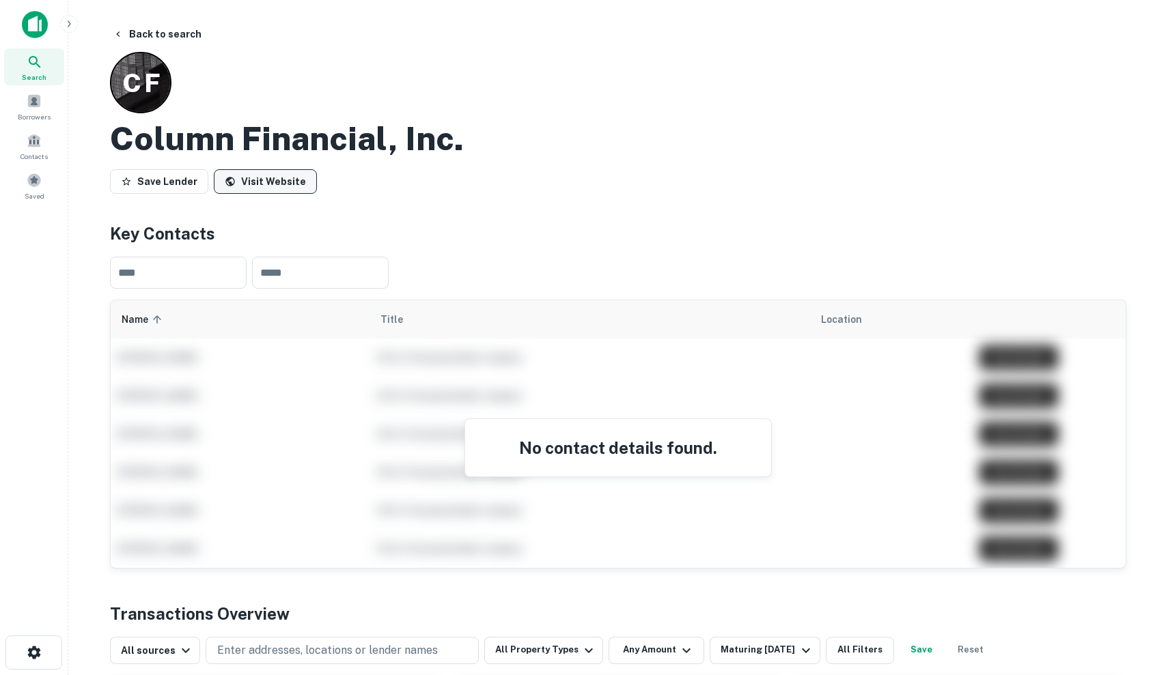
click at [265, 184] on link "Visit Website" at bounding box center [265, 181] width 103 height 25
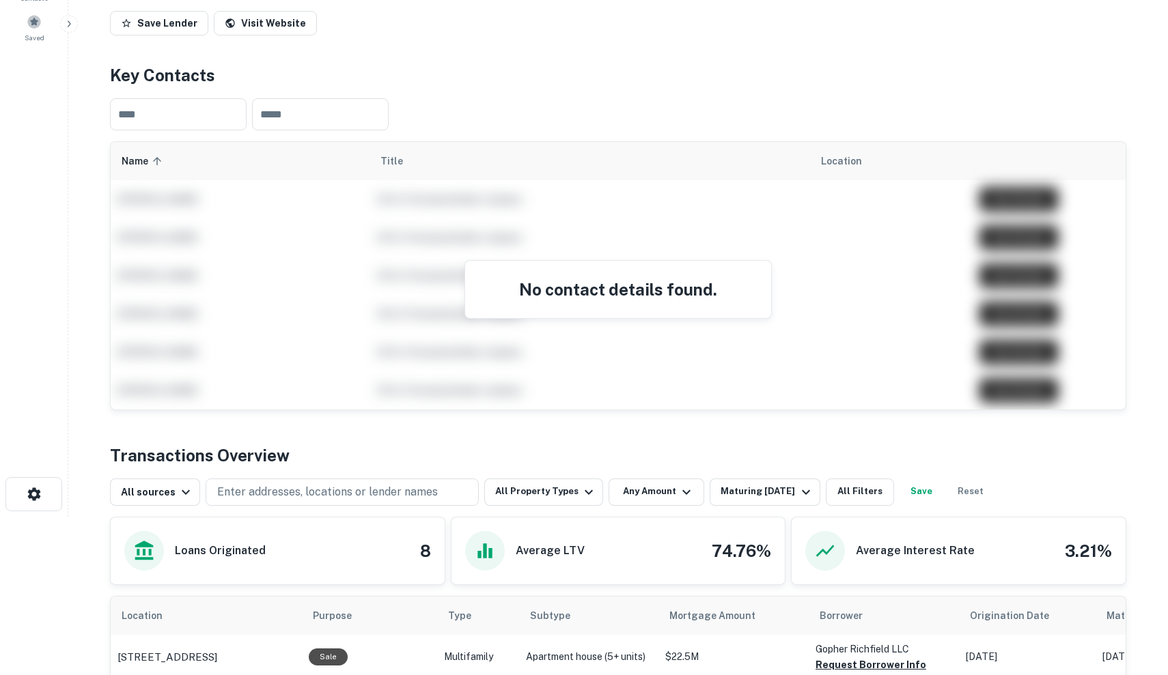
scroll to position [175, 0]
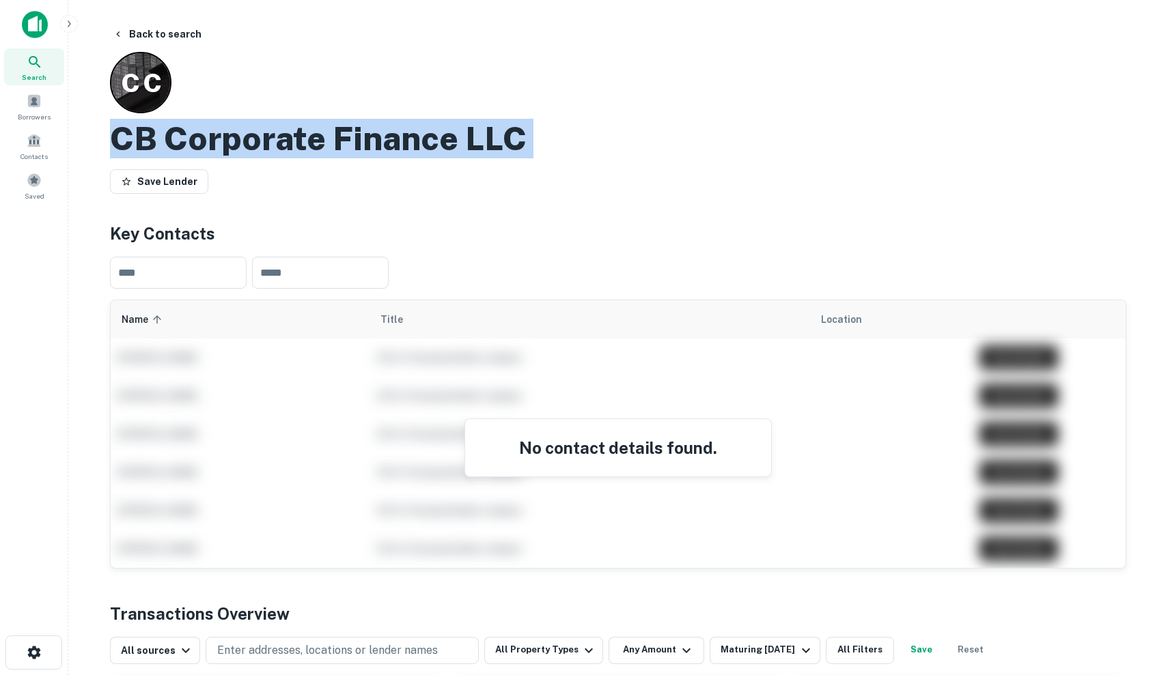
drag, startPoint x: 105, startPoint y: 136, endPoint x: 569, endPoint y: 158, distance: 464.2
click at [569, 158] on div "Back to search C C CB Corporate Finance LLC Save Lender Key Contacts ​ ​ Name s…" at bounding box center [618, 600] width 1049 height 1157
copy div "CB Corporate Finance LLC"
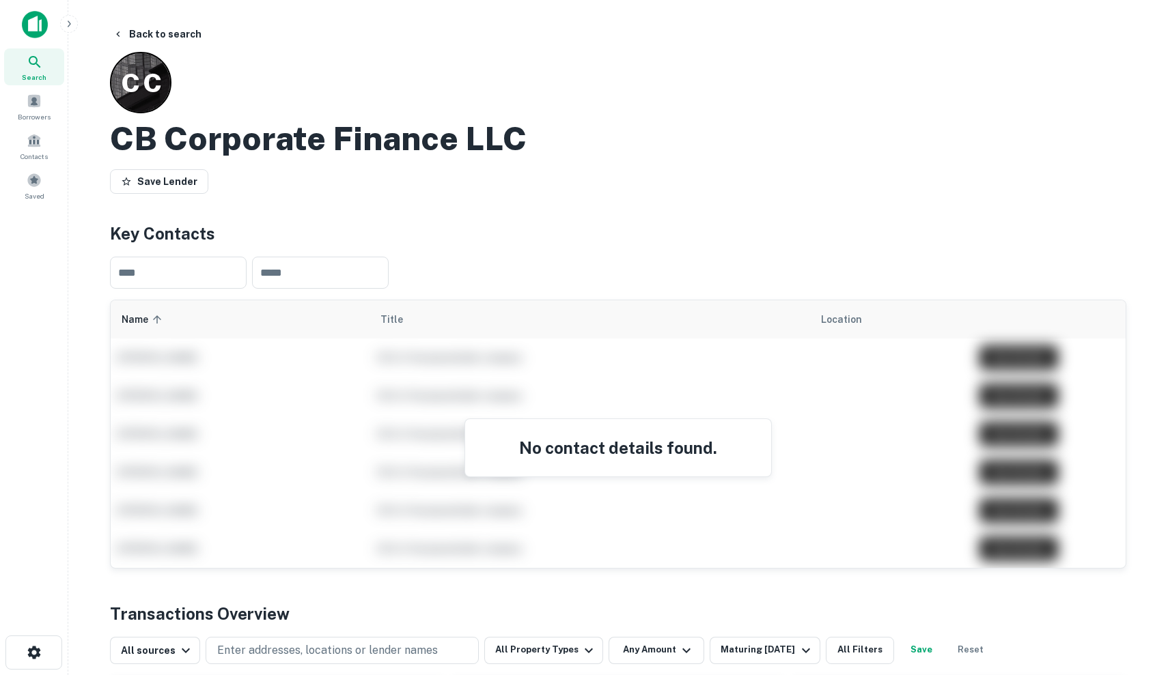
click at [647, 151] on div "CB Corporate Finance LLC" at bounding box center [618, 139] width 1016 height 40
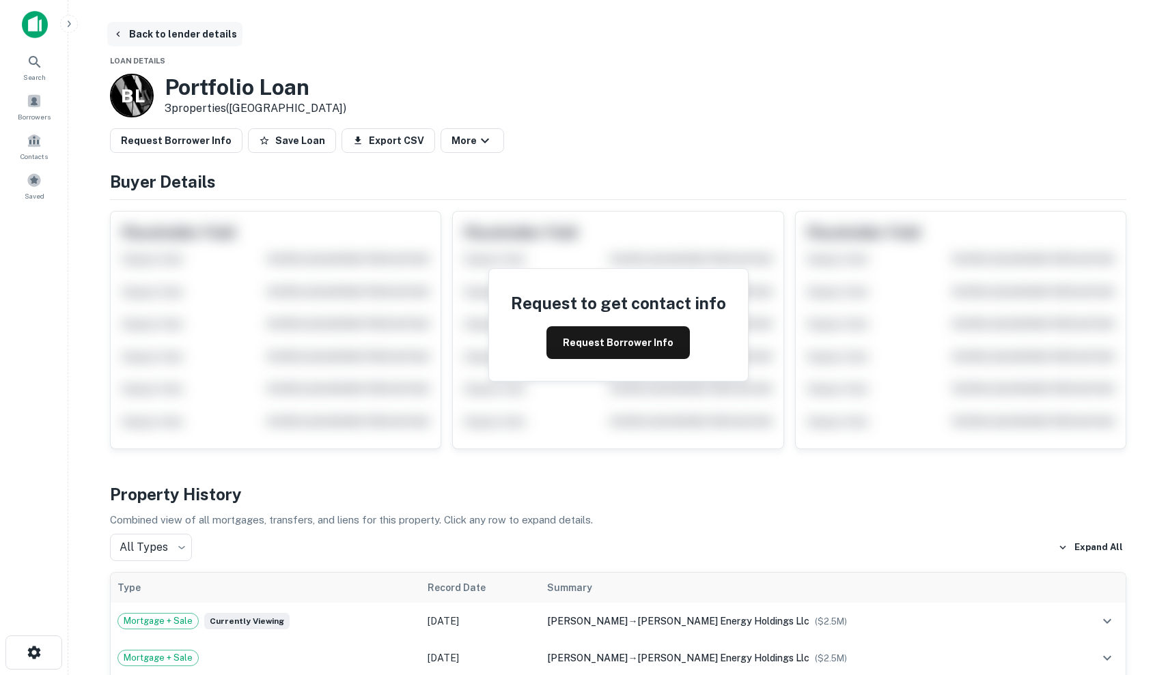
click at [190, 34] on button "Back to lender details" at bounding box center [174, 34] width 135 height 25
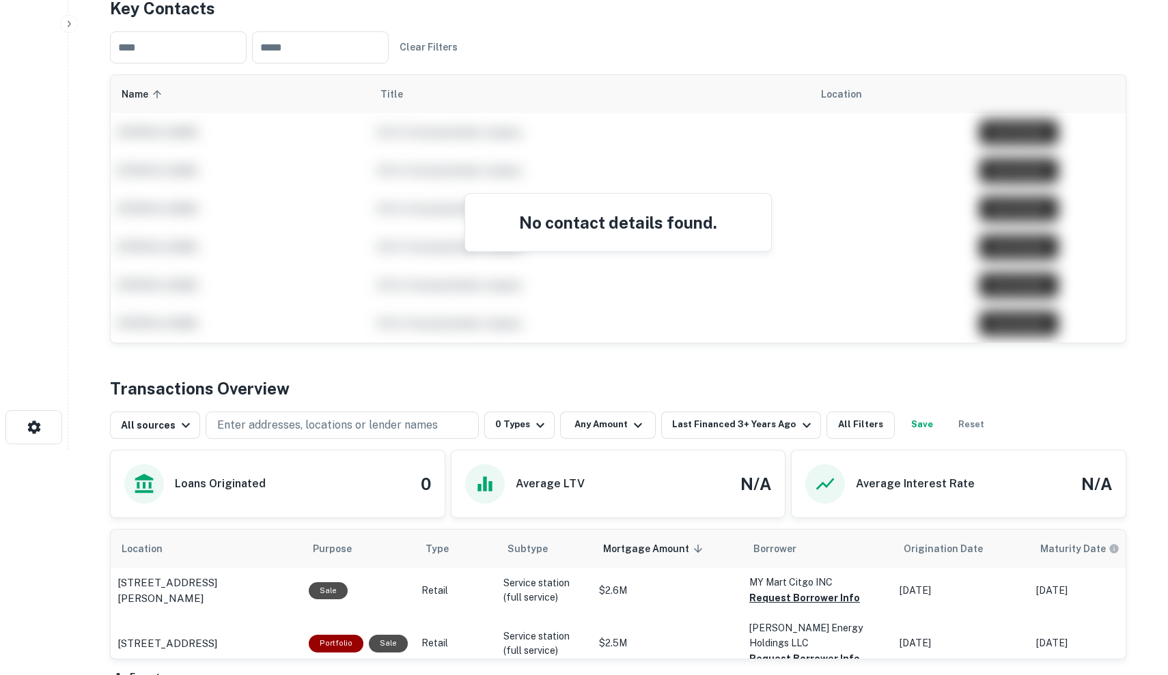
scroll to position [19, 0]
